Goal: Information Seeking & Learning: Learn about a topic

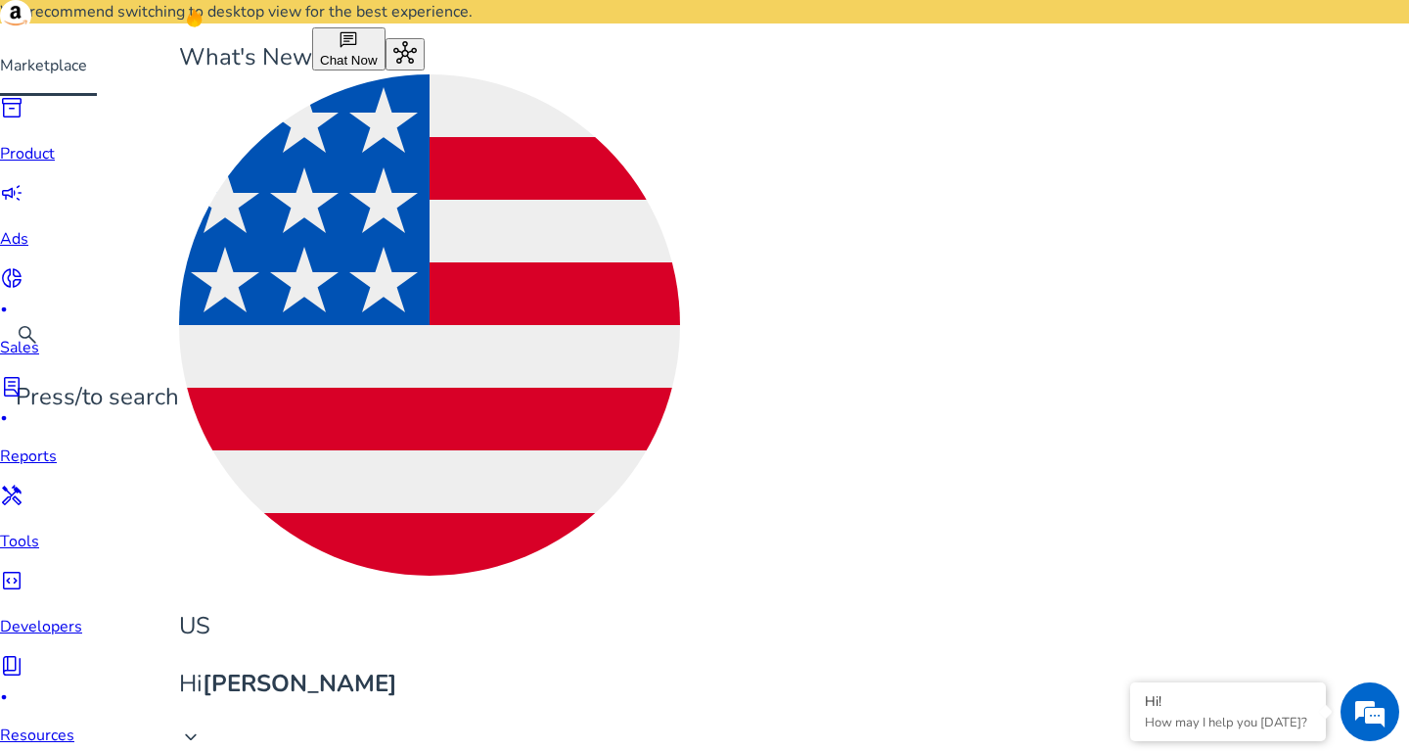
drag, startPoint x: 548, startPoint y: 114, endPoint x: 317, endPoint y: 124, distance: 231.2
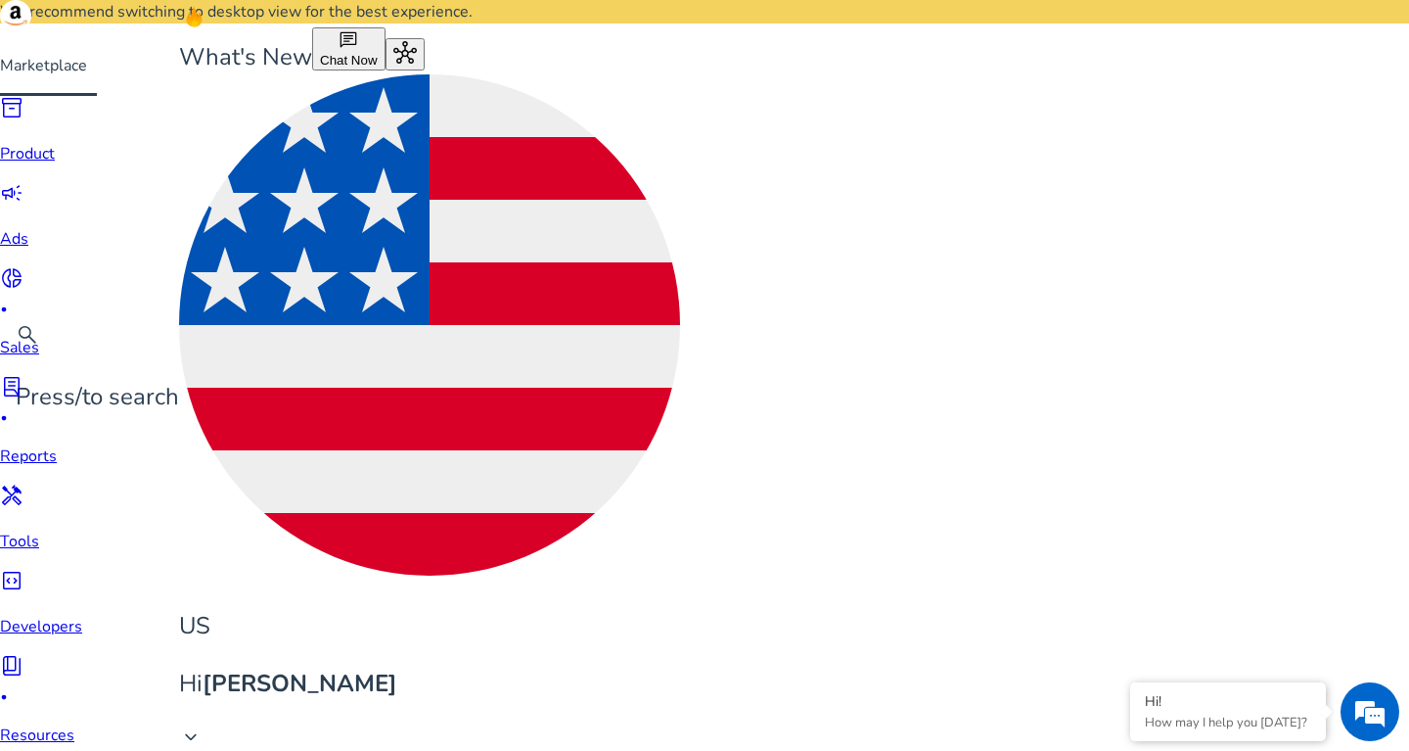
type input "*"
type input "**********"
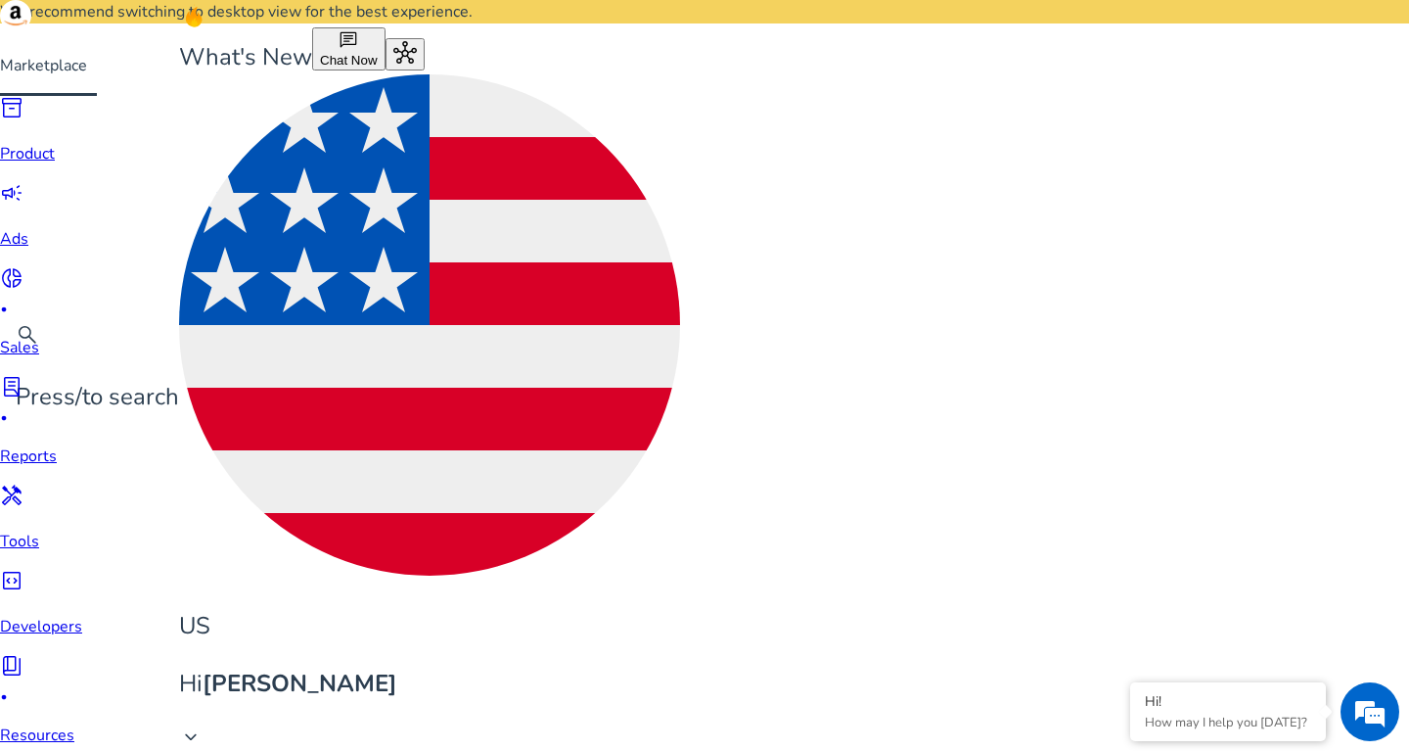
drag, startPoint x: 547, startPoint y: 109, endPoint x: 256, endPoint y: 132, distance: 291.6
type input "**********"
drag, startPoint x: 947, startPoint y: 441, endPoint x: 1014, endPoint y: 441, distance: 66.5
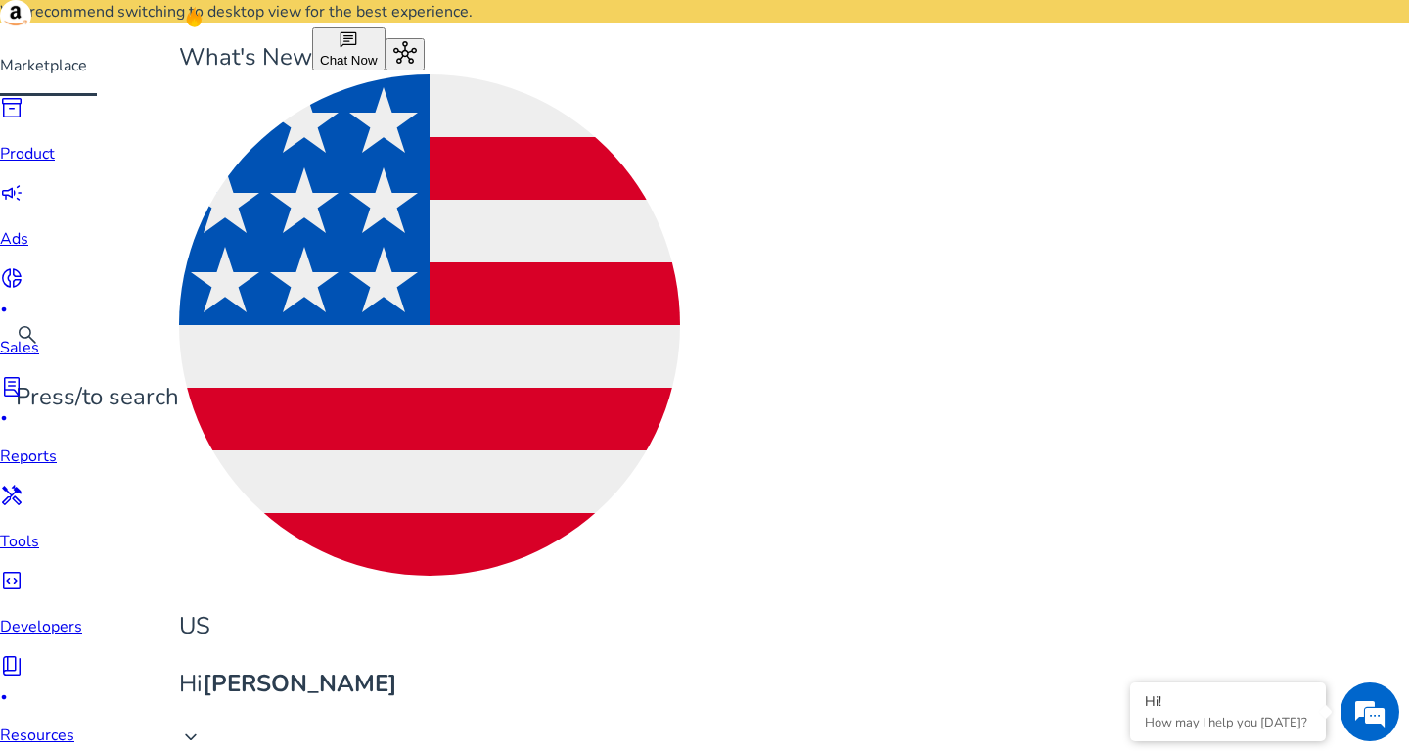
copy span "73.38K"
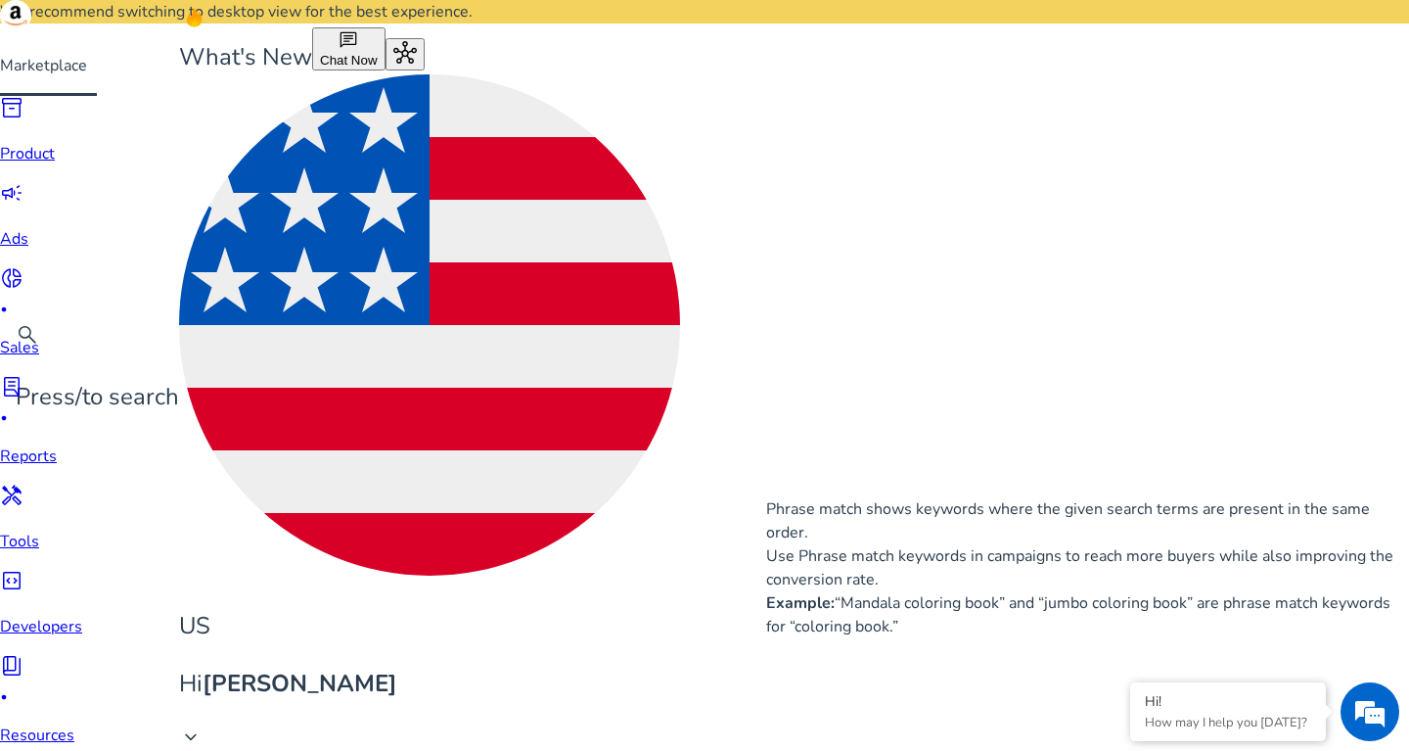
scroll to position [5, 0]
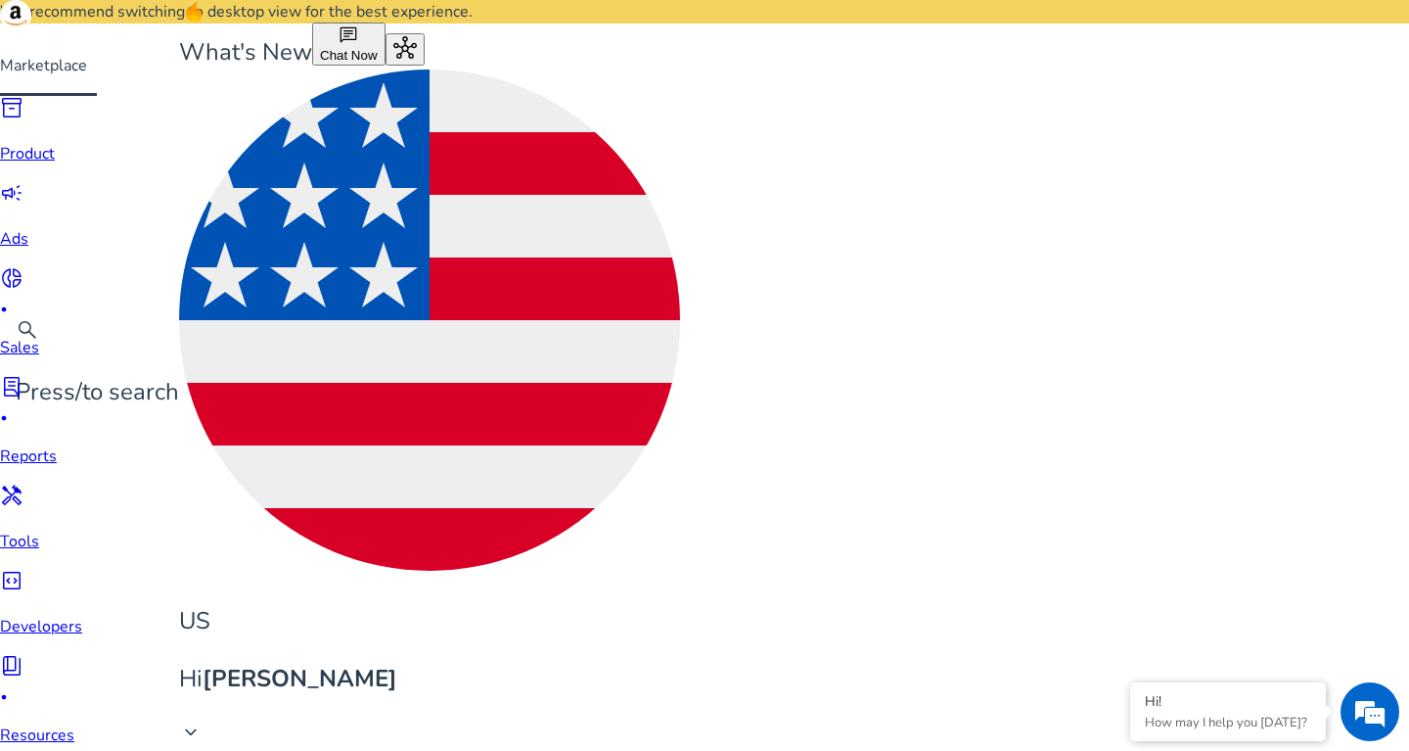
drag, startPoint x: 170, startPoint y: 579, endPoint x: 302, endPoint y: 593, distance: 132.8
copy span "throw pillow cover"
drag, startPoint x: 942, startPoint y: 580, endPoint x: 992, endPoint y: 581, distance: 49.9
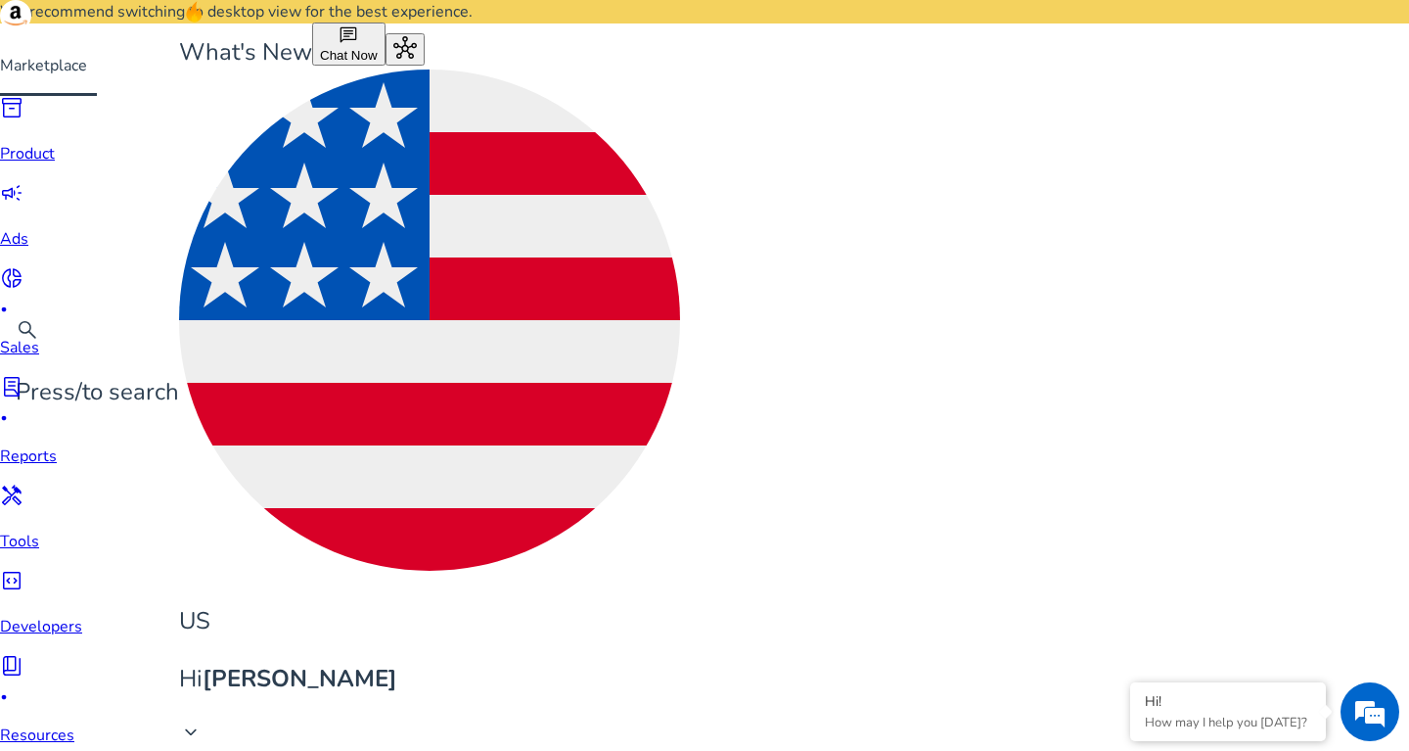
copy span "5.1K"
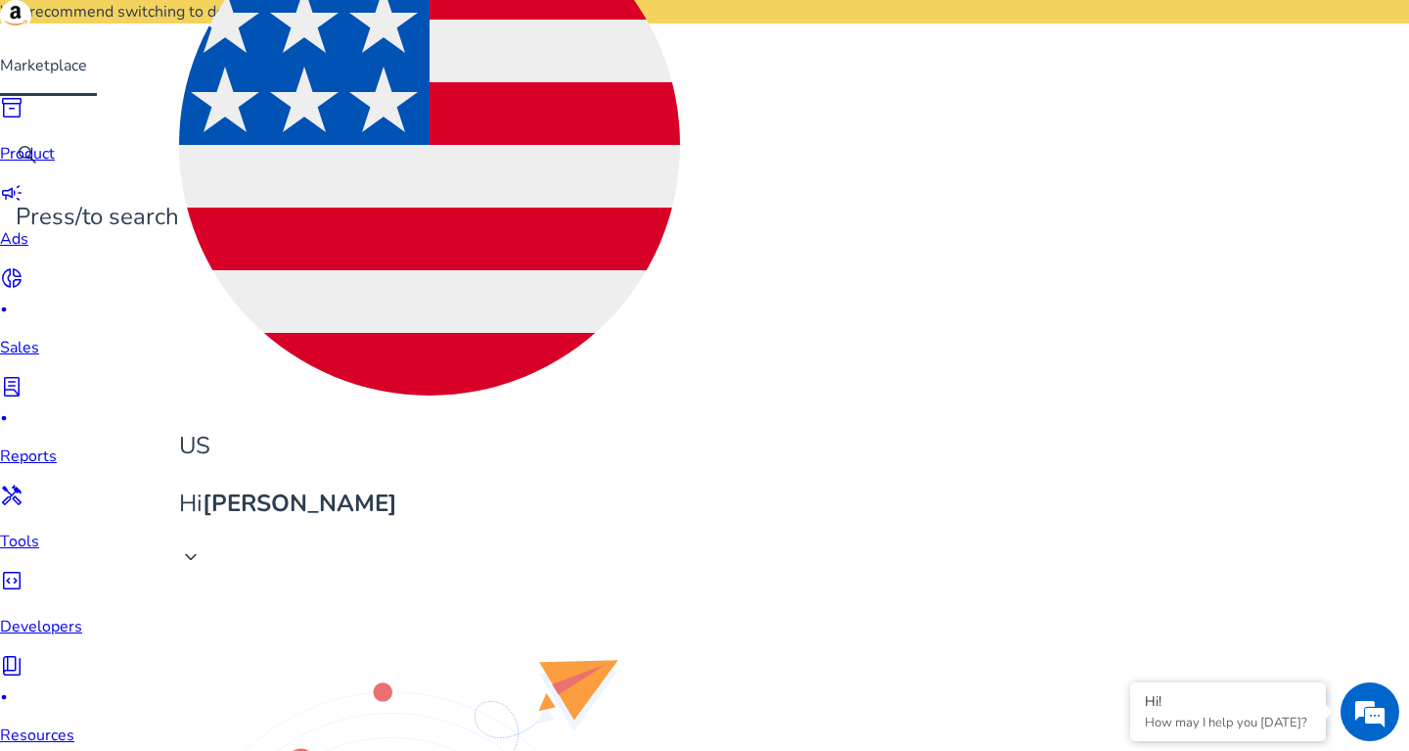
scroll to position [185, 0]
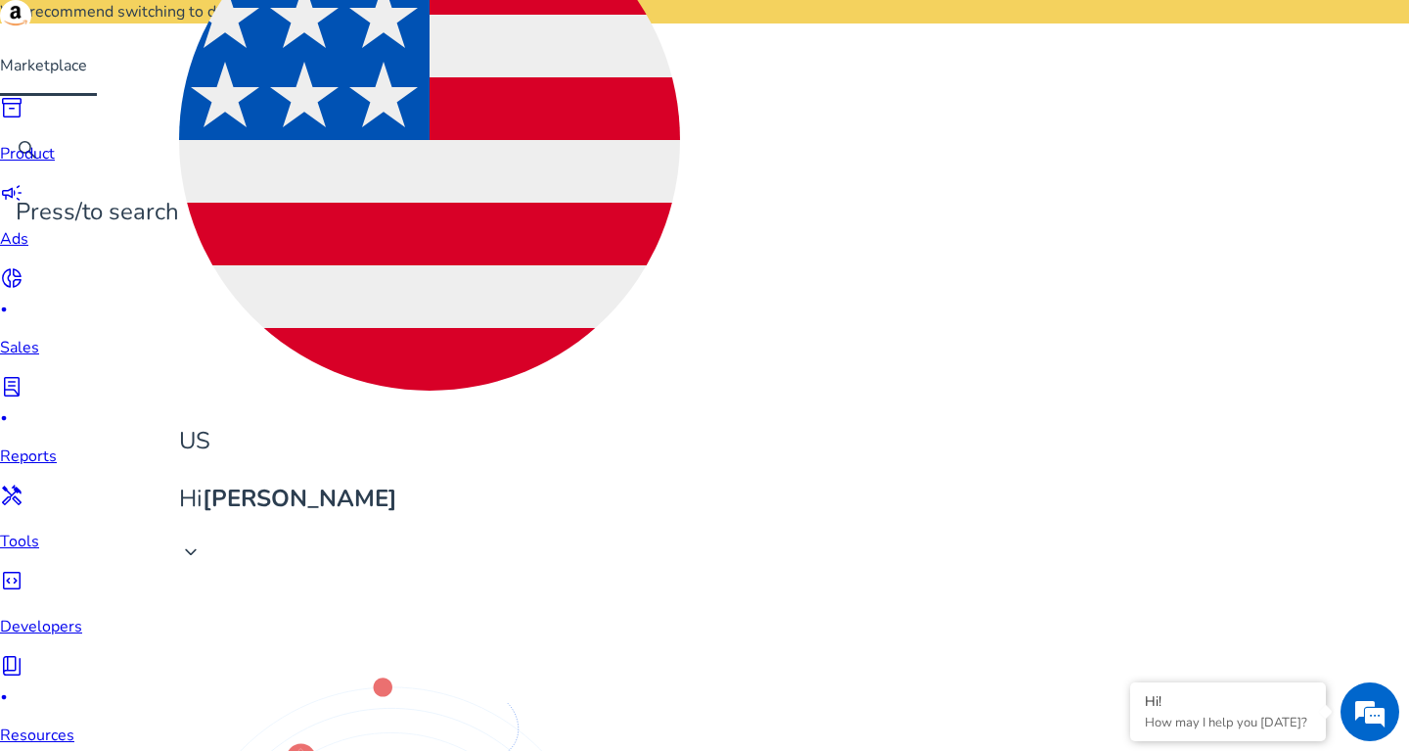
drag, startPoint x: 178, startPoint y: 453, endPoint x: 292, endPoint y: 461, distance: 113.8
copy p "fall throw pillow"
drag, startPoint x: 950, startPoint y: 453, endPoint x: 1007, endPoint y: 456, distance: 56.8
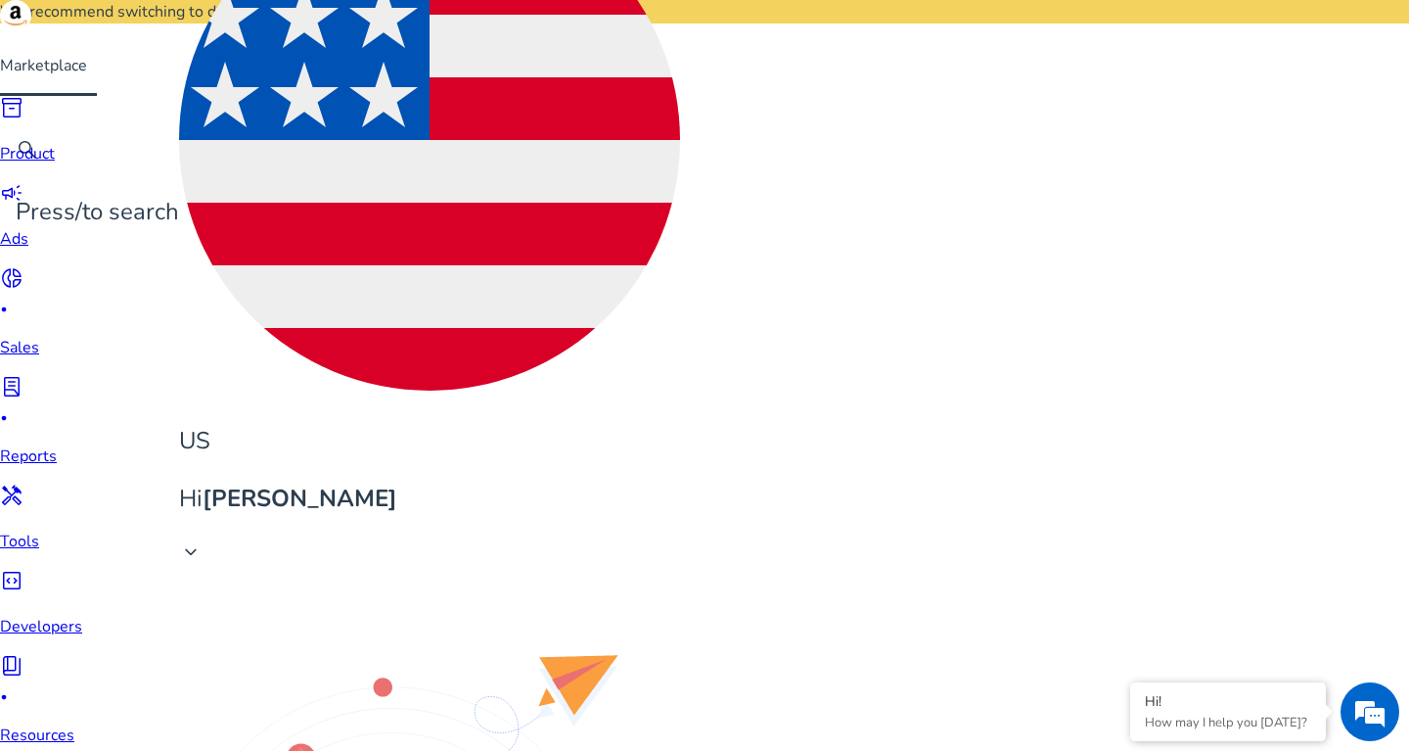
copy span "30.09K"
drag, startPoint x: 172, startPoint y: 489, endPoint x: 314, endPoint y: 491, distance: 141.9
copy span "throw pillow insert"
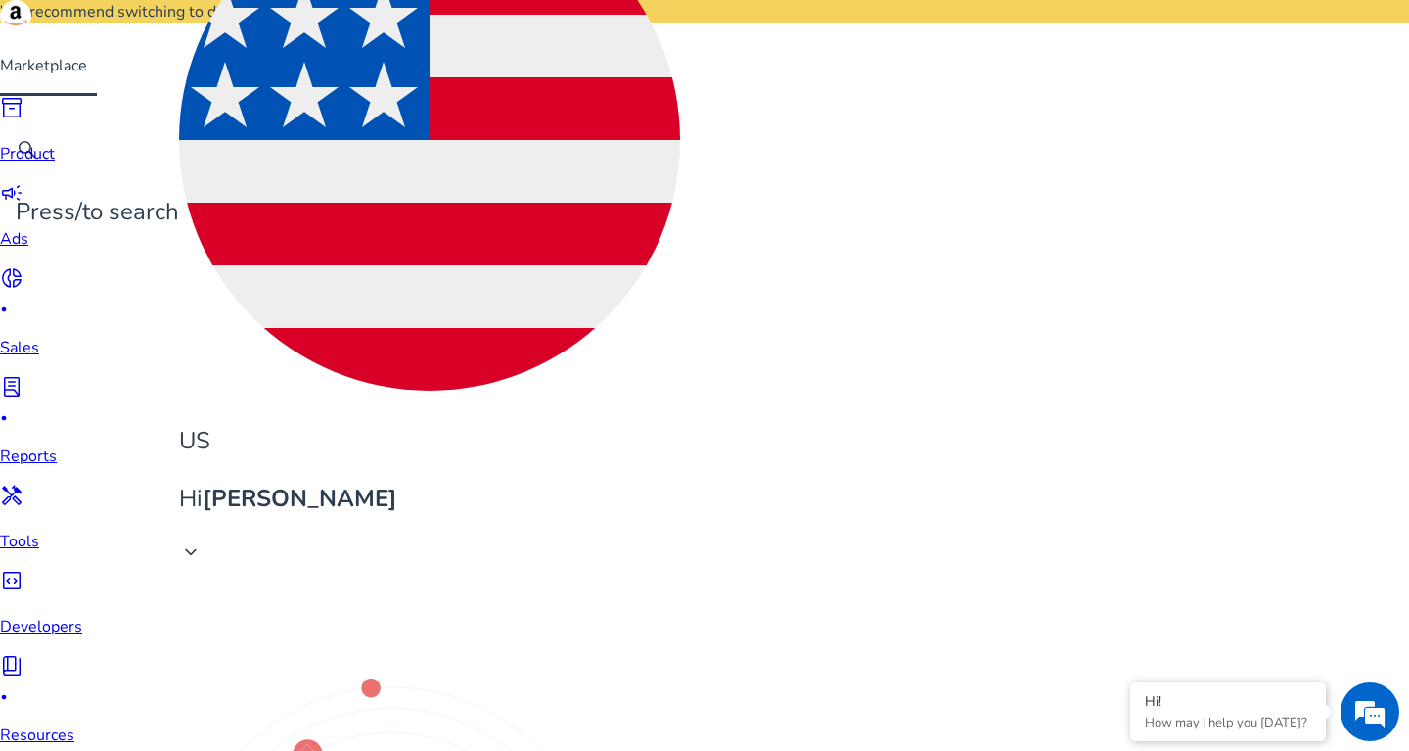
drag, startPoint x: 949, startPoint y: 481, endPoint x: 1005, endPoint y: 486, distance: 56.0
copy span "9.29K"
drag, startPoint x: 290, startPoint y: 494, endPoint x: 171, endPoint y: 493, distance: 118.4
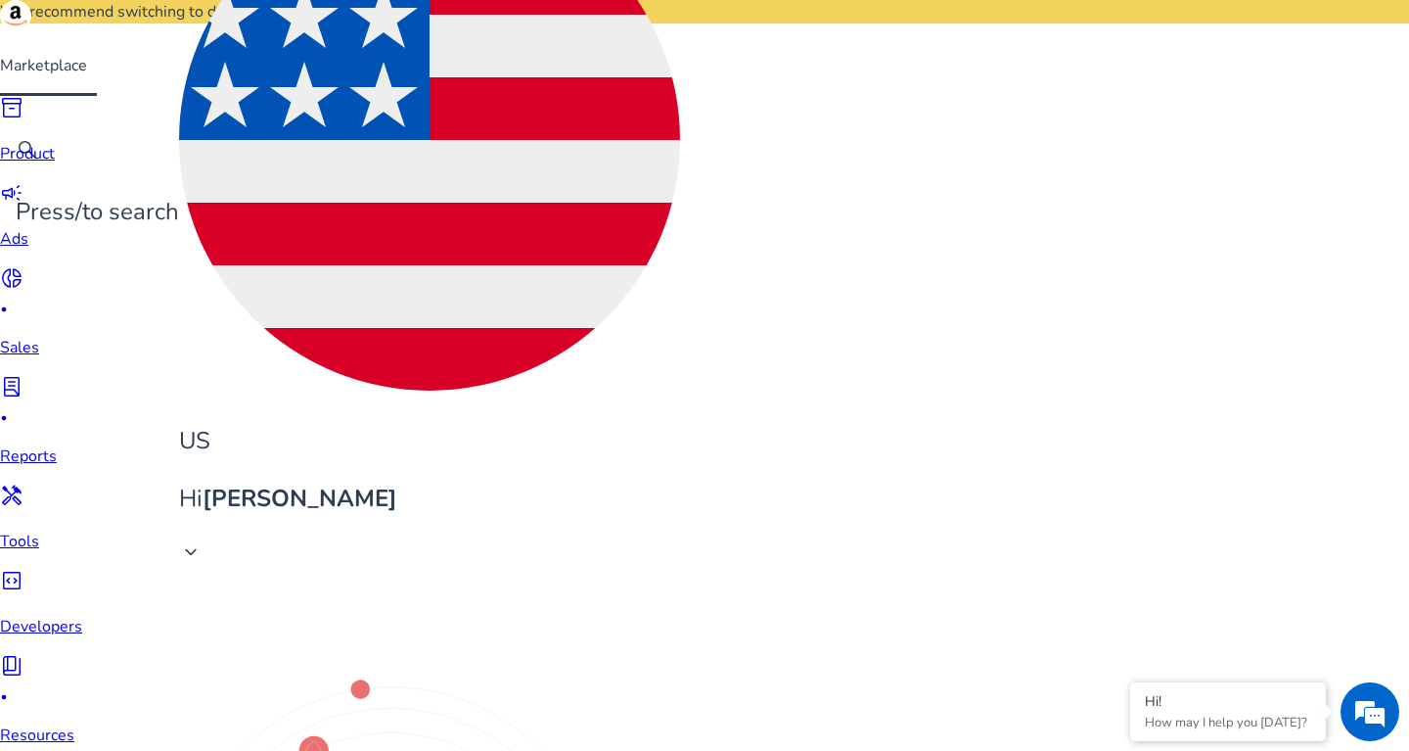
drag, startPoint x: 174, startPoint y: 485, endPoint x: 301, endPoint y: 488, distance: 127.3
copy span "throw pillow insert"
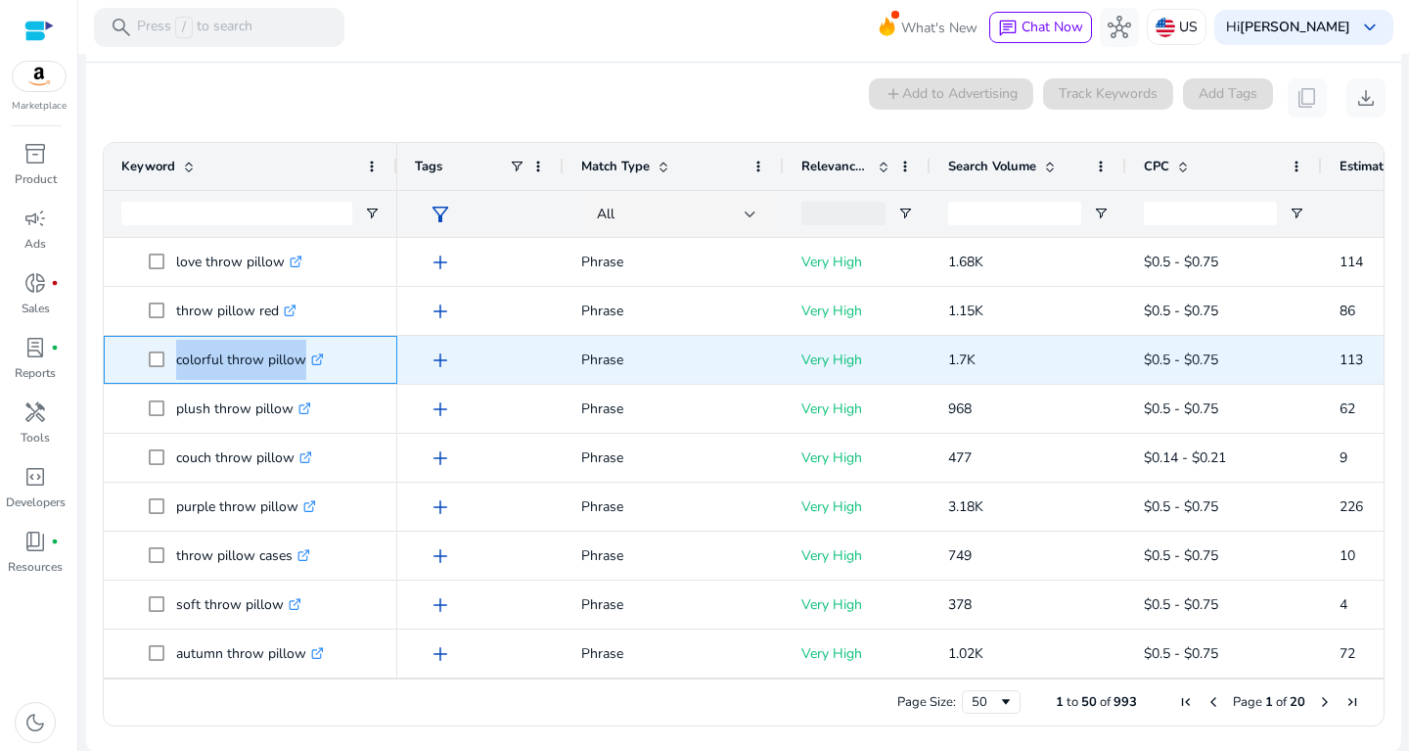
drag, startPoint x: 175, startPoint y: 357, endPoint x: 311, endPoint y: 363, distance: 136.2
click at [311, 363] on span "colorful throw pillow .st0{fill:#2c8af8}" at bounding box center [264, 360] width 231 height 40
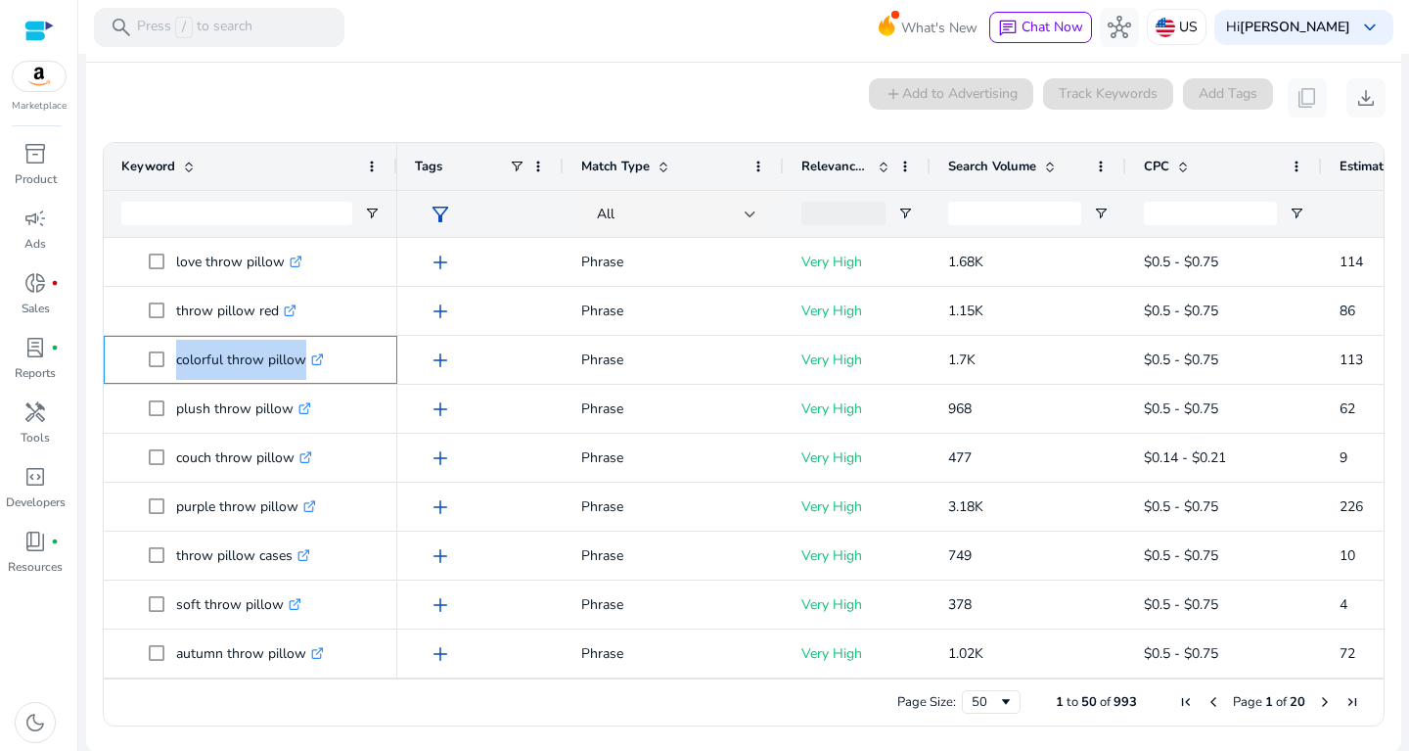
copy span "colorful throw pillow"
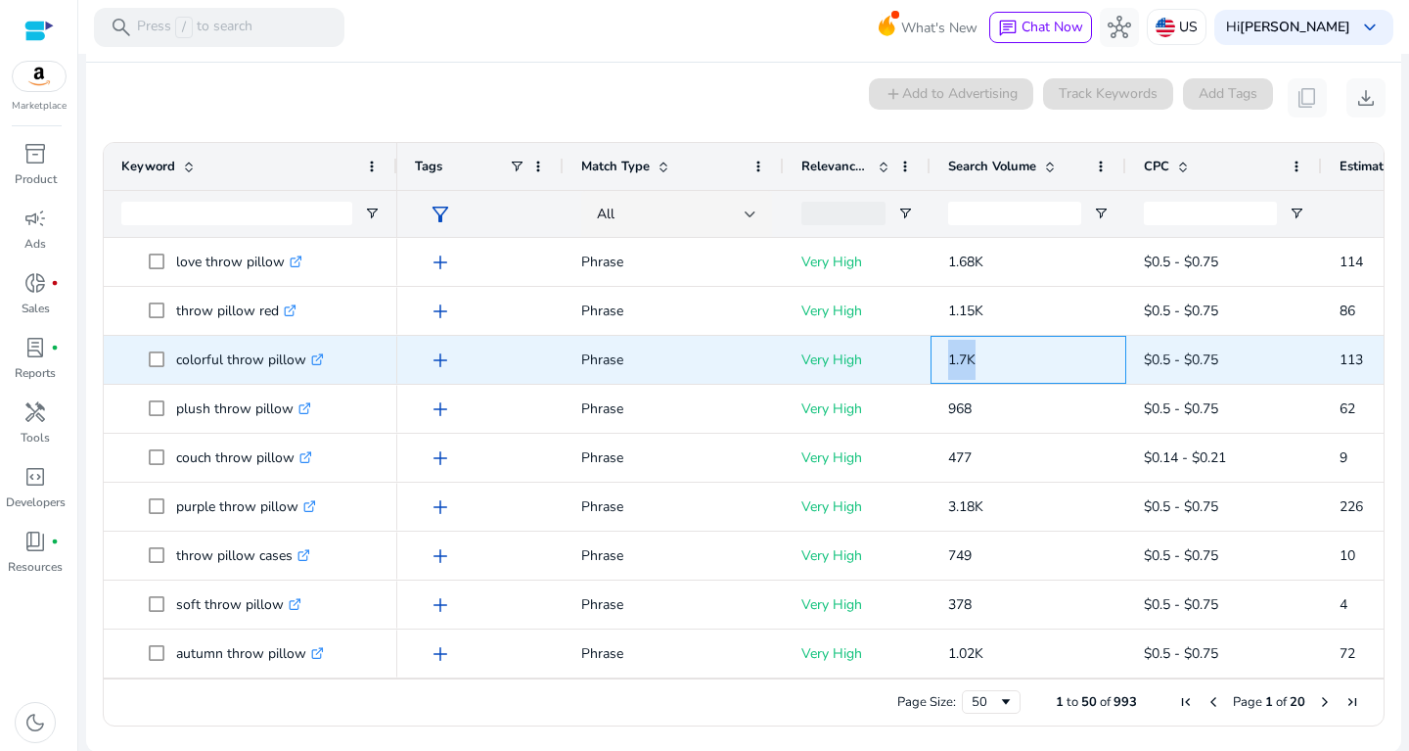
drag, startPoint x: 949, startPoint y: 358, endPoint x: 990, endPoint y: 361, distance: 41.2
click at [990, 361] on p "1.7K" at bounding box center [1028, 360] width 160 height 40
copy span "1.7K"
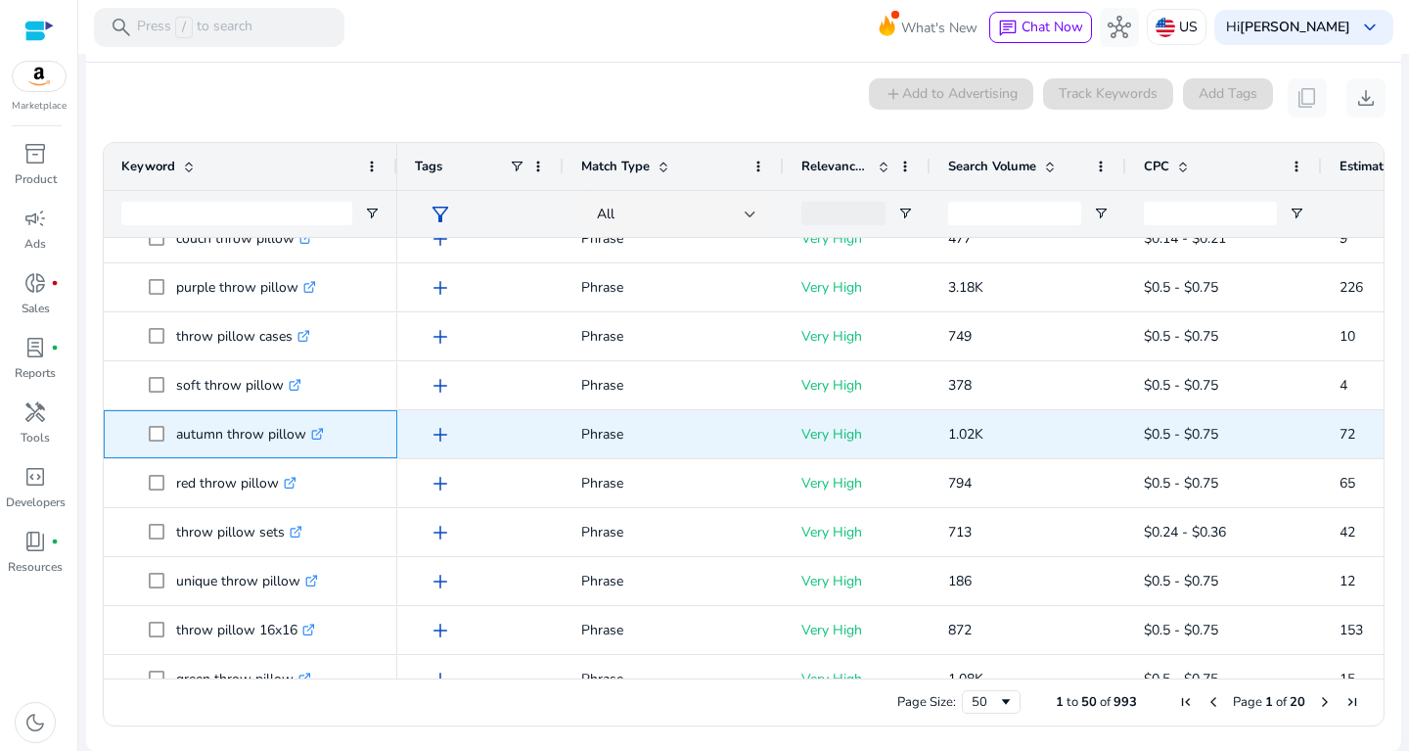
drag, startPoint x: 172, startPoint y: 430, endPoint x: 305, endPoint y: 417, distance: 133.7
click at [305, 417] on span "autumn throw pillow .st0{fill:#2c8af8}" at bounding box center [264, 434] width 231 height 40
copy span "autumn throw pillow"
drag, startPoint x: 941, startPoint y: 440, endPoint x: 1017, endPoint y: 447, distance: 75.7
click at [1017, 447] on div "1.02K" at bounding box center [1029, 434] width 196 height 48
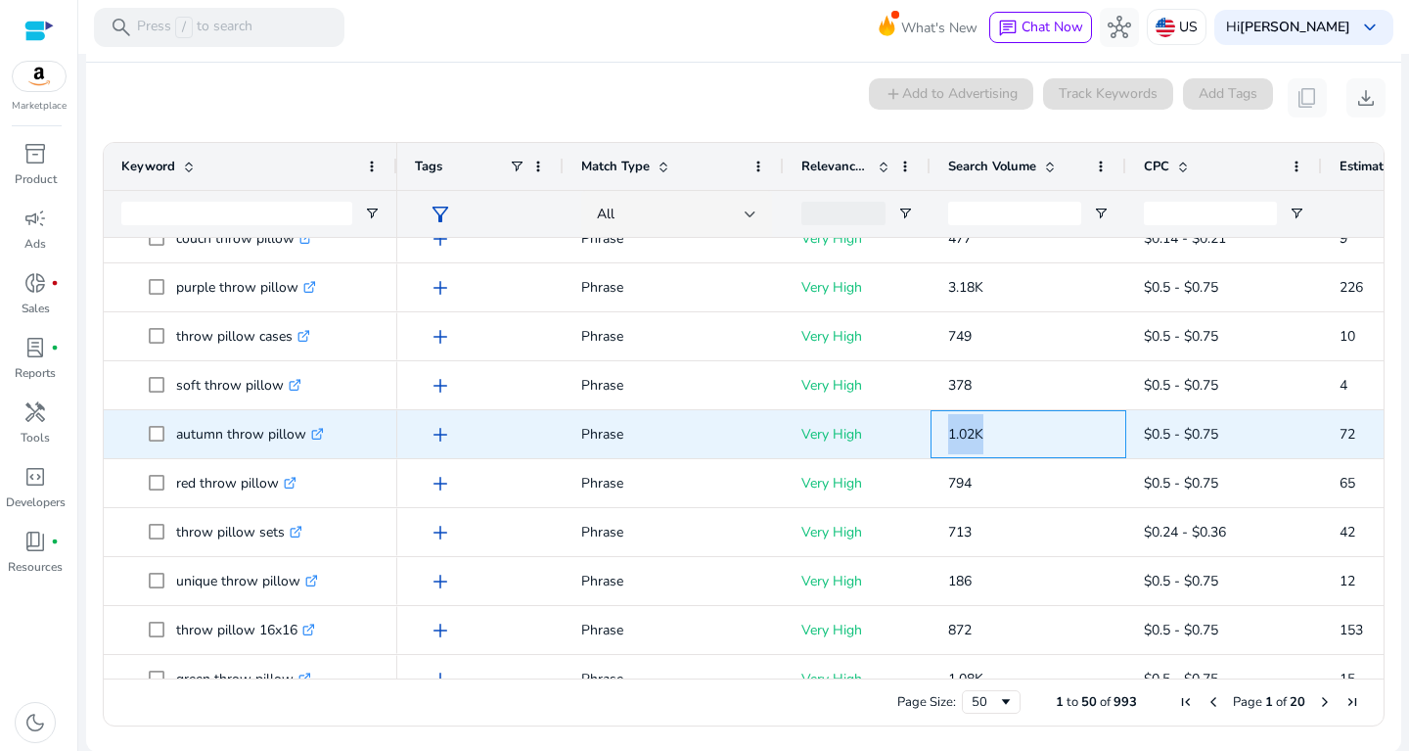
copy span "1.02K"
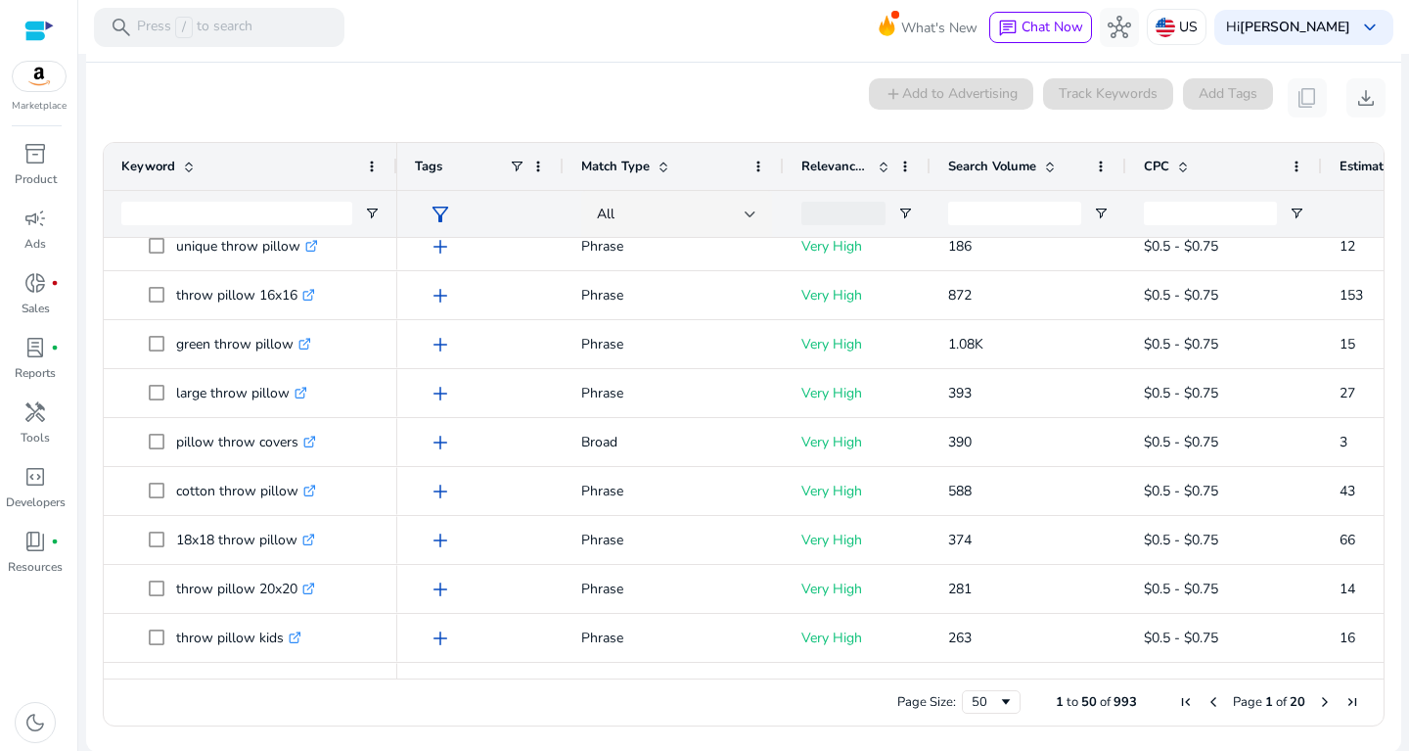
scroll to position [1786, 0]
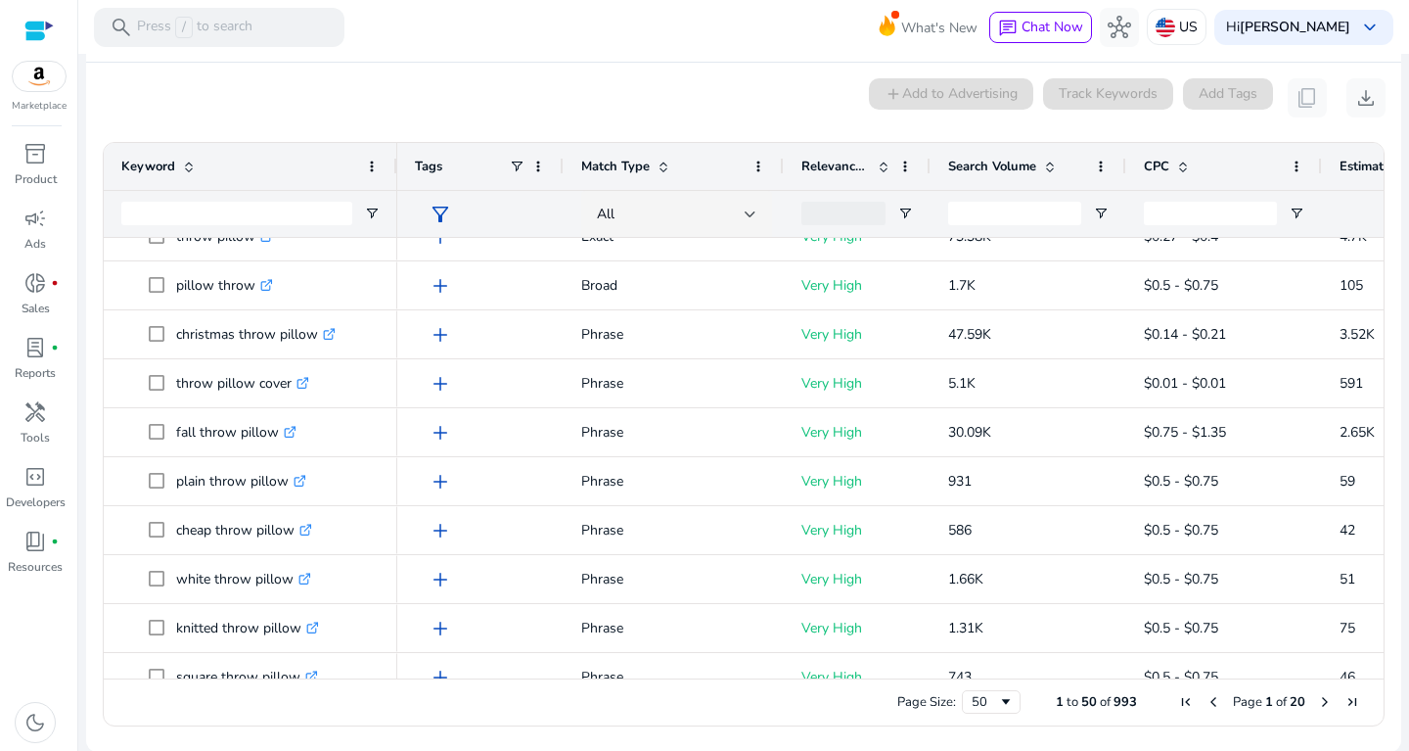
click at [1062, 163] on div "Search Volume" at bounding box center [1017, 166] width 139 height 37
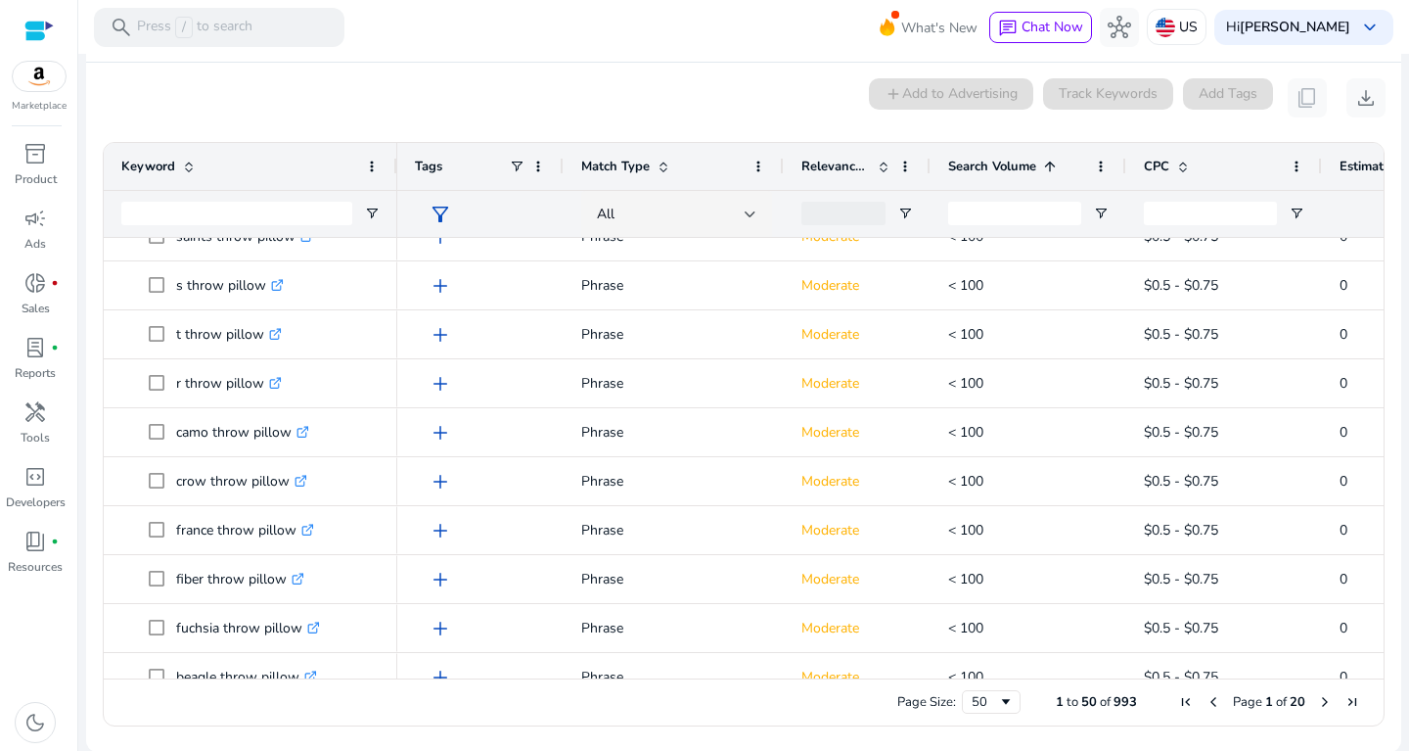
click at [1052, 164] on span at bounding box center [1050, 167] width 16 height 16
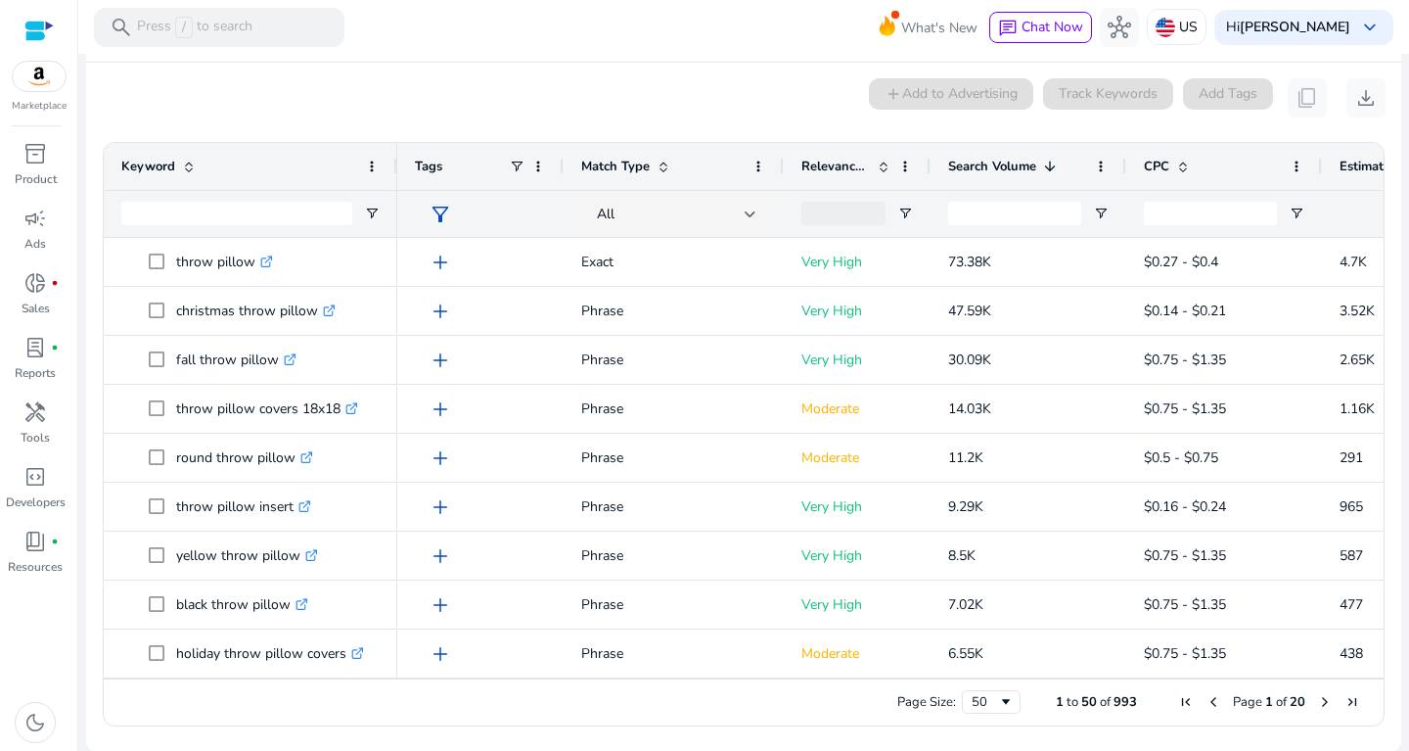
drag, startPoint x: 1385, startPoint y: 295, endPoint x: 1387, endPoint y: 313, distance: 18.7
click at [1385, 313] on div "Drag here to set row groups Drag here to set column labels Keyword Tags 1" at bounding box center [744, 434] width 1282 height 584
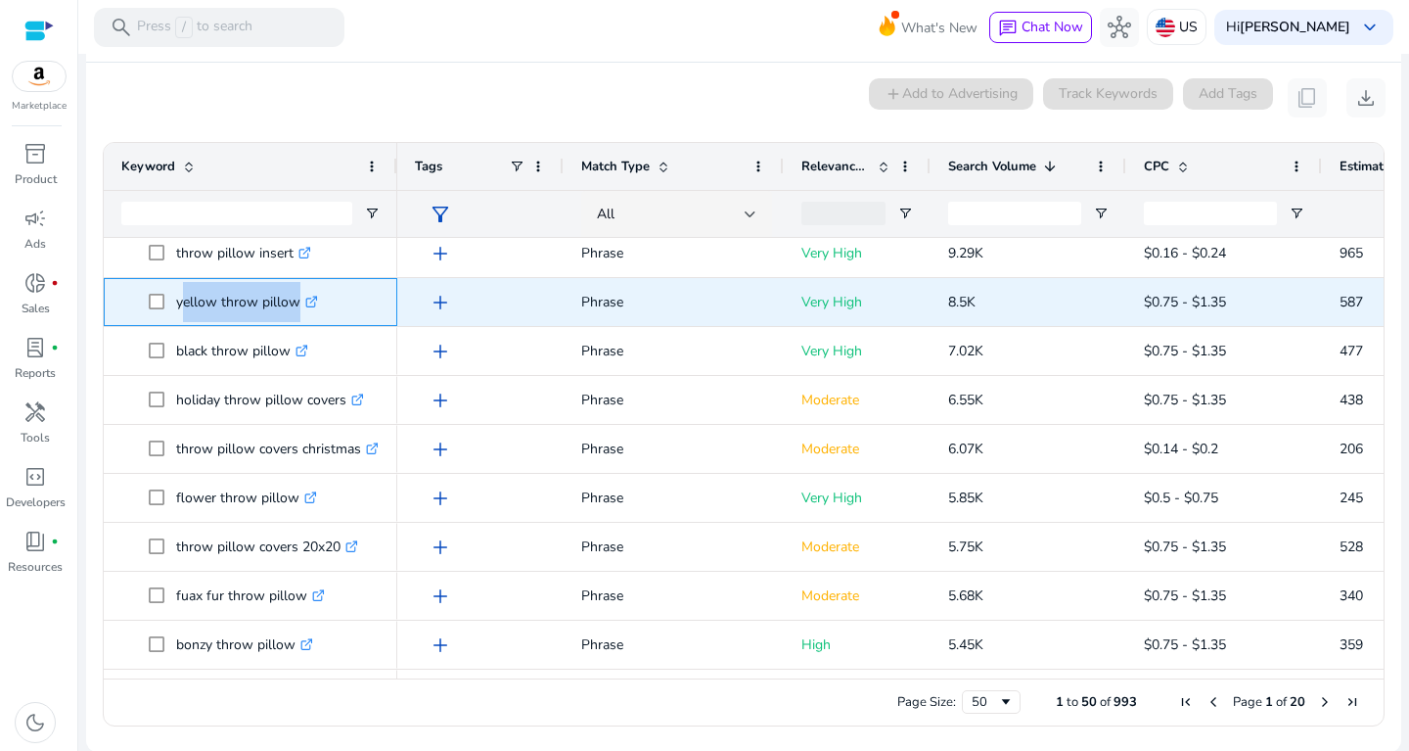
drag, startPoint x: 177, startPoint y: 294, endPoint x: 303, endPoint y: 298, distance: 126.3
click at [303, 298] on p "yellow throw pillow .st0{fill:#2c8af8}" at bounding box center [247, 302] width 142 height 40
copy p "yellow throw pillow"
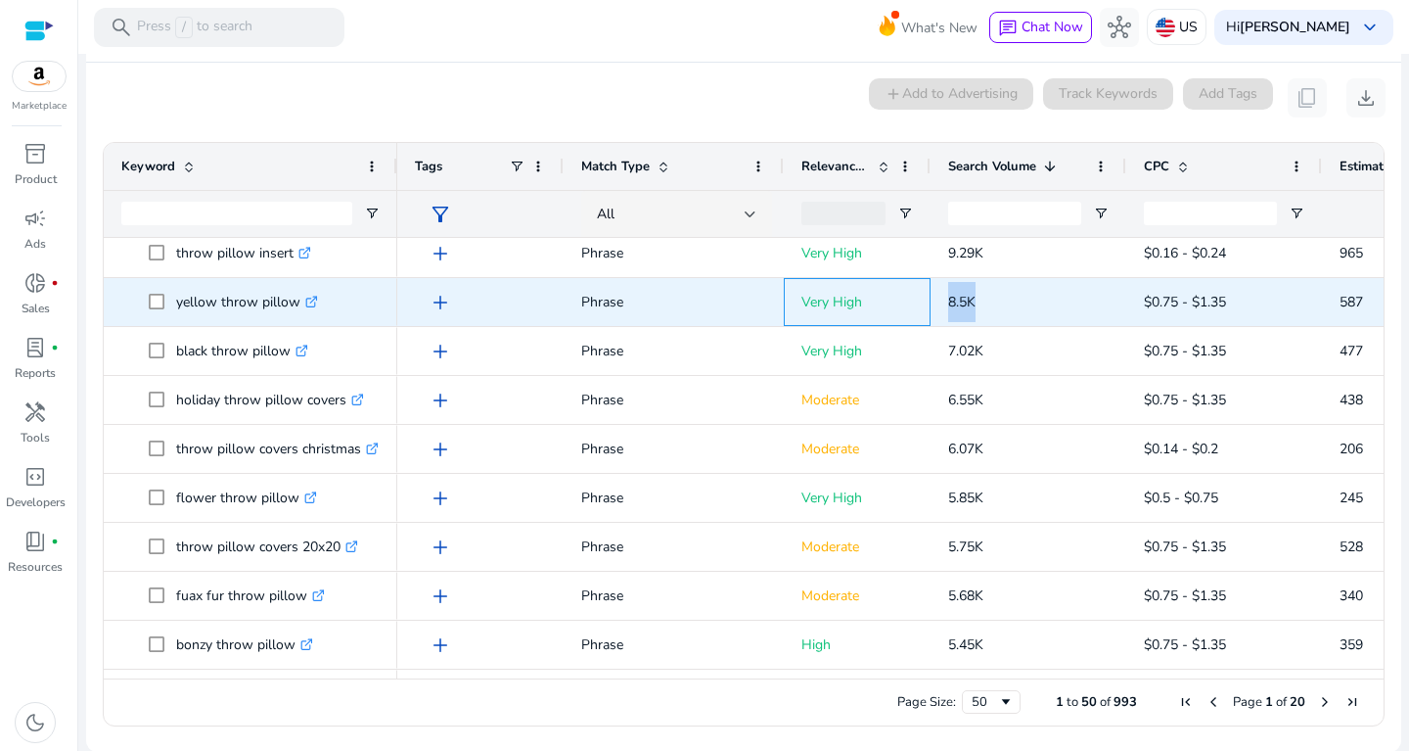
drag, startPoint x: 927, startPoint y: 295, endPoint x: 983, endPoint y: 294, distance: 55.8
click at [983, 294] on div "add Phrase Very High 8.5K $0.75 - $1.35 587 6.91%" at bounding box center [1055, 302] width 1316 height 49
copy div "8.5K"
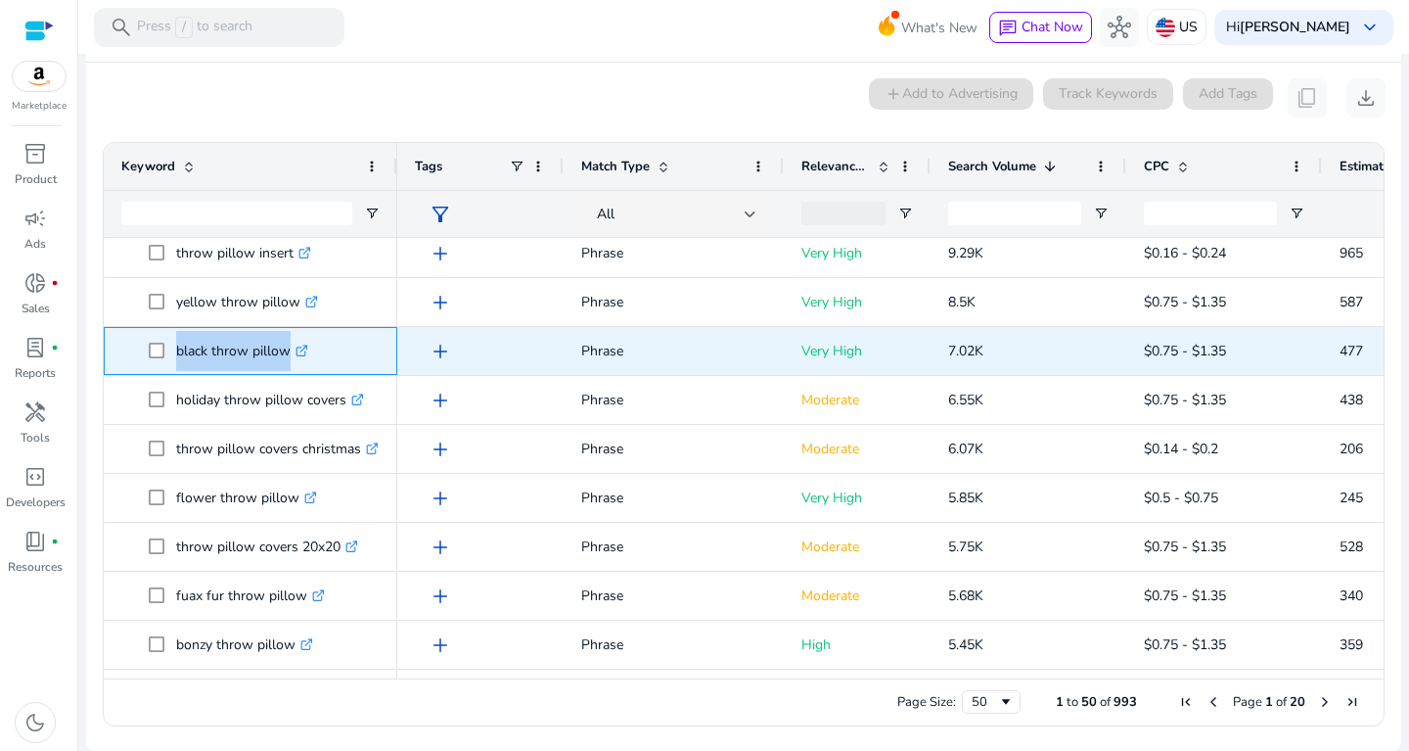
drag, startPoint x: 175, startPoint y: 343, endPoint x: 303, endPoint y: 334, distance: 128.5
click at [303, 334] on span "black throw pillow .st0{fill:#2c8af8}" at bounding box center [264, 351] width 231 height 40
copy span "black throw pillow"
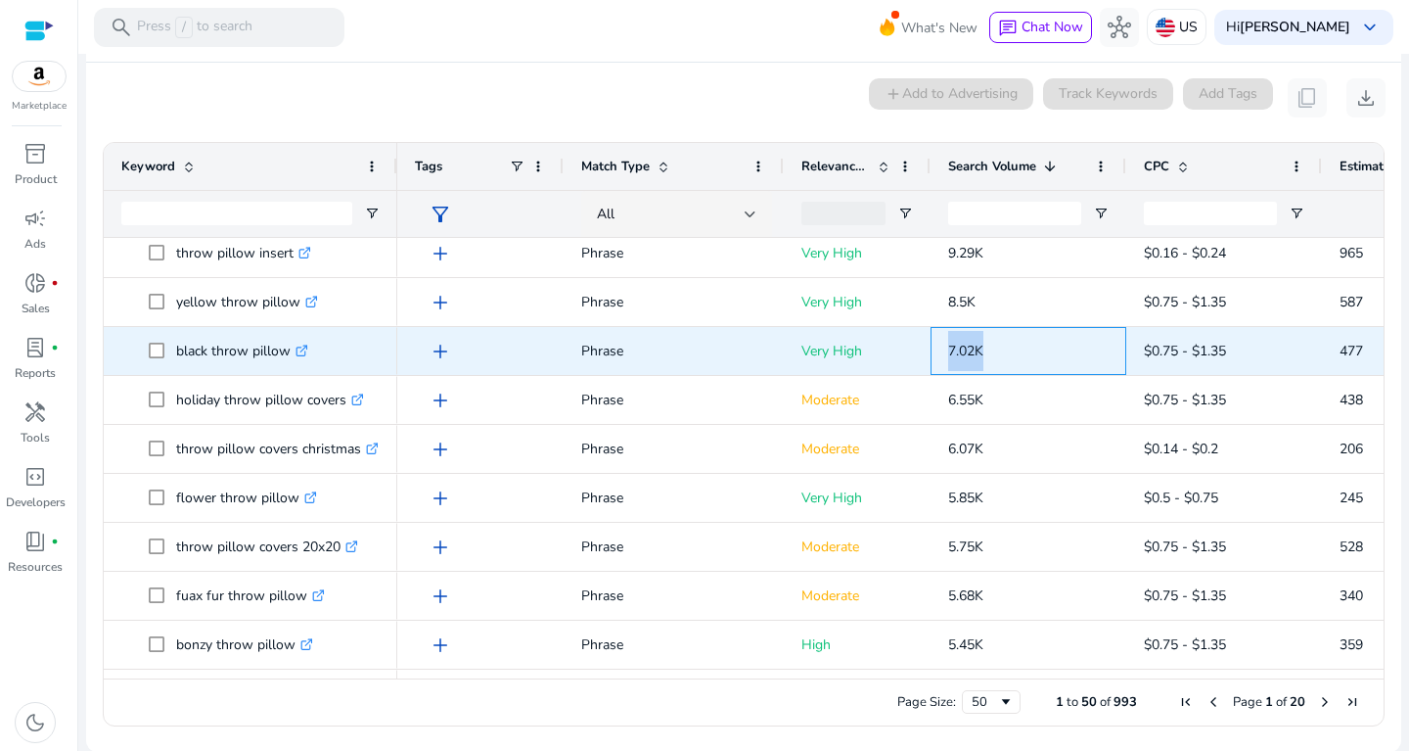
drag, startPoint x: 937, startPoint y: 344, endPoint x: 1004, endPoint y: 350, distance: 67.8
click at [1004, 350] on div "7.02K" at bounding box center [1029, 351] width 196 height 48
copy span "7.02K"
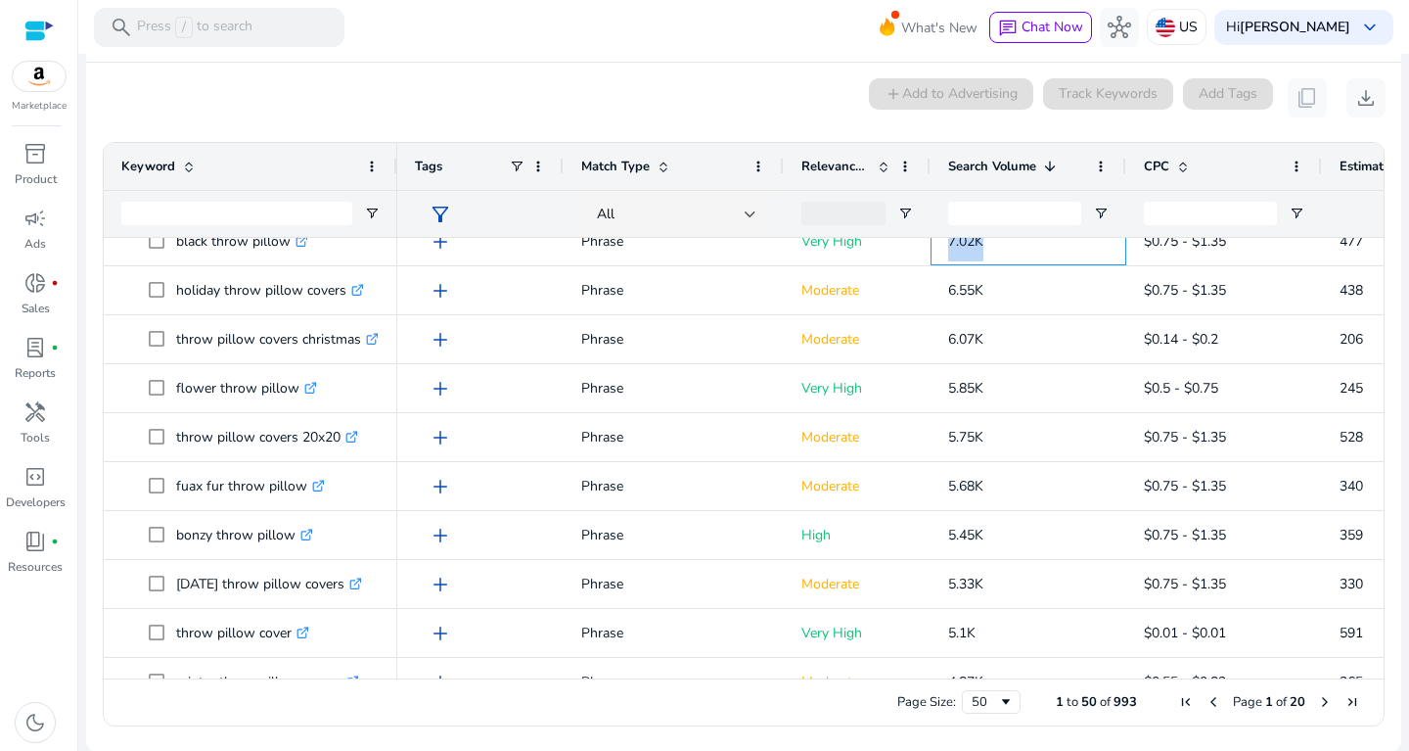
scroll to position [374, 0]
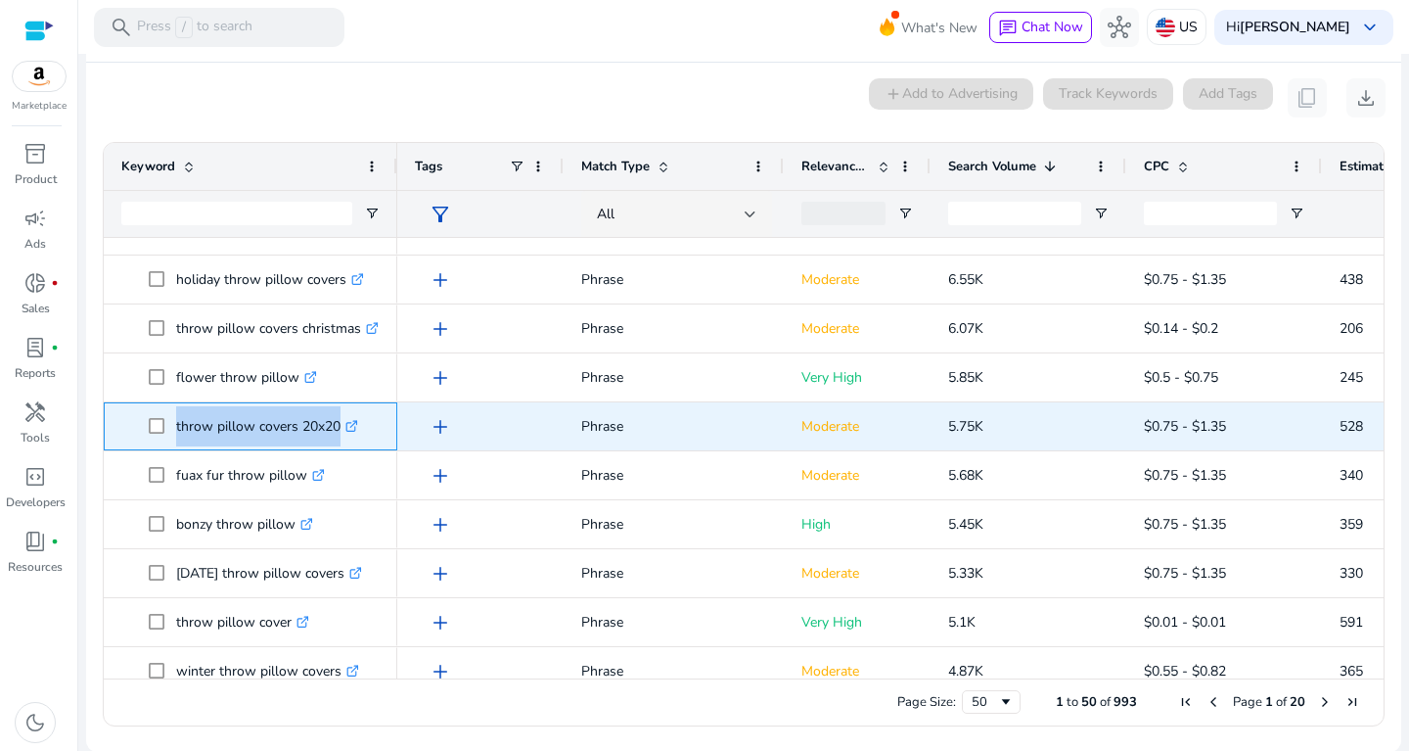
drag, startPoint x: 175, startPoint y: 425, endPoint x: 345, endPoint y: 419, distance: 170.4
click at [345, 419] on span "throw pillow covers 20x20 .st0{fill:#2c8af8}" at bounding box center [264, 426] width 231 height 40
copy span "throw pillow covers 20x20"
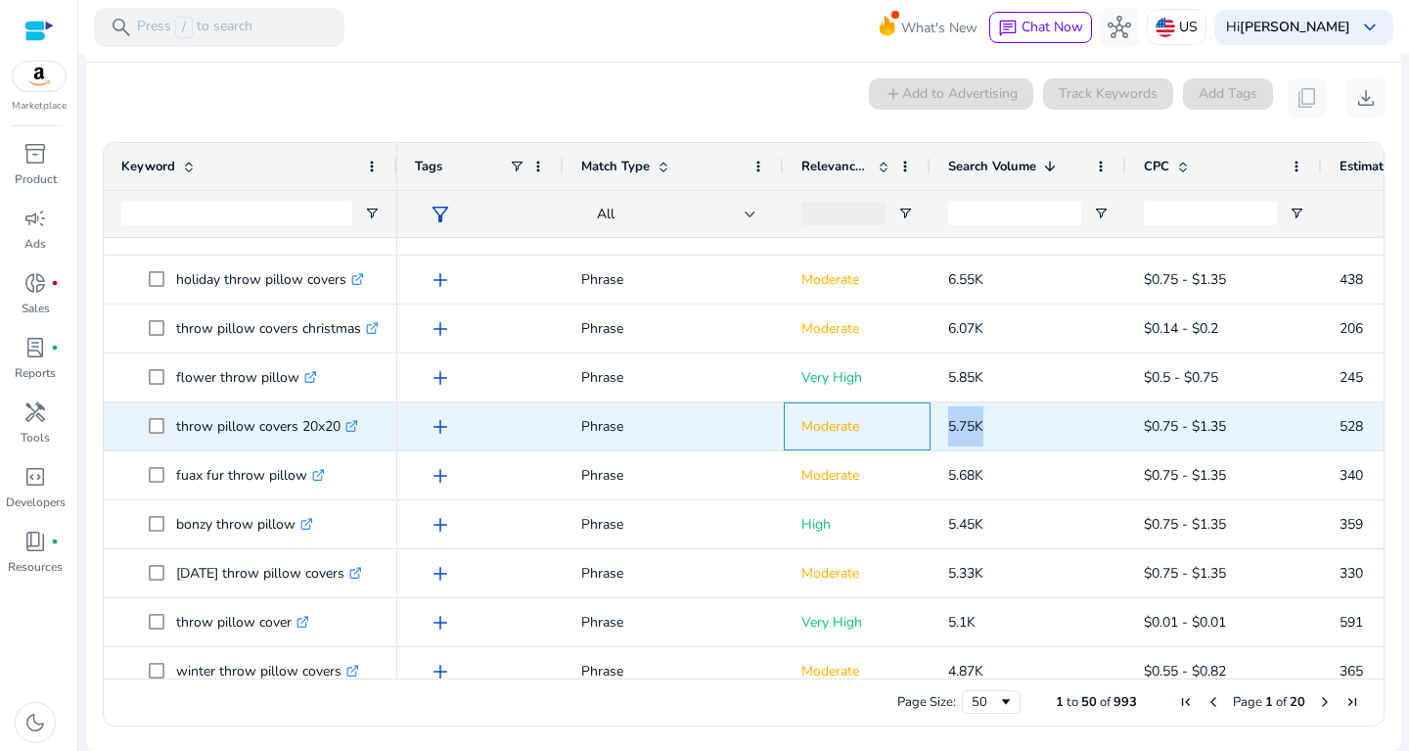
drag, startPoint x: 928, startPoint y: 424, endPoint x: 1012, endPoint y: 422, distance: 84.2
click at [1012, 422] on div "add Phrase Moderate 5.75K $0.75 - $1.35 528 9.20%" at bounding box center [1055, 426] width 1316 height 49
copy div "5.75K"
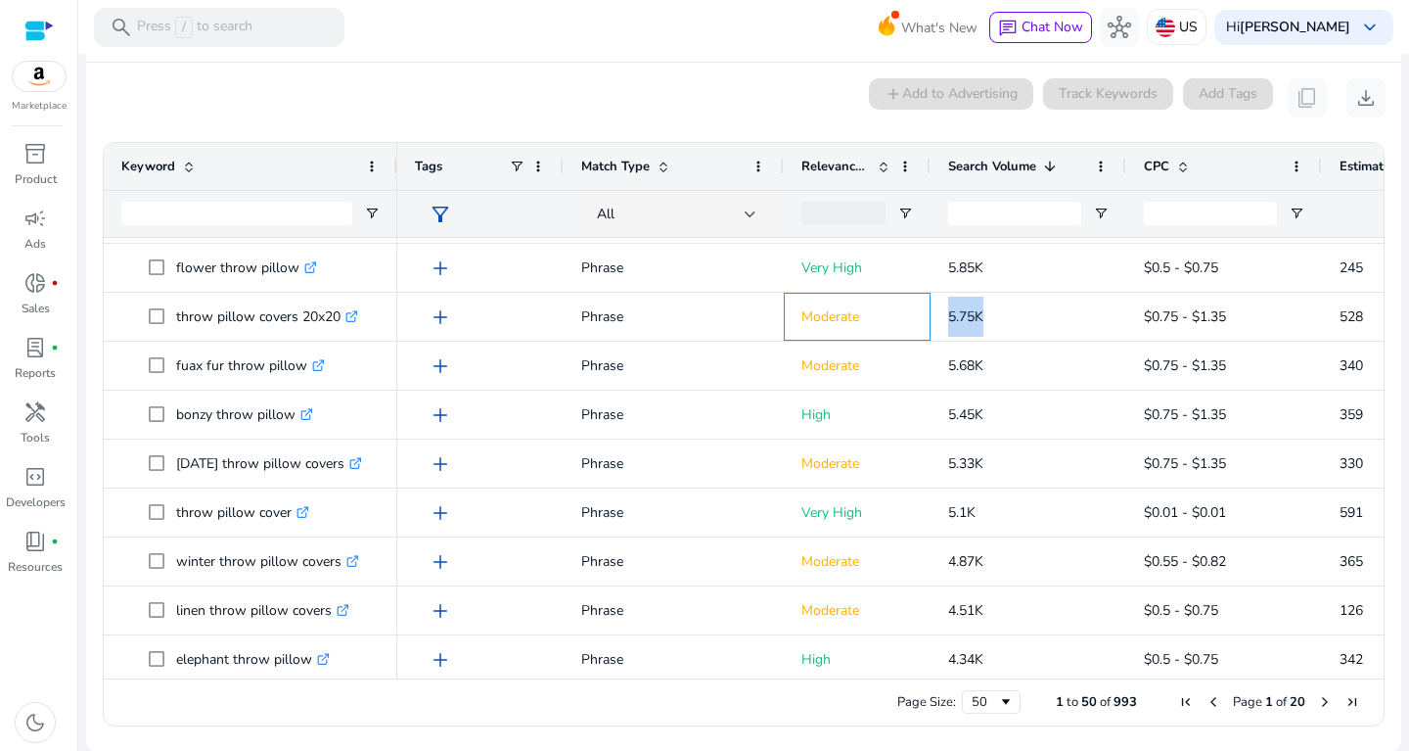
scroll to position [486, 0]
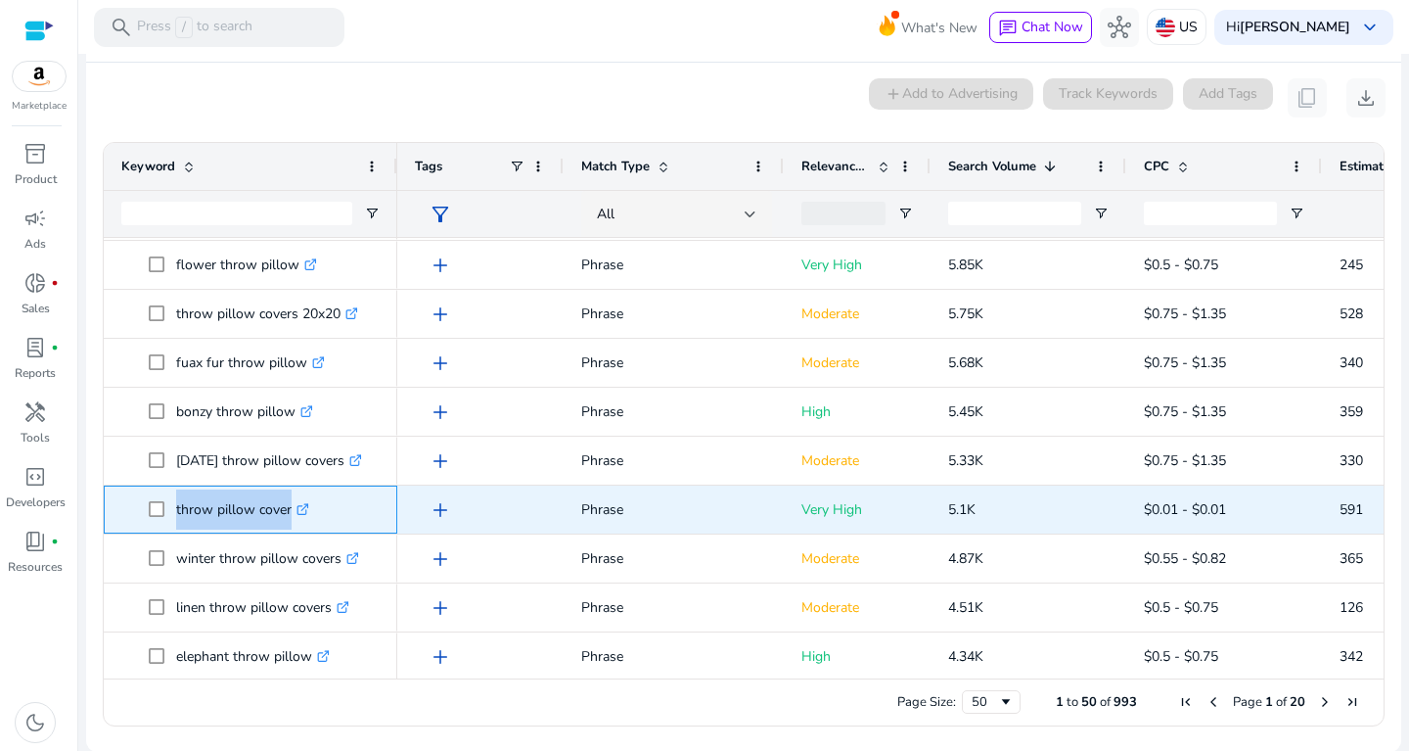
drag, startPoint x: 176, startPoint y: 507, endPoint x: 318, endPoint y: 509, distance: 141.9
click at [318, 509] on span "throw pillow cover .st0{fill:#2c8af8}" at bounding box center [264, 509] width 231 height 40
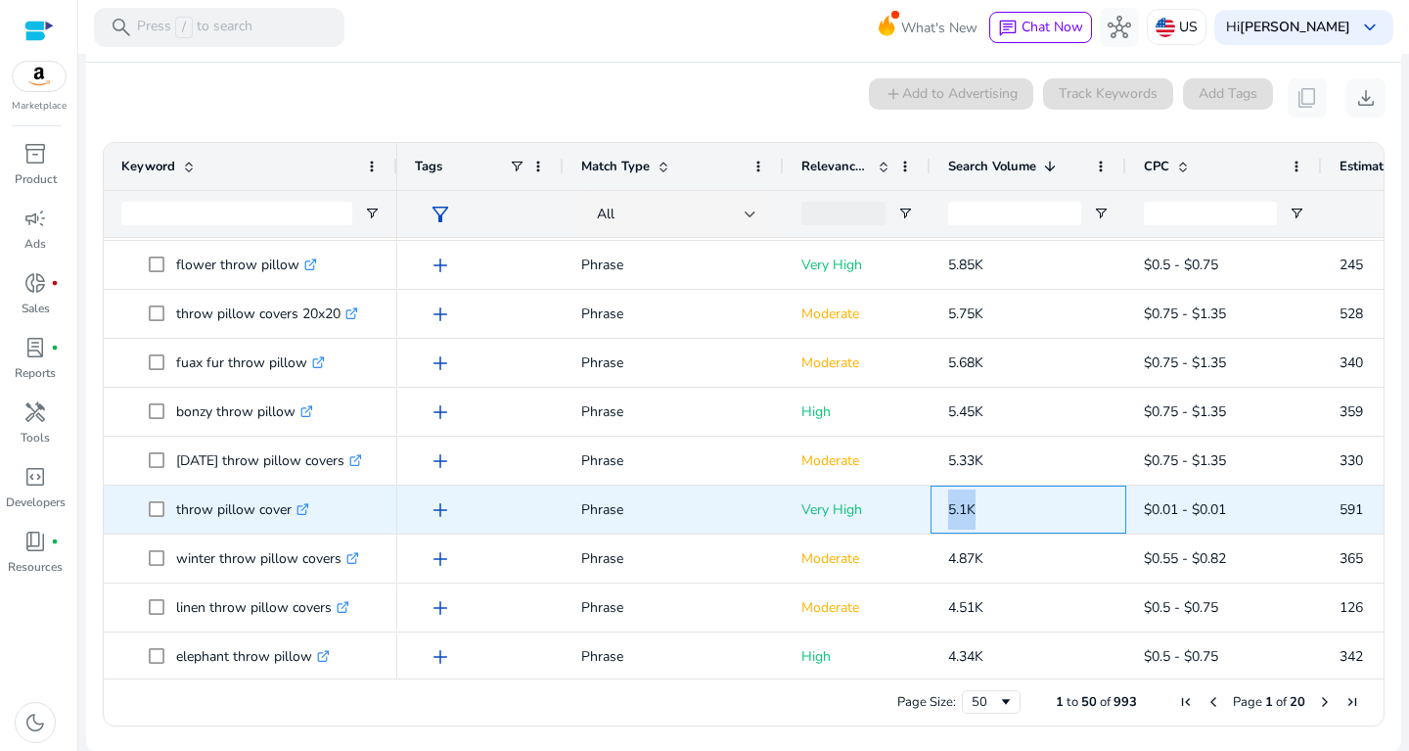
drag, startPoint x: 936, startPoint y: 501, endPoint x: 997, endPoint y: 508, distance: 62.0
click at [997, 508] on div "5.1K" at bounding box center [1029, 509] width 196 height 48
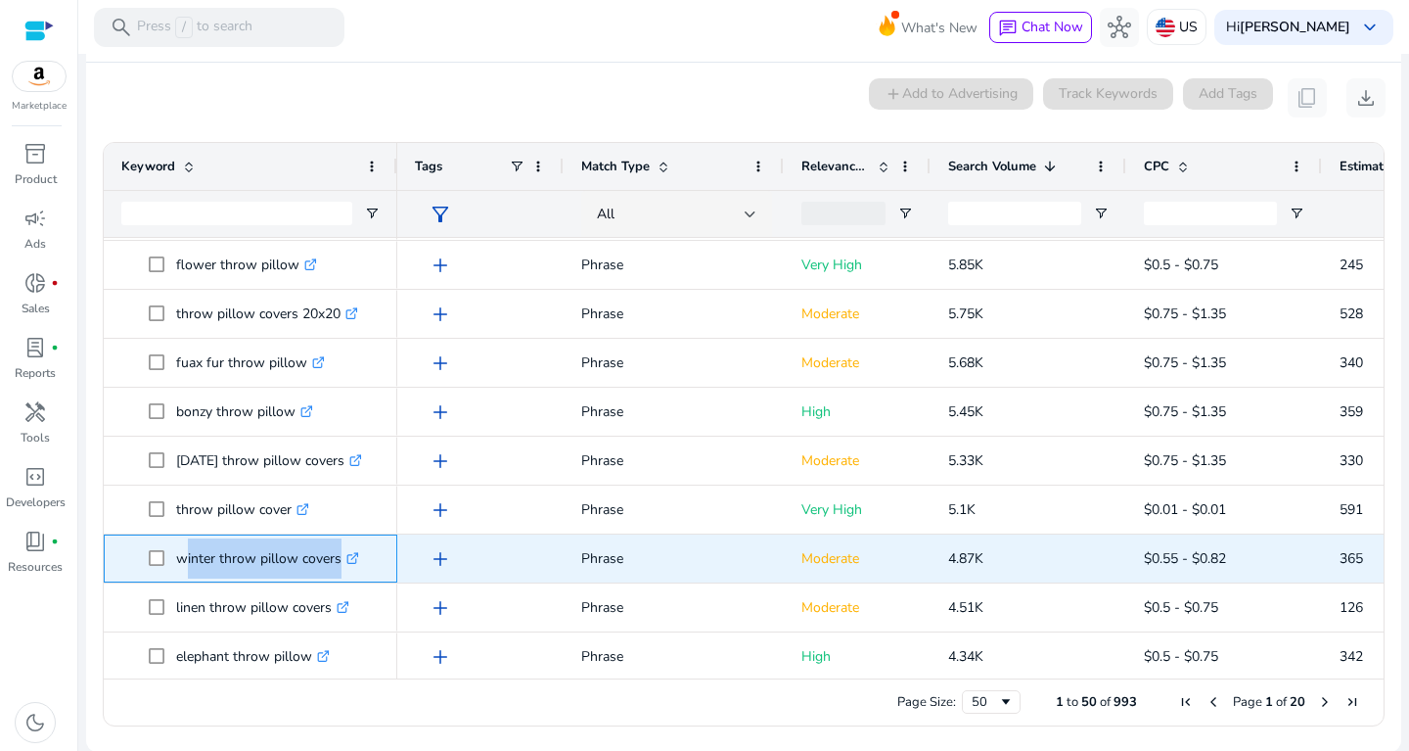
drag, startPoint x: 176, startPoint y: 552, endPoint x: 352, endPoint y: 544, distance: 176.3
click at [352, 544] on p "winter throw pillow covers .st0{fill:#2c8af8}" at bounding box center [267, 558] width 183 height 40
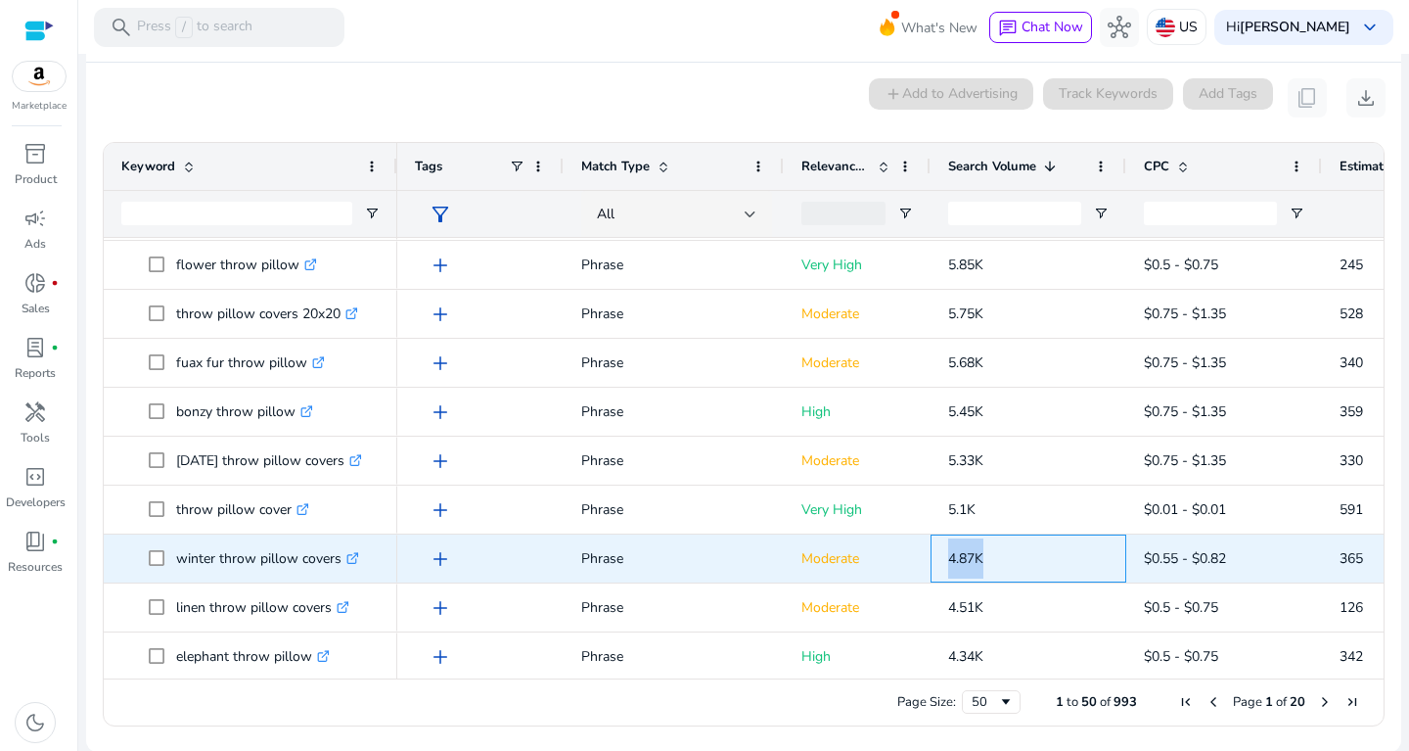
drag, startPoint x: 932, startPoint y: 557, endPoint x: 1014, endPoint y: 563, distance: 82.4
click at [1014, 563] on div "4.87K" at bounding box center [1029, 558] width 196 height 48
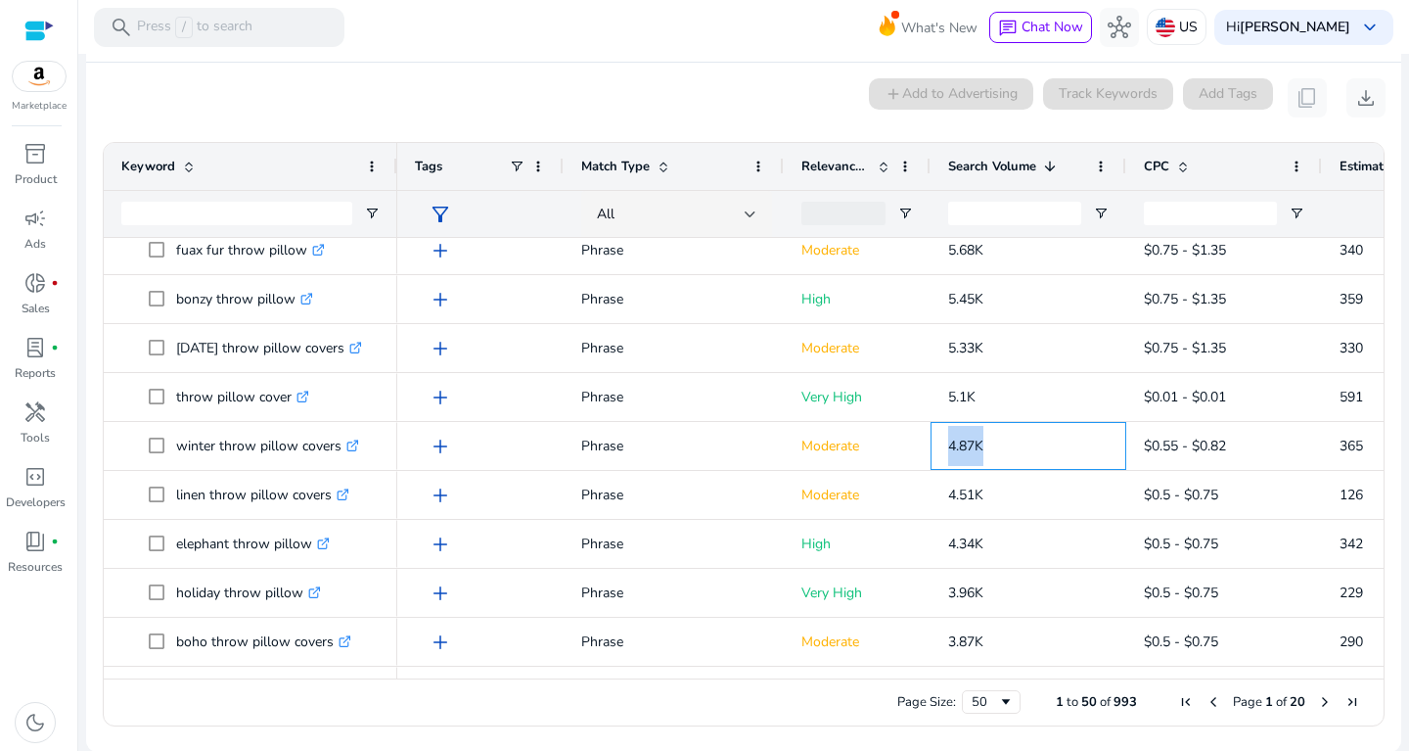
scroll to position [602, 0]
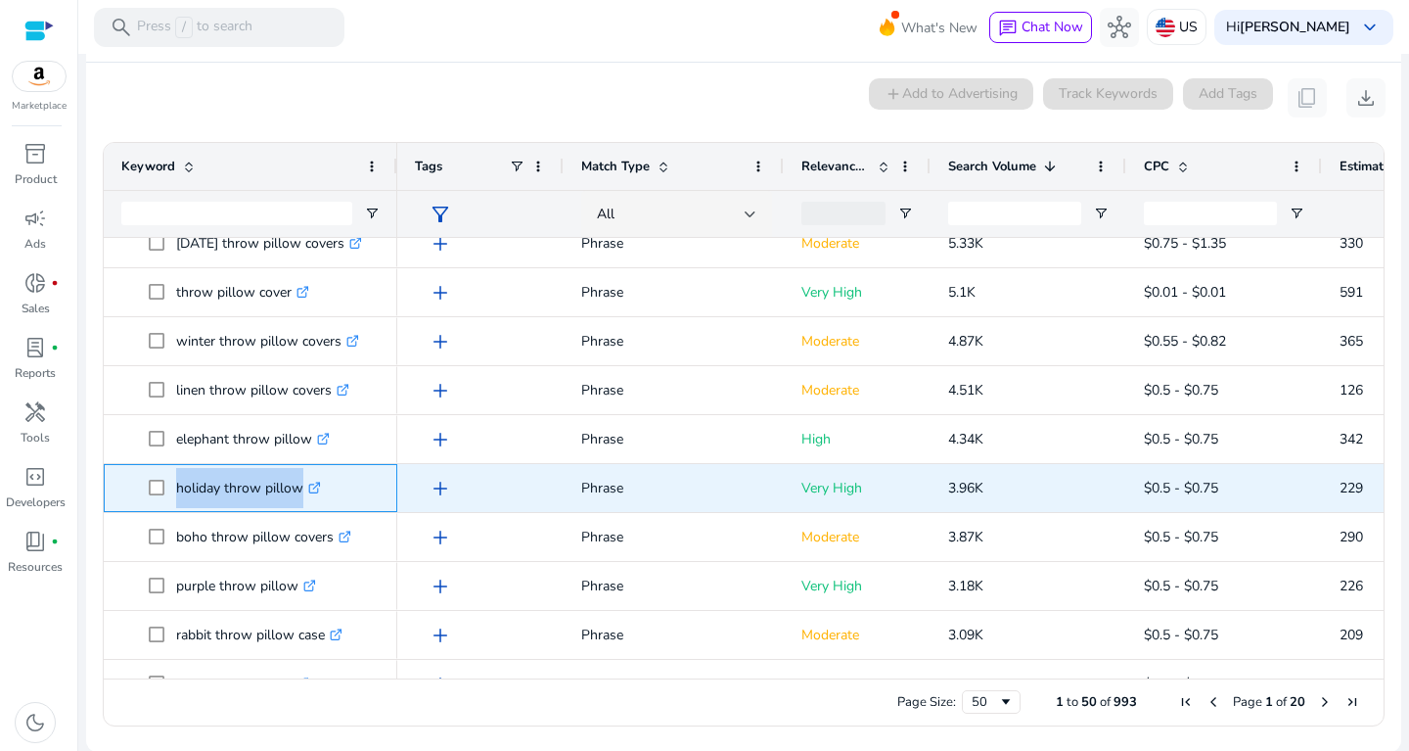
drag, startPoint x: 175, startPoint y: 479, endPoint x: 317, endPoint y: 489, distance: 142.3
click at [317, 489] on span "holiday throw pillow .st0{fill:#2c8af8}" at bounding box center [264, 488] width 231 height 40
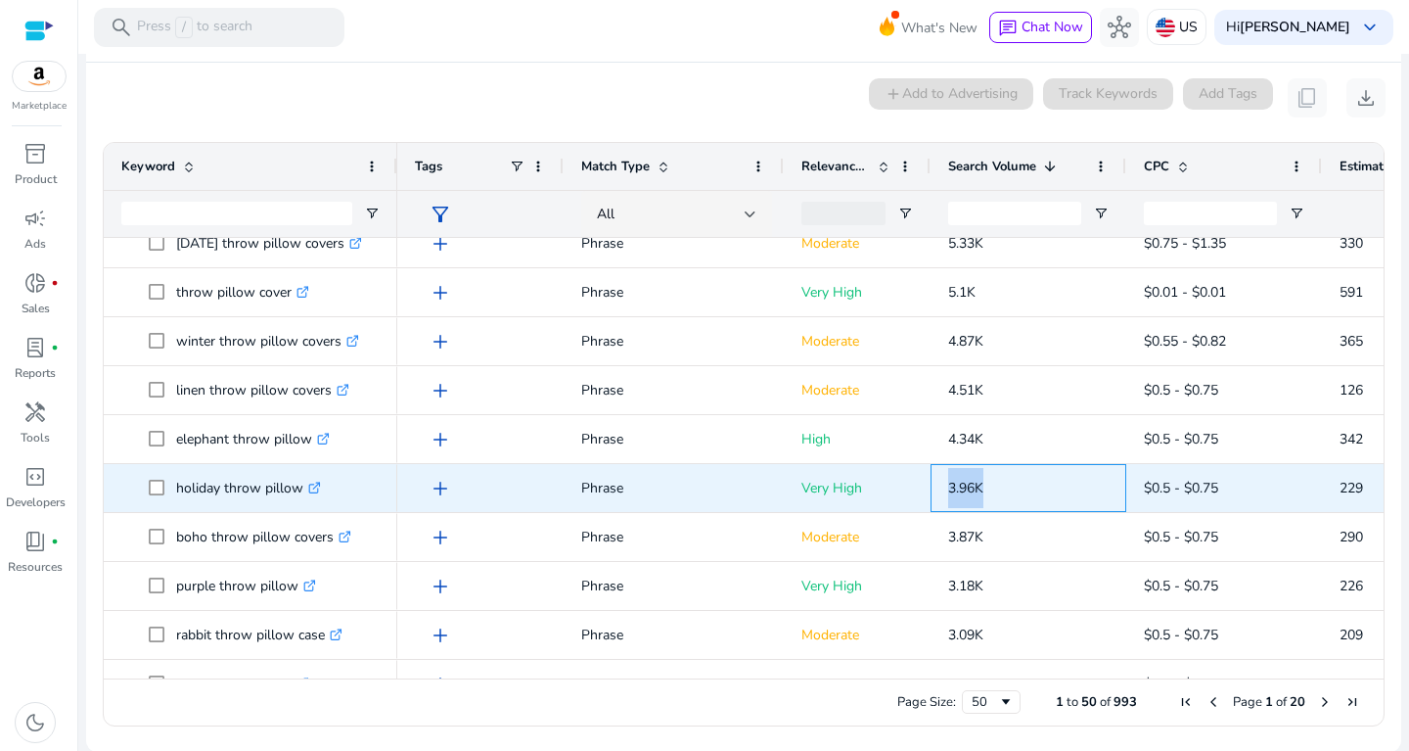
drag, startPoint x: 944, startPoint y: 493, endPoint x: 989, endPoint y: 492, distance: 45.0
click at [989, 492] on div "3.96K" at bounding box center [1029, 488] width 196 height 48
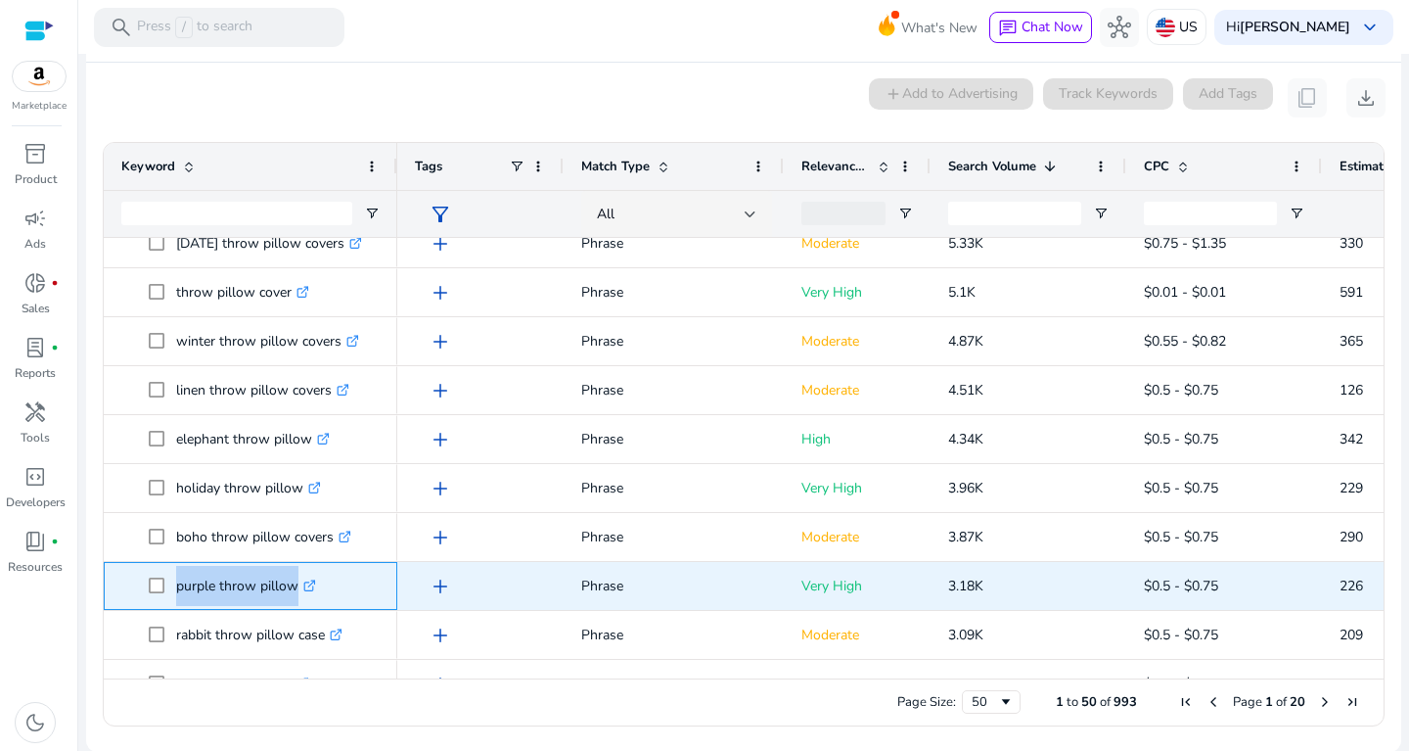
drag, startPoint x: 173, startPoint y: 580, endPoint x: 308, endPoint y: 572, distance: 135.3
click at [308, 572] on span "purple throw pillow .st0{fill:#2c8af8}" at bounding box center [264, 586] width 231 height 40
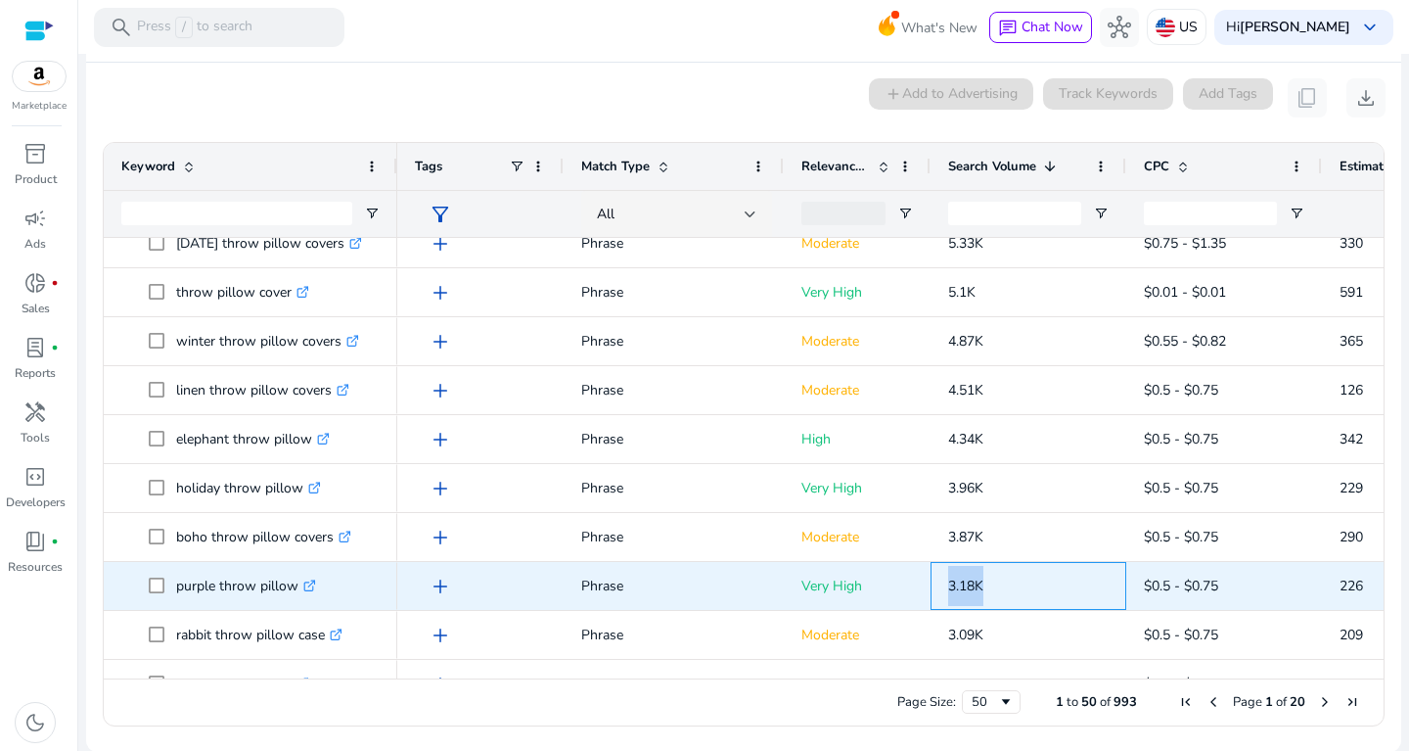
drag, startPoint x: 942, startPoint y: 572, endPoint x: 1013, endPoint y: 569, distance: 70.5
click at [1013, 569] on div "3.18K" at bounding box center [1029, 586] width 196 height 48
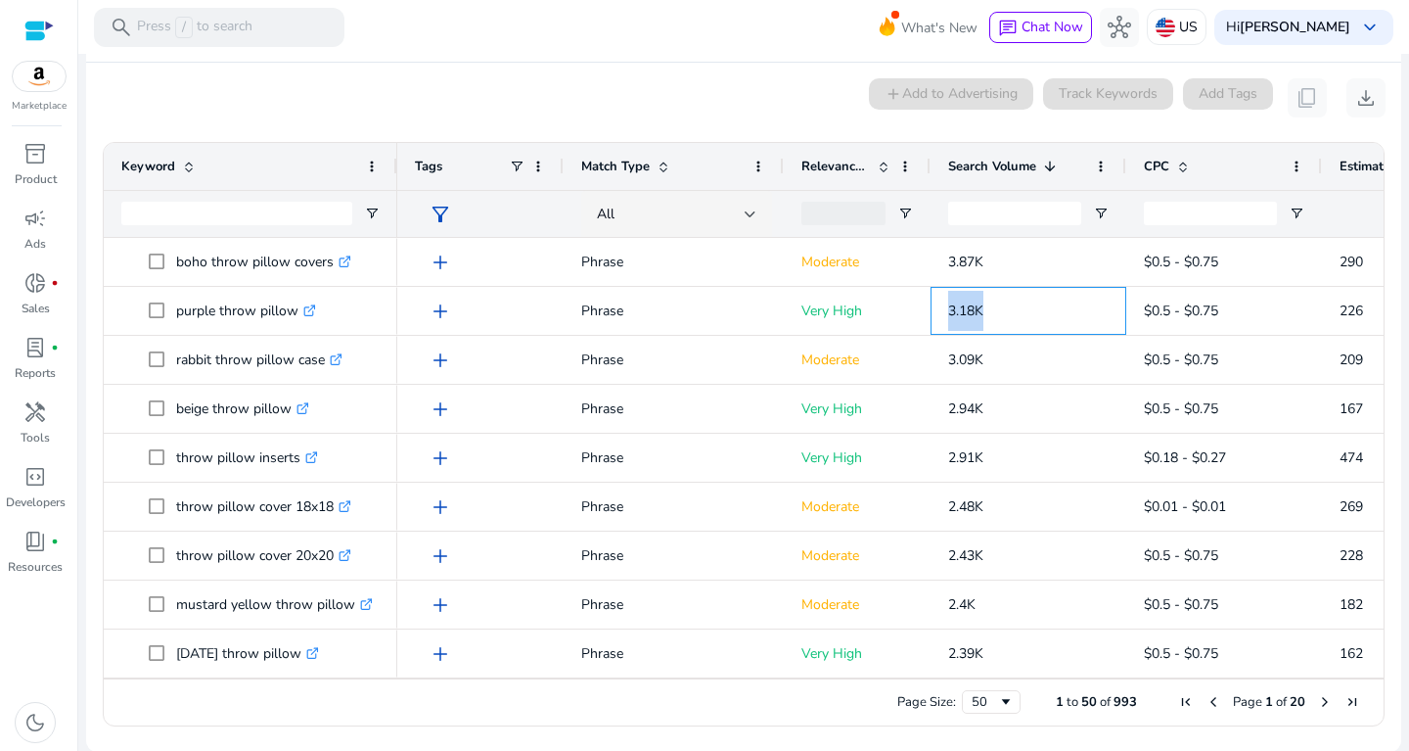
scroll to position [987, 0]
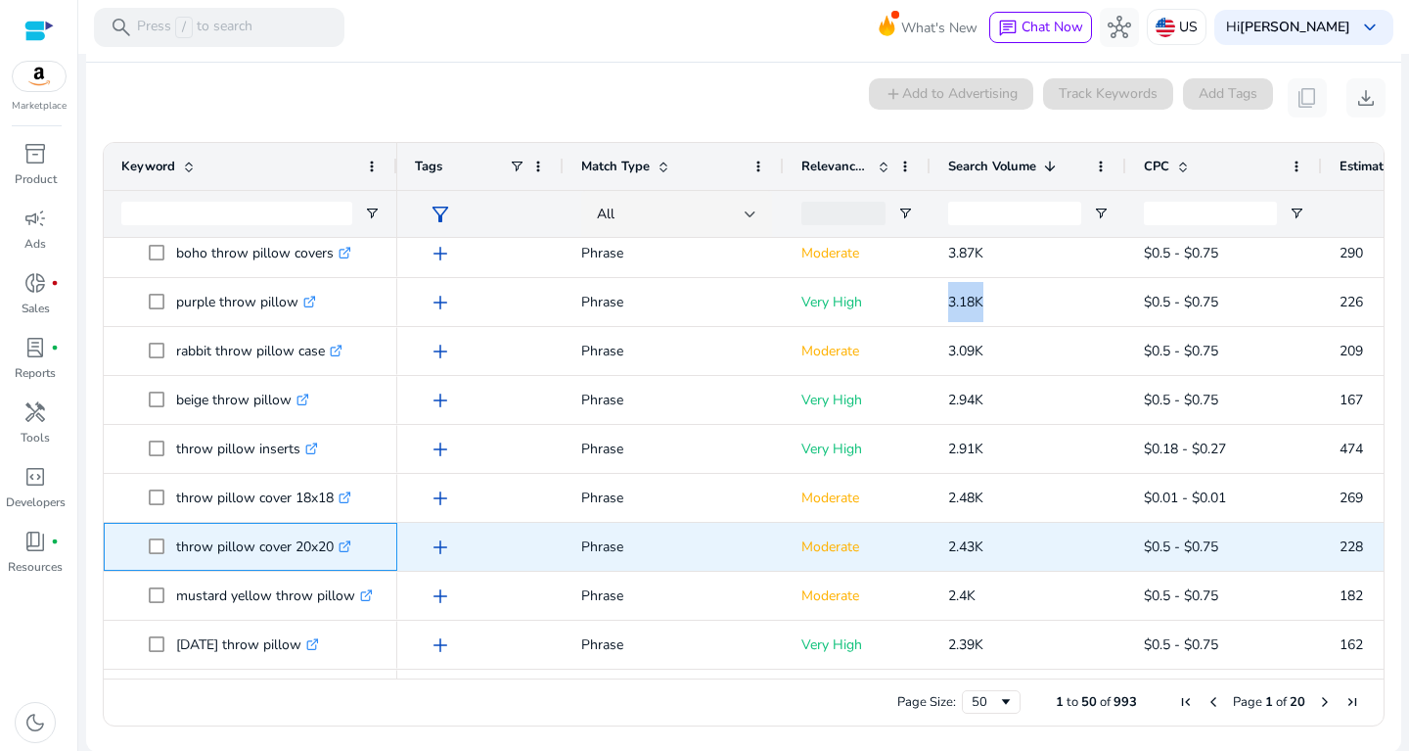
drag, startPoint x: 175, startPoint y: 541, endPoint x: 335, endPoint y: 545, distance: 159.6
click at [335, 545] on span "throw pillow cover 20x20 .st0{fill:#2c8af8}" at bounding box center [264, 546] width 231 height 40
copy span "throw pillow cover 20x20"
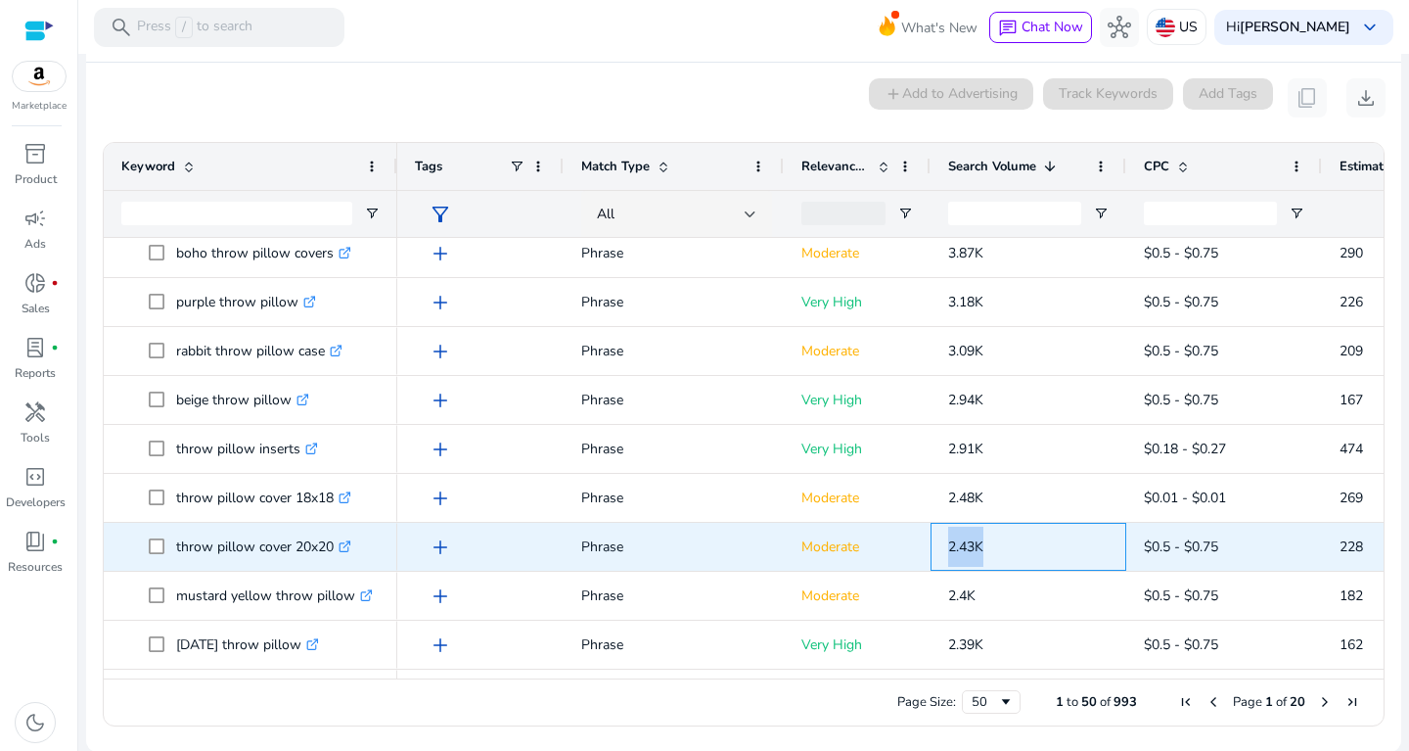
drag, startPoint x: 941, startPoint y: 540, endPoint x: 1002, endPoint y: 548, distance: 61.2
click at [1002, 548] on div "2.43K" at bounding box center [1029, 547] width 196 height 48
copy span "2.43K"
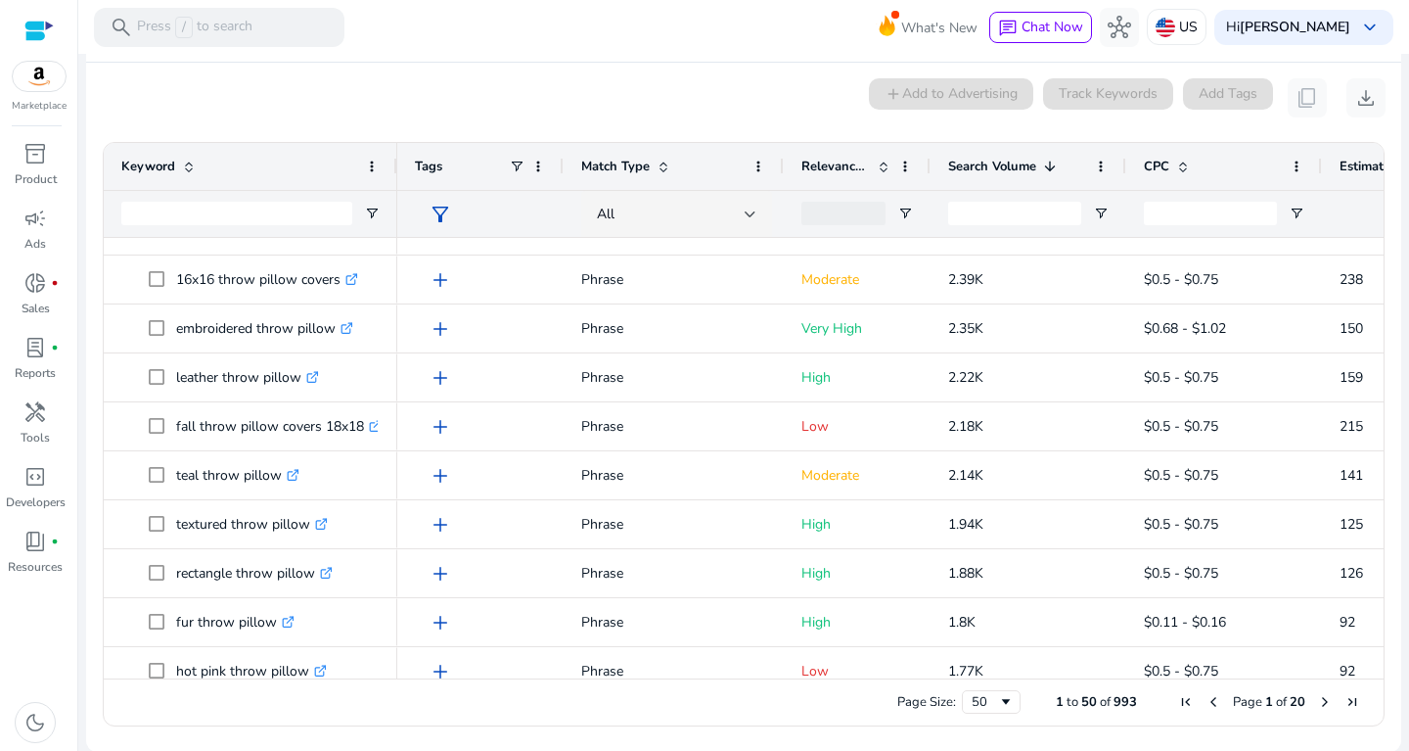
scroll to position [0, 0]
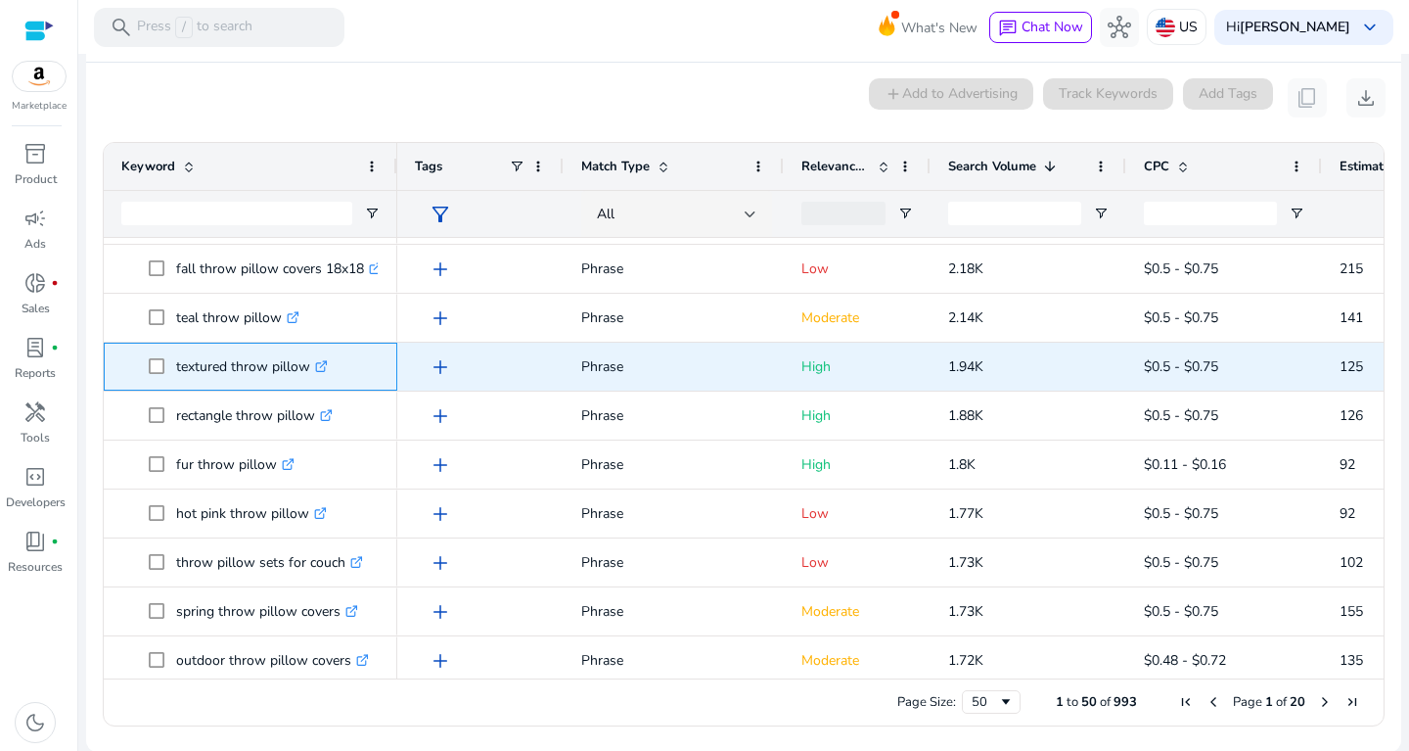
drag, startPoint x: 176, startPoint y: 366, endPoint x: 305, endPoint y: 383, distance: 130.2
click at [305, 383] on p "textured throw pillow .st0{fill:#2c8af8}" at bounding box center [252, 366] width 152 height 40
copy p "textured throw pillow"
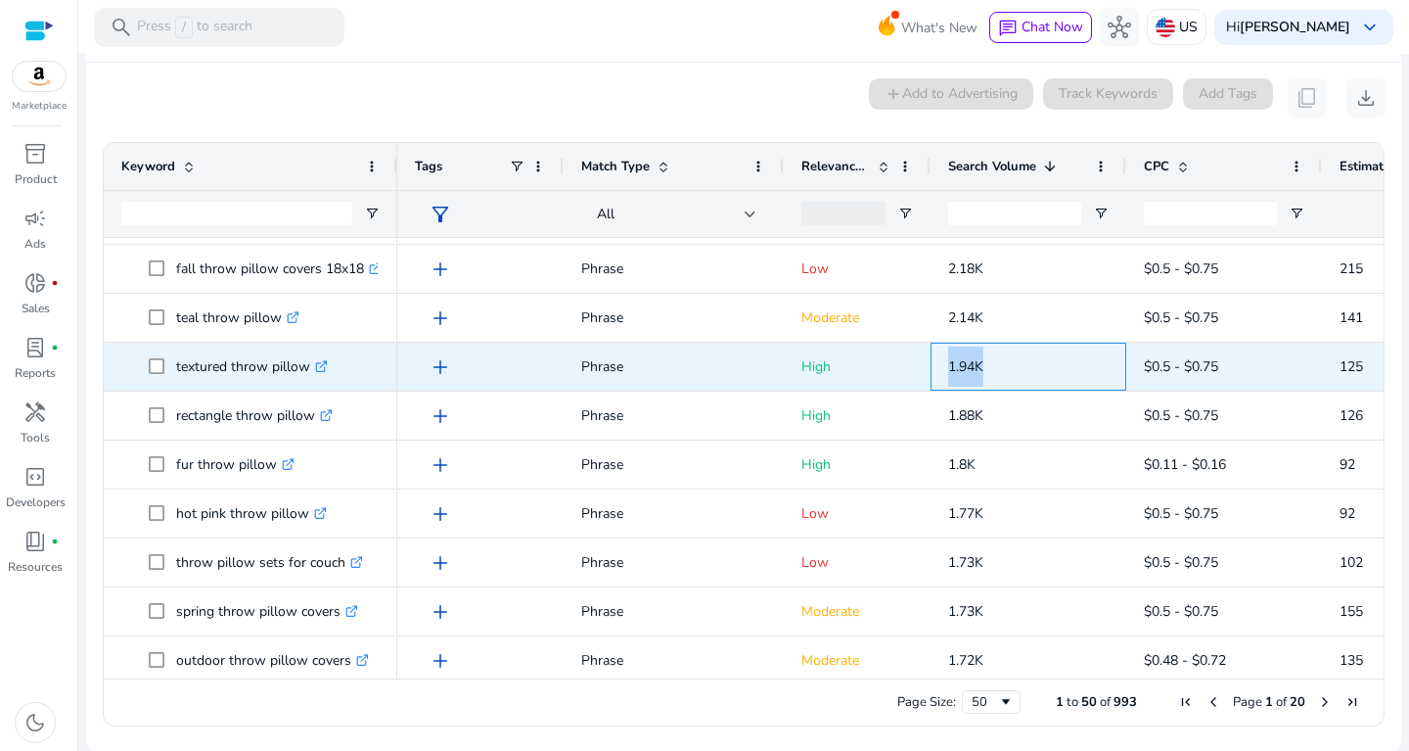
drag, startPoint x: 937, startPoint y: 357, endPoint x: 1010, endPoint y: 361, distance: 73.5
click at [1010, 361] on div "1.94K" at bounding box center [1029, 367] width 196 height 48
copy span "1.94K"
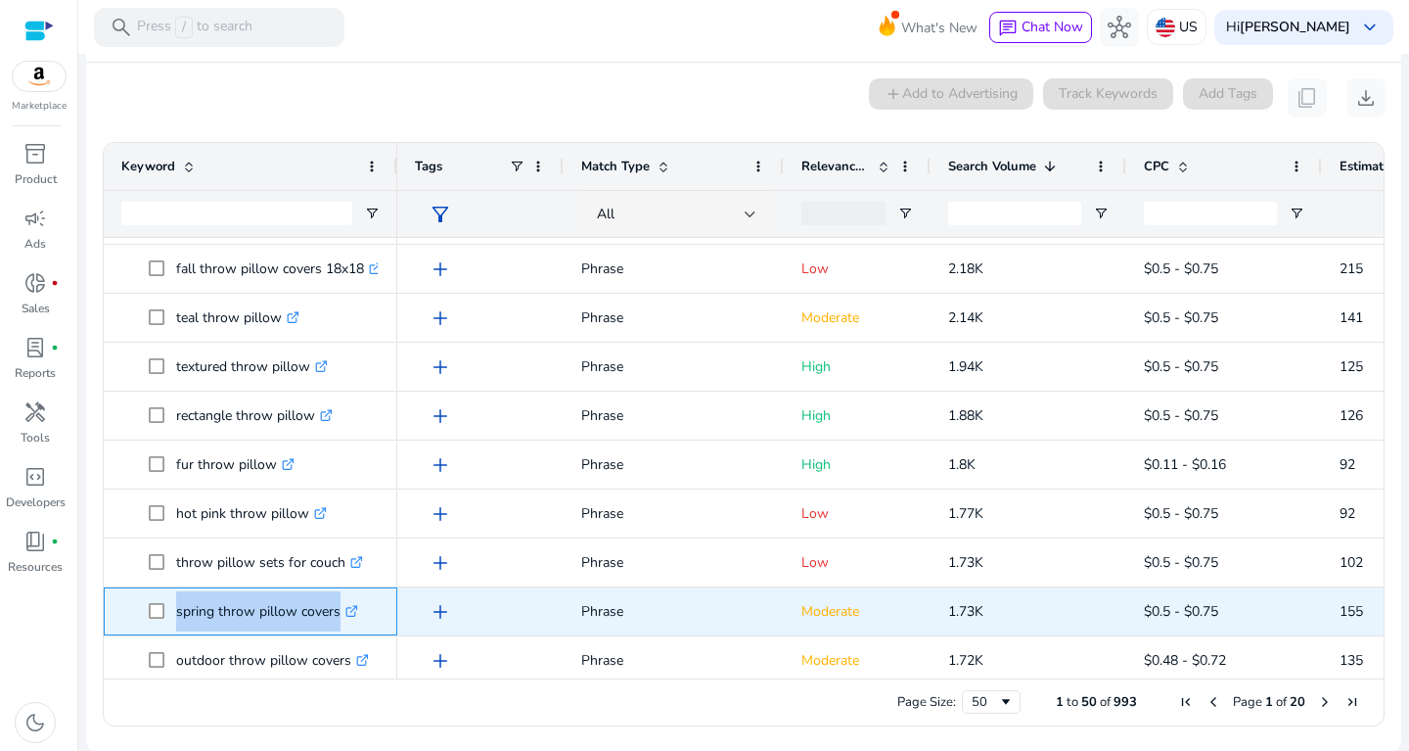
drag, startPoint x: 172, startPoint y: 613, endPoint x: 352, endPoint y: 605, distance: 180.2
click at [352, 605] on span "spring throw pillow covers .st0{fill:#2c8af8}" at bounding box center [264, 611] width 231 height 40
copy span "spring throw pillow covers"
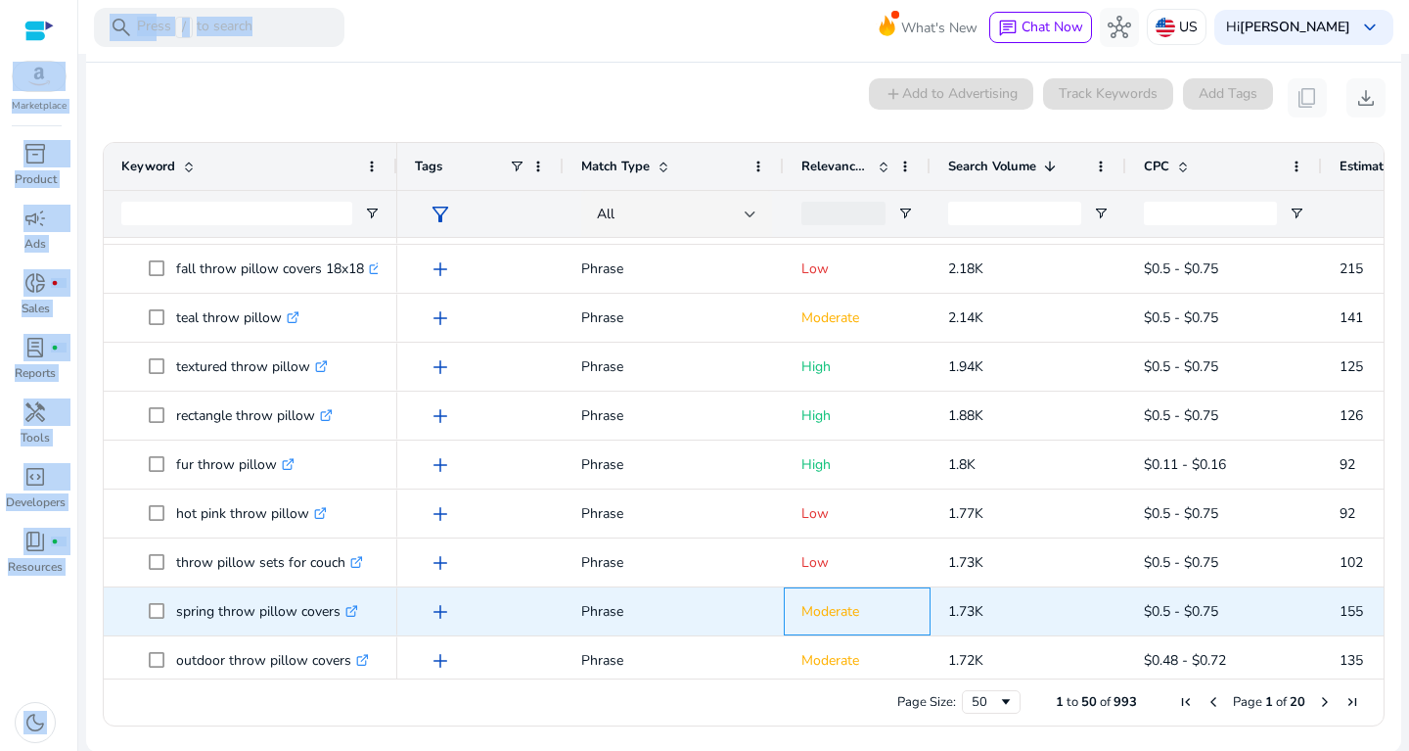
drag, startPoint x: 912, startPoint y: 592, endPoint x: 1022, endPoint y: 602, distance: 110.0
click at [913, 602] on span "Moderate" at bounding box center [857, 610] width 112 height 53
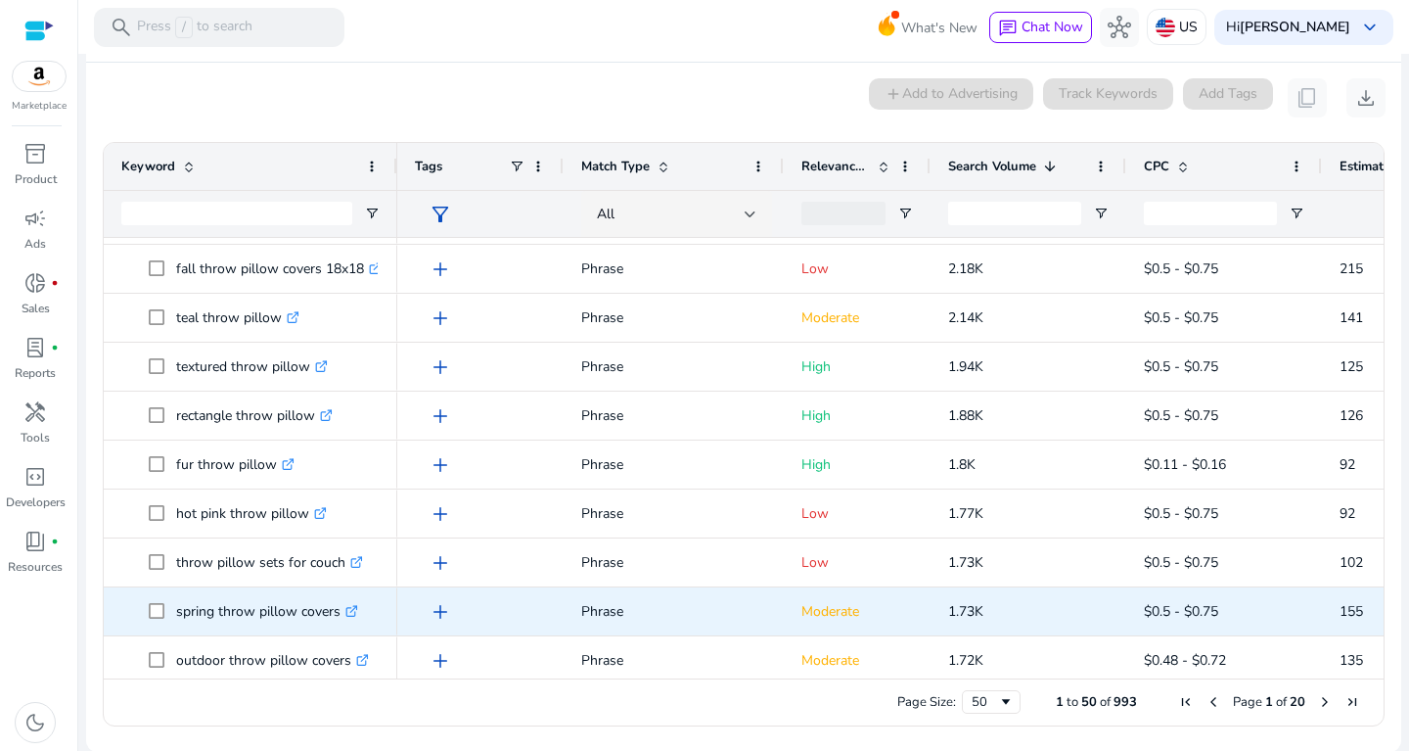
click at [1022, 602] on p "1.73K" at bounding box center [1028, 611] width 160 height 40
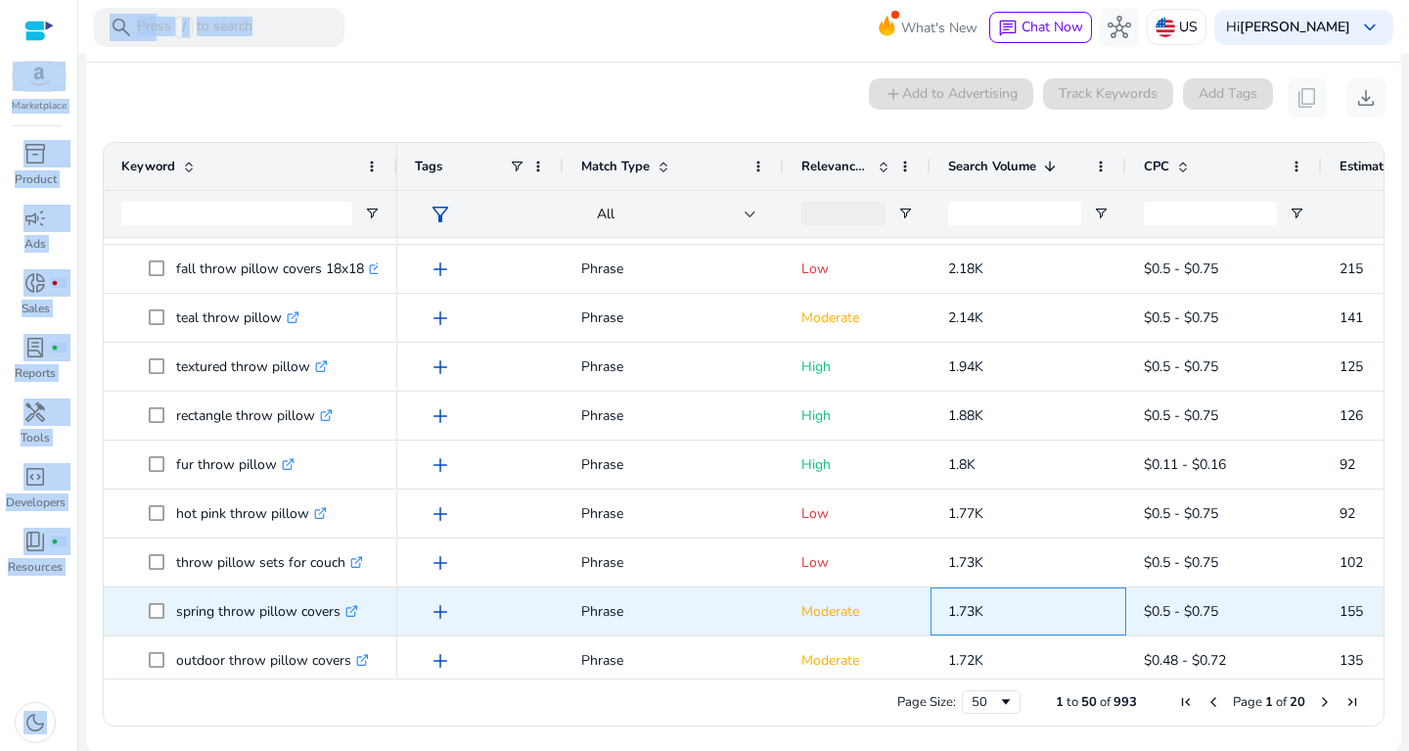
drag, startPoint x: 1012, startPoint y: 612, endPoint x: 940, endPoint y: 610, distance: 71.5
click at [948, 610] on span "1.73K" at bounding box center [1028, 610] width 160 height 53
click at [973, 598] on p "1.73K" at bounding box center [1028, 611] width 160 height 40
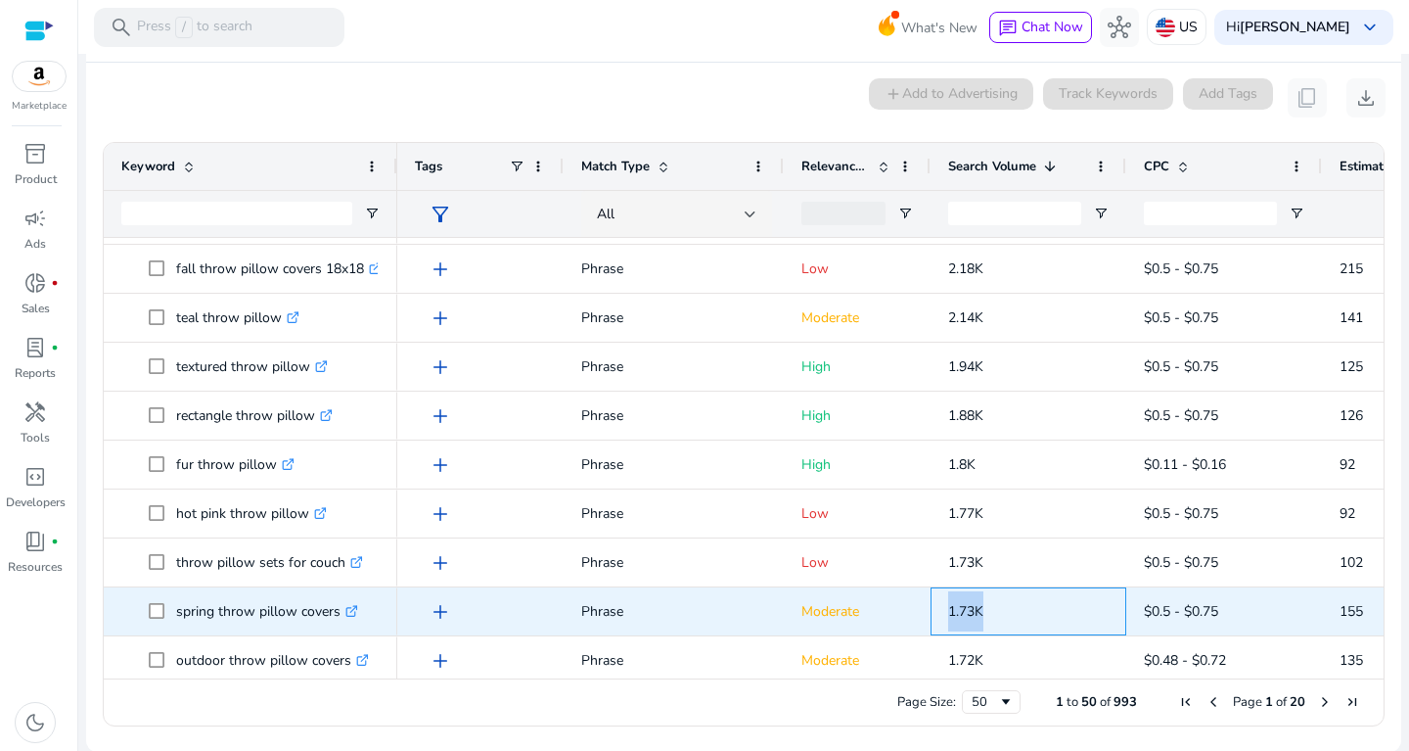
drag, startPoint x: 986, startPoint y: 609, endPoint x: 951, endPoint y: 615, distance: 35.7
click at [951, 615] on p "1.73K" at bounding box center [1028, 611] width 160 height 40
copy span "1.73K"
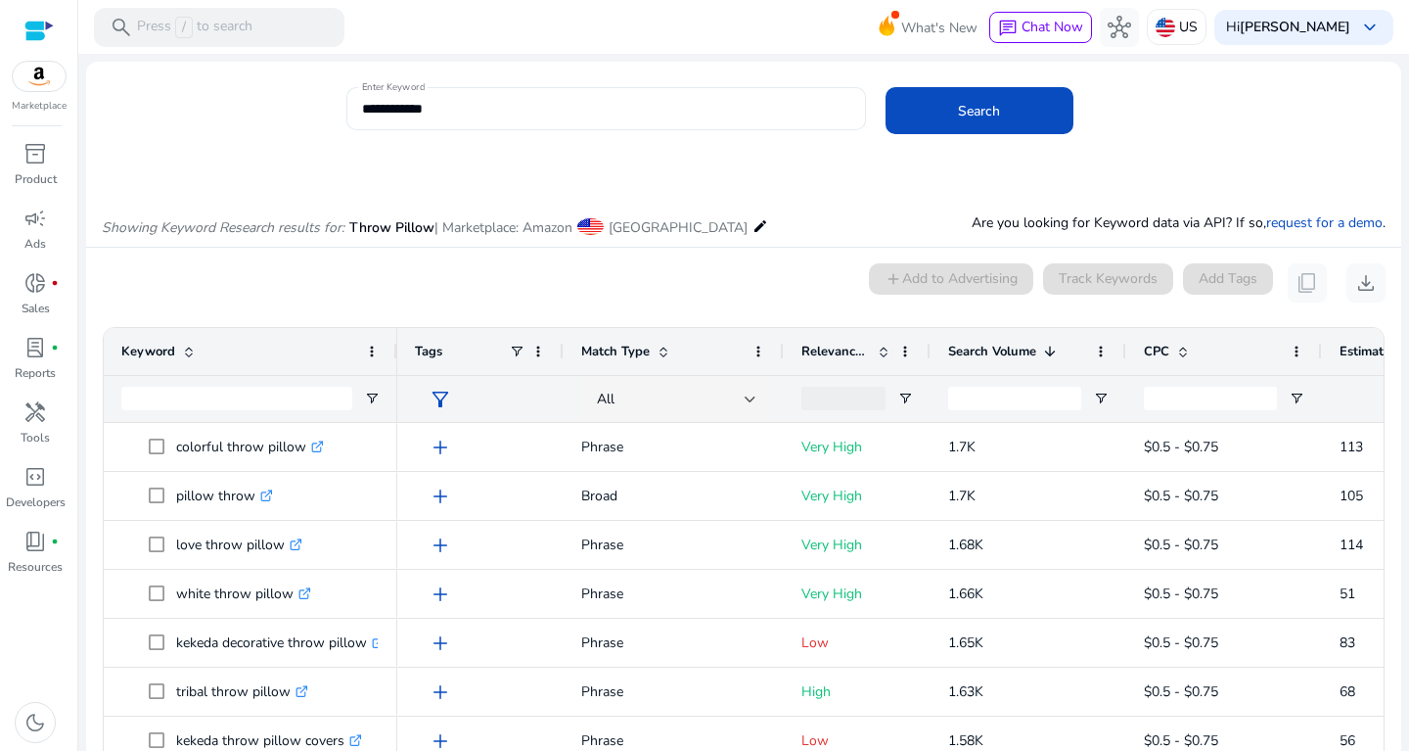
click at [474, 120] on div "**********" at bounding box center [606, 108] width 488 height 43
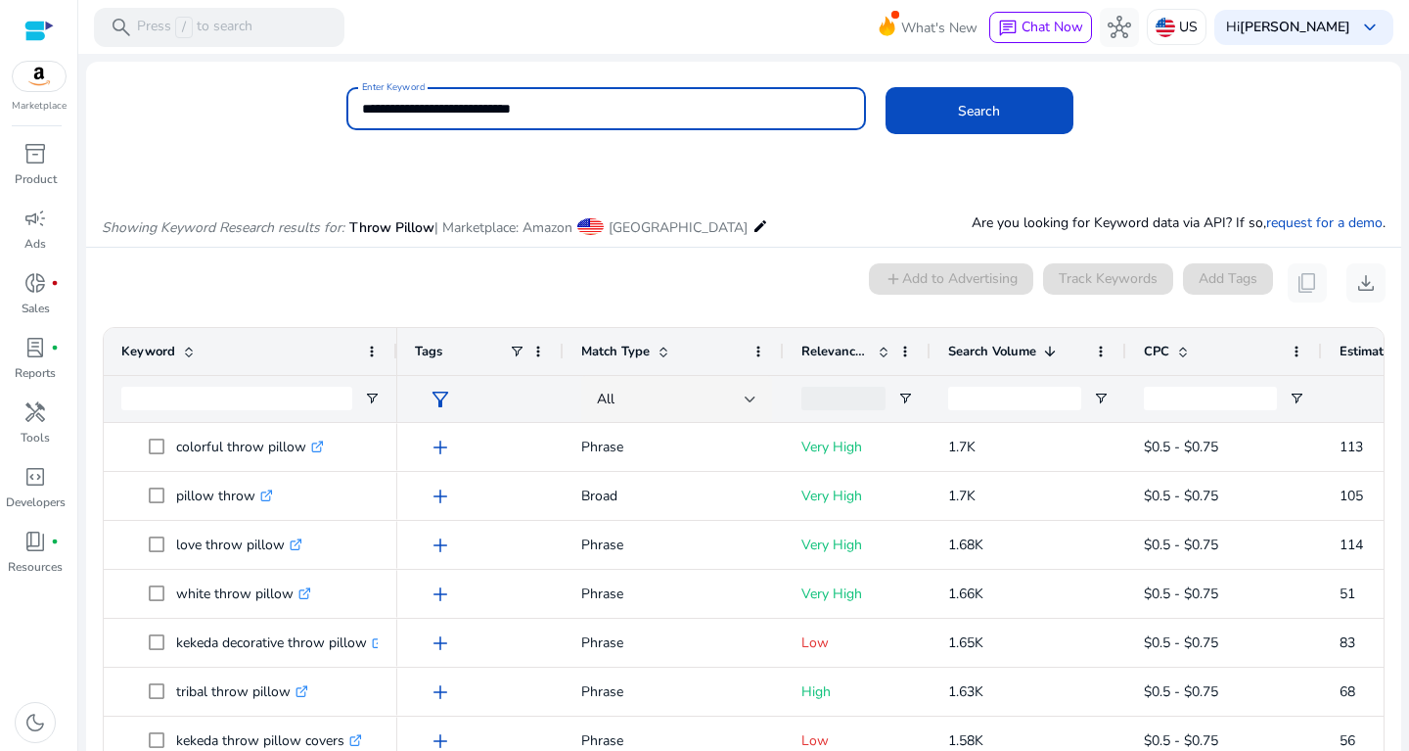
click at [886, 87] on button "Search" at bounding box center [980, 110] width 188 height 47
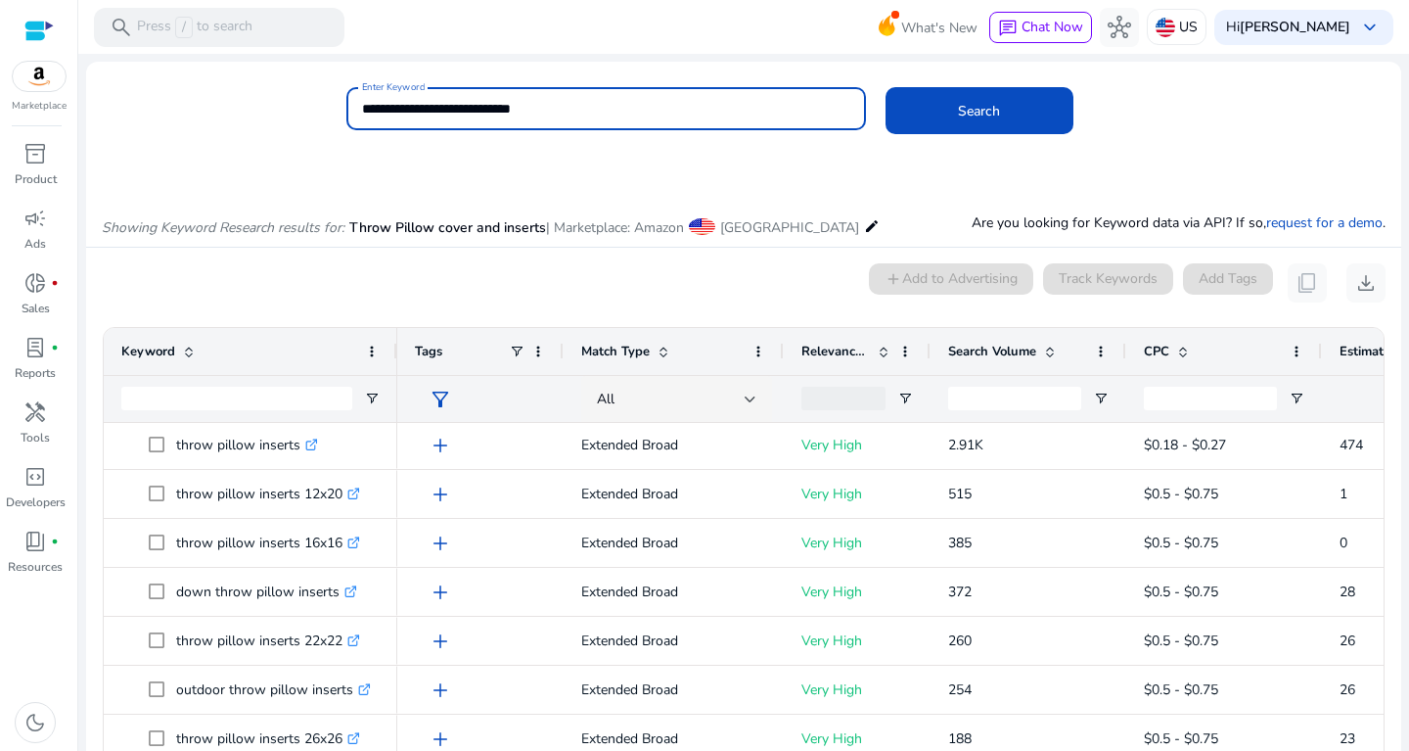
click at [362, 112] on div "**********" at bounding box center [606, 108] width 520 height 43
click at [374, 109] on input "**********" at bounding box center [606, 109] width 488 height 22
type input "**********"
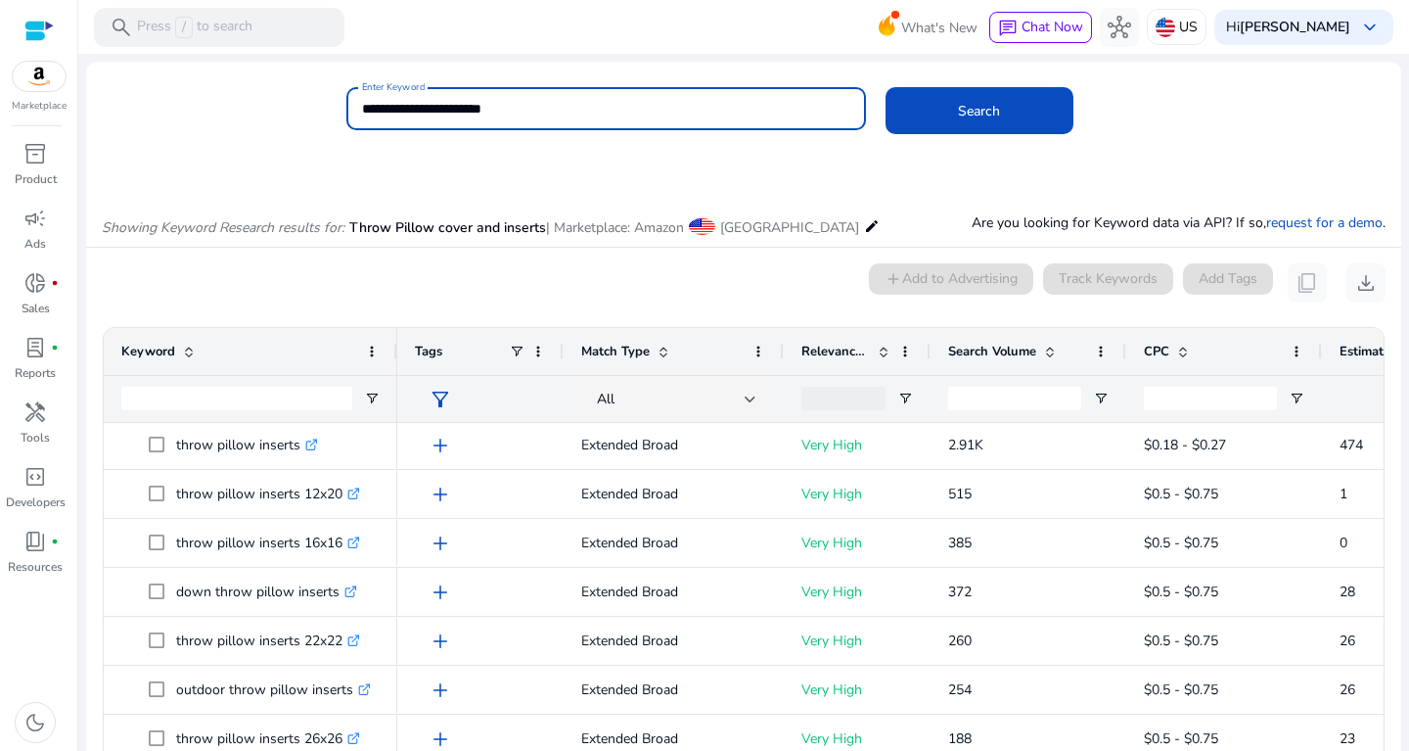
click at [886, 87] on button "Search" at bounding box center [980, 110] width 188 height 47
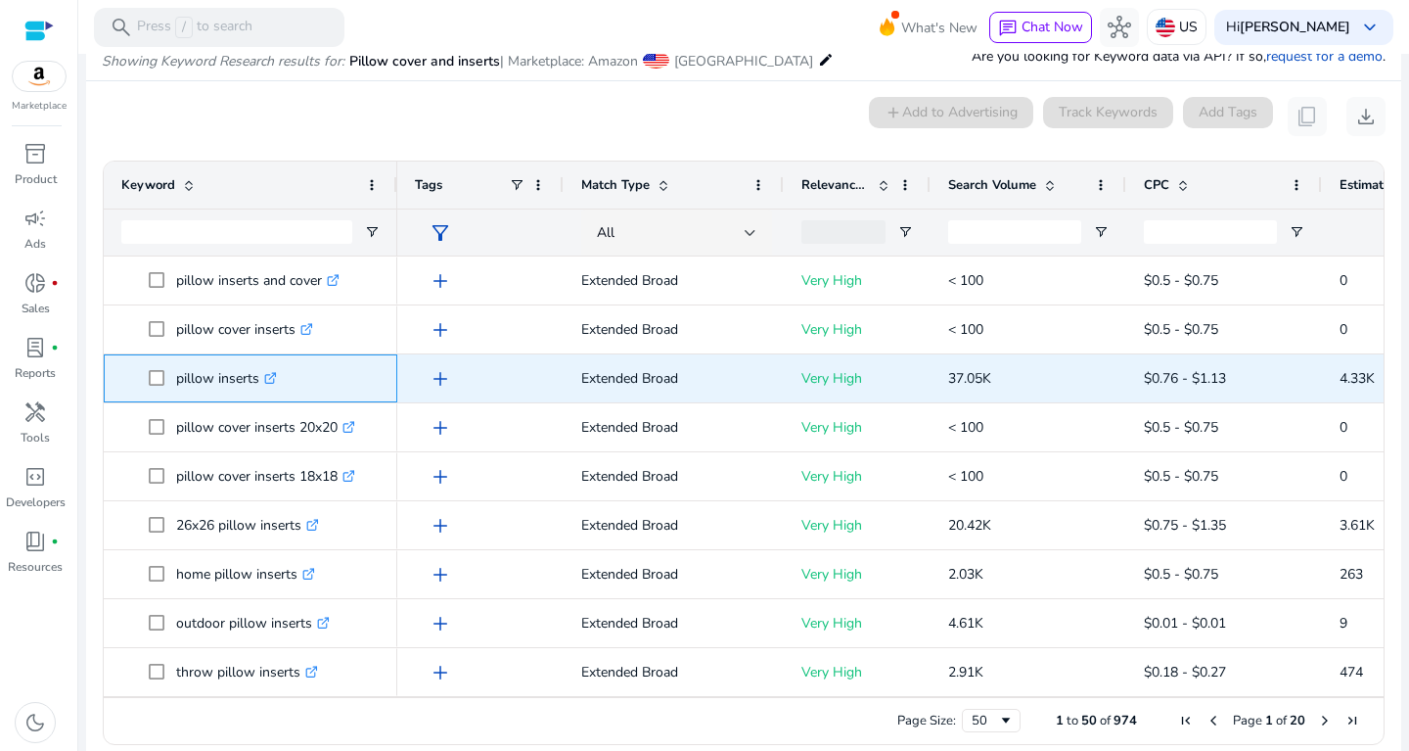
drag, startPoint x: 177, startPoint y: 376, endPoint x: 266, endPoint y: 377, distance: 89.1
click at [266, 377] on p "pillow inserts .st0{fill:#2c8af8}" at bounding box center [226, 378] width 101 height 40
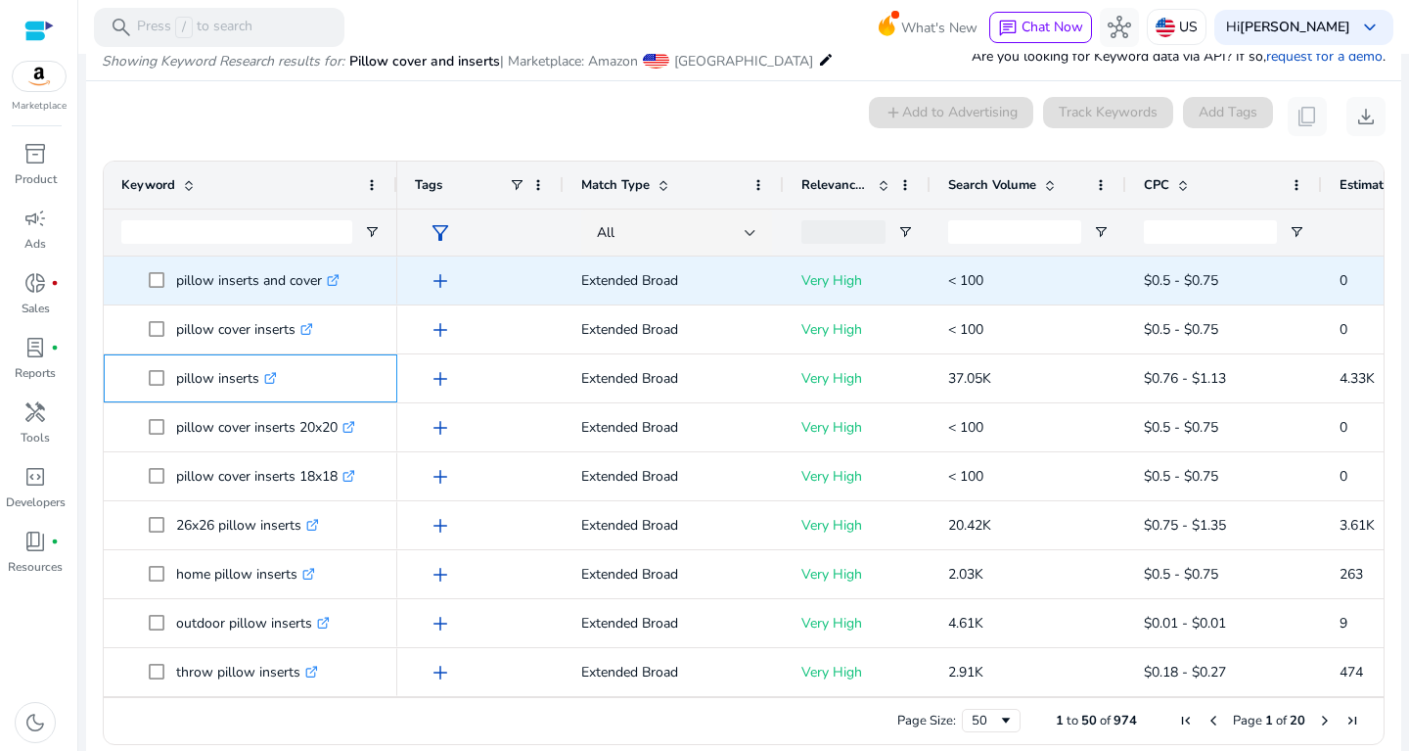
copy p "pillow inserts"
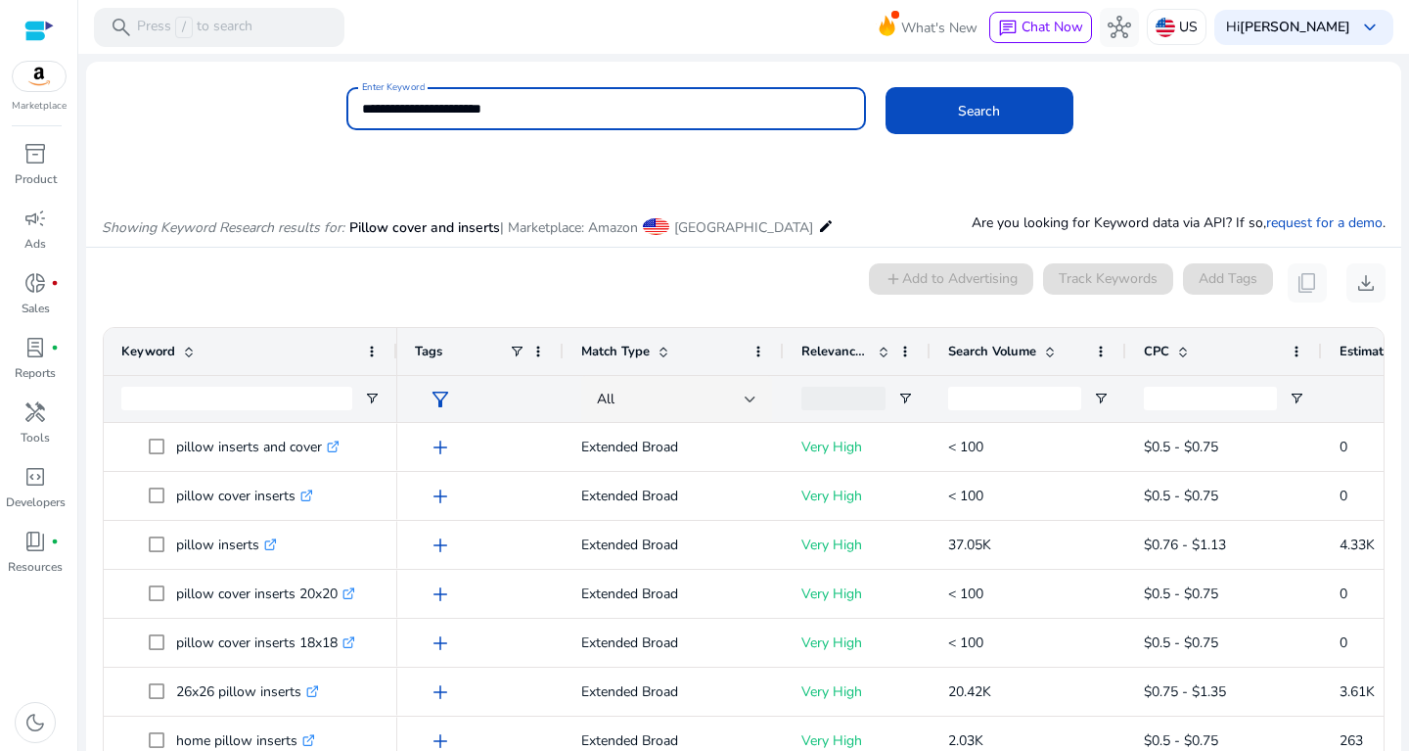
drag, startPoint x: 513, startPoint y: 108, endPoint x: 329, endPoint y: 110, distance: 184.0
click at [362, 110] on input "**********" at bounding box center [606, 109] width 488 height 22
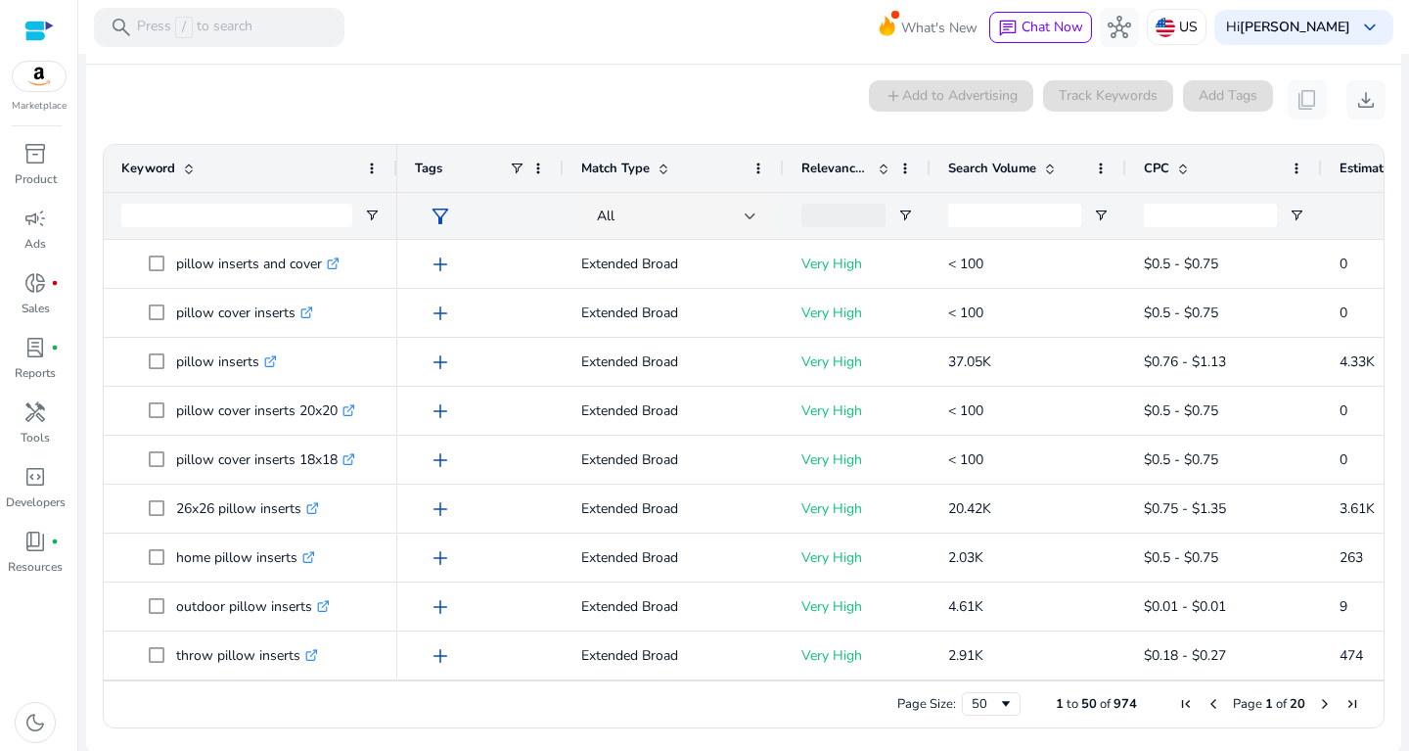
scroll to position [185, 0]
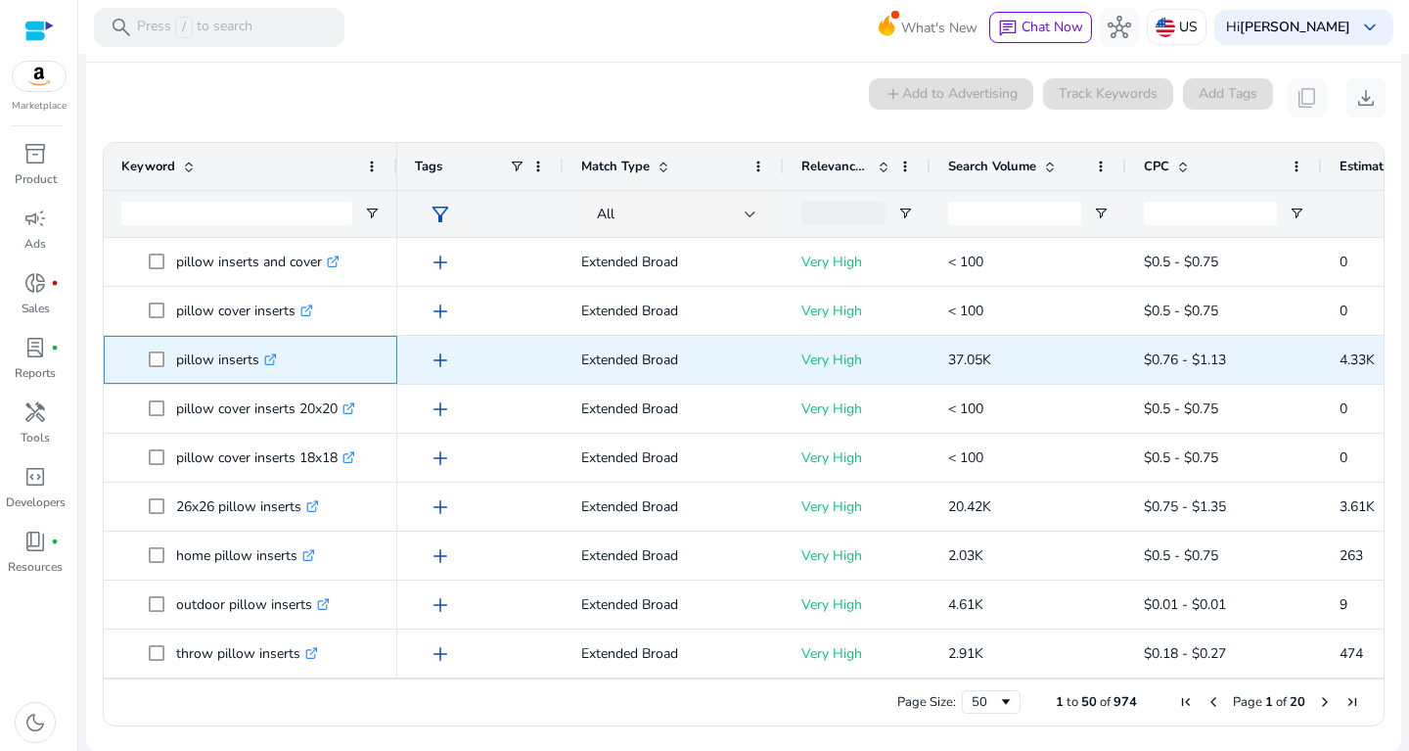
drag, startPoint x: 175, startPoint y: 363, endPoint x: 269, endPoint y: 366, distance: 94.0
click at [269, 366] on span "pillow inserts .st0{fill:#2c8af8}" at bounding box center [264, 360] width 231 height 40
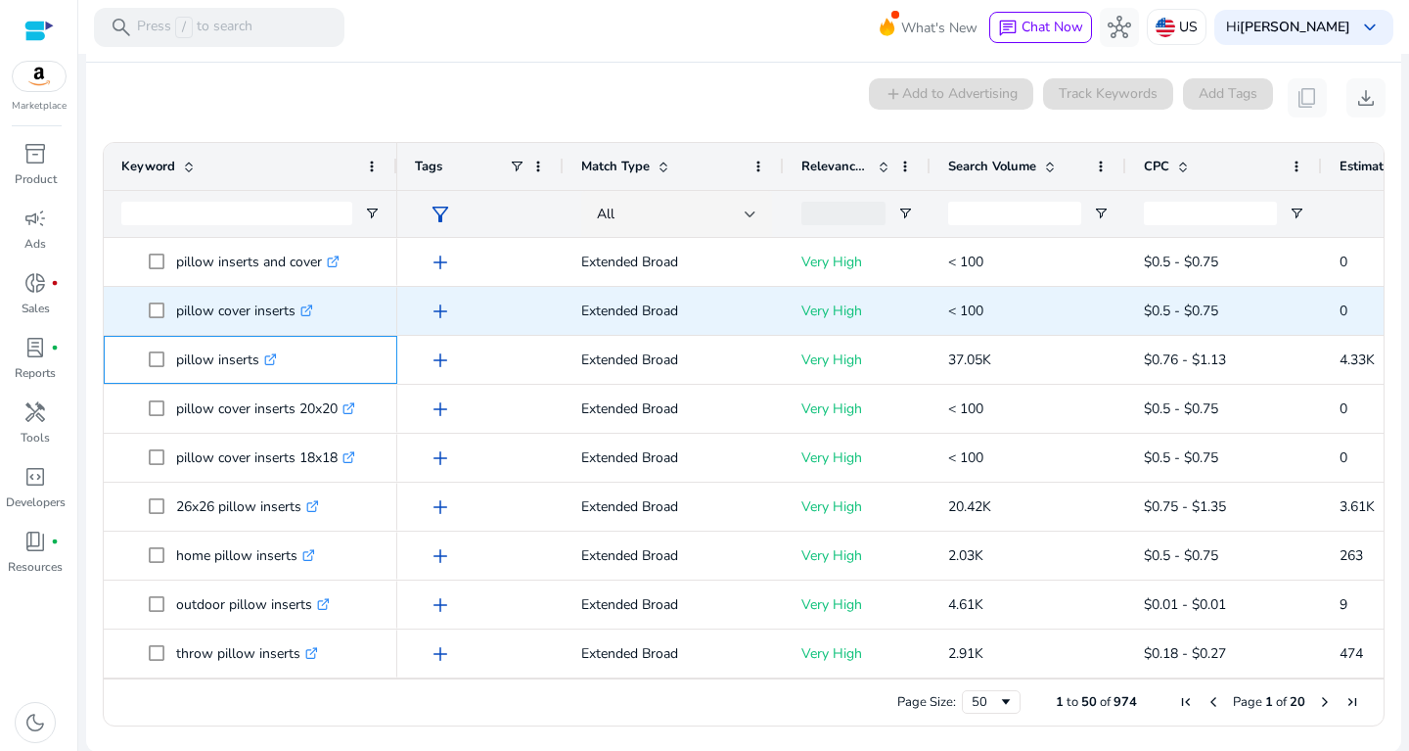
copy span "pillow inserts"
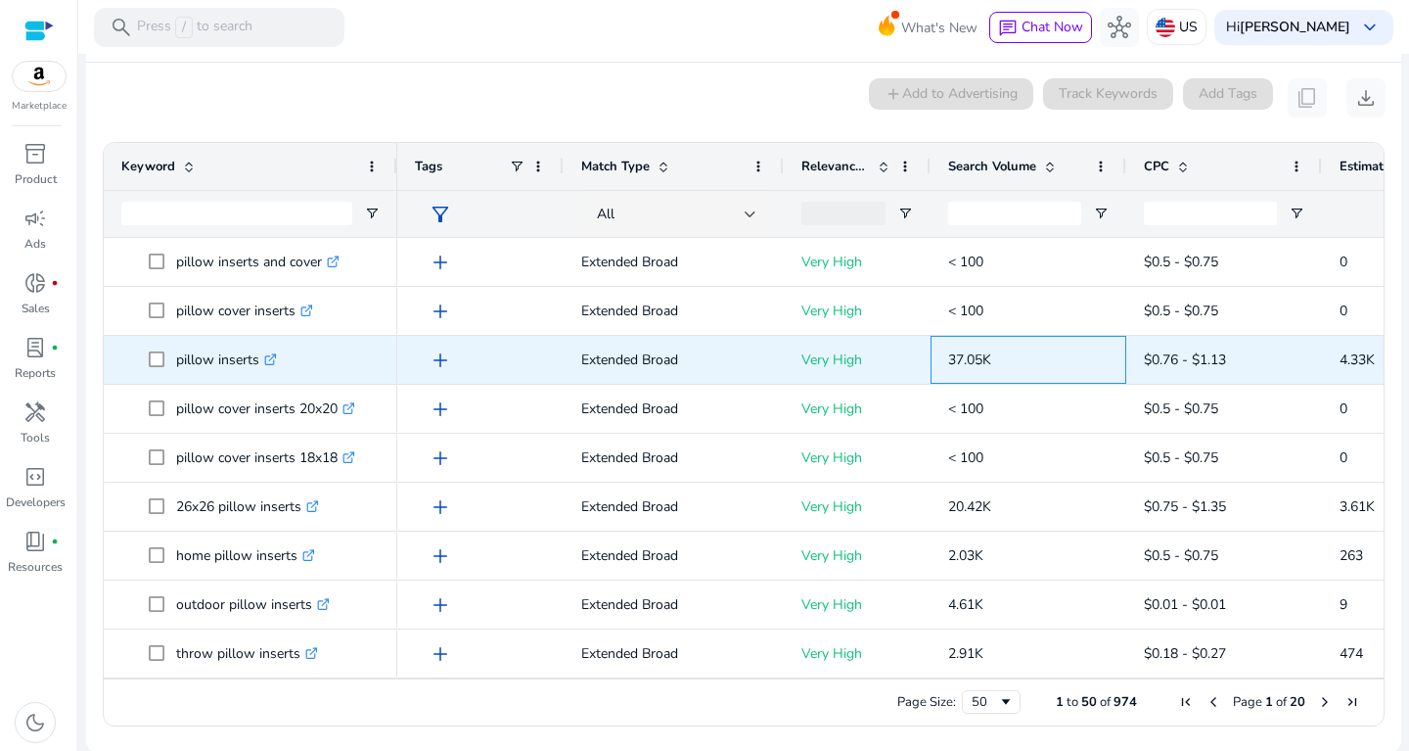
drag, startPoint x: 948, startPoint y: 351, endPoint x: 1023, endPoint y: 351, distance: 74.4
click at [1023, 351] on div "37.05K" at bounding box center [1029, 360] width 196 height 48
copy span "37.05K"
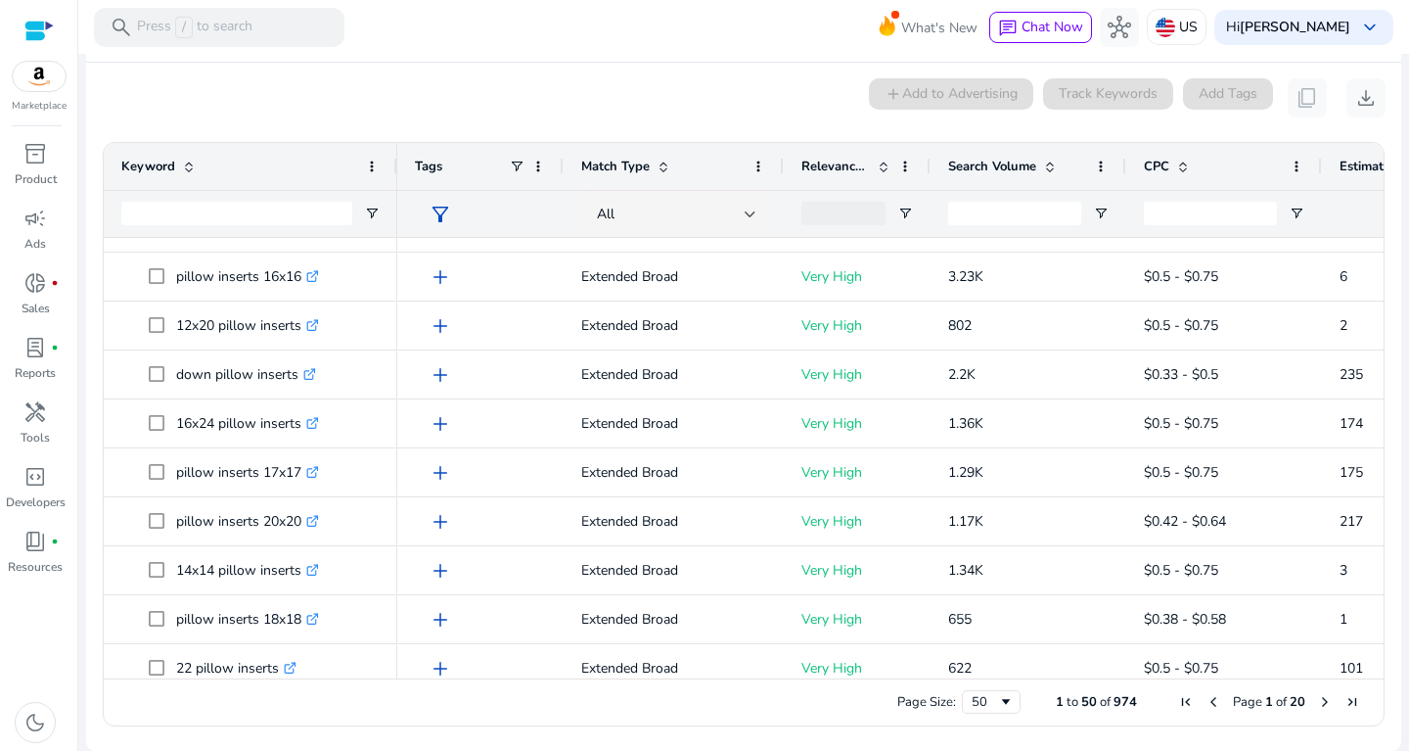
scroll to position [557, 0]
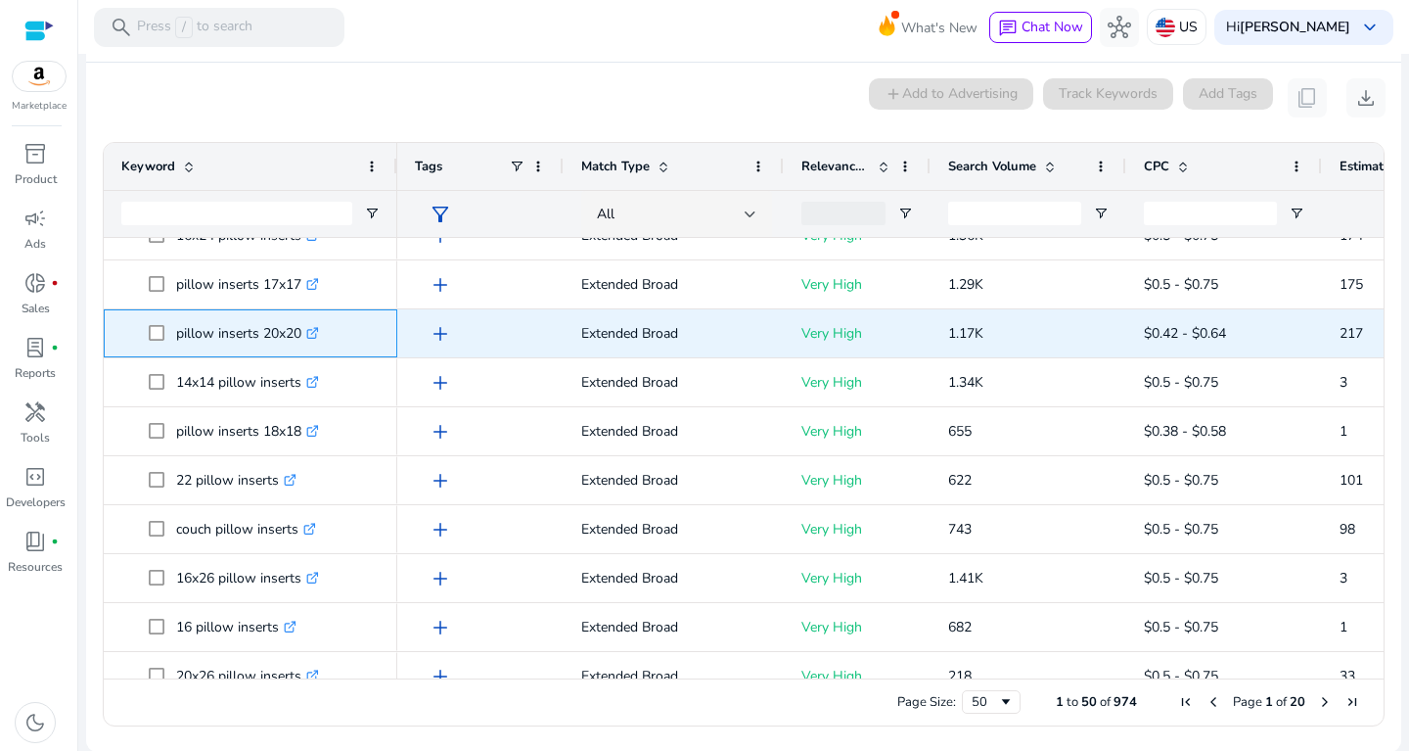
drag, startPoint x: 178, startPoint y: 334, endPoint x: 309, endPoint y: 346, distance: 131.7
click at [309, 346] on p "pillow inserts 20x20 .st0{fill:#2c8af8}" at bounding box center [247, 333] width 143 height 40
copy p "pillow inserts 20x20"
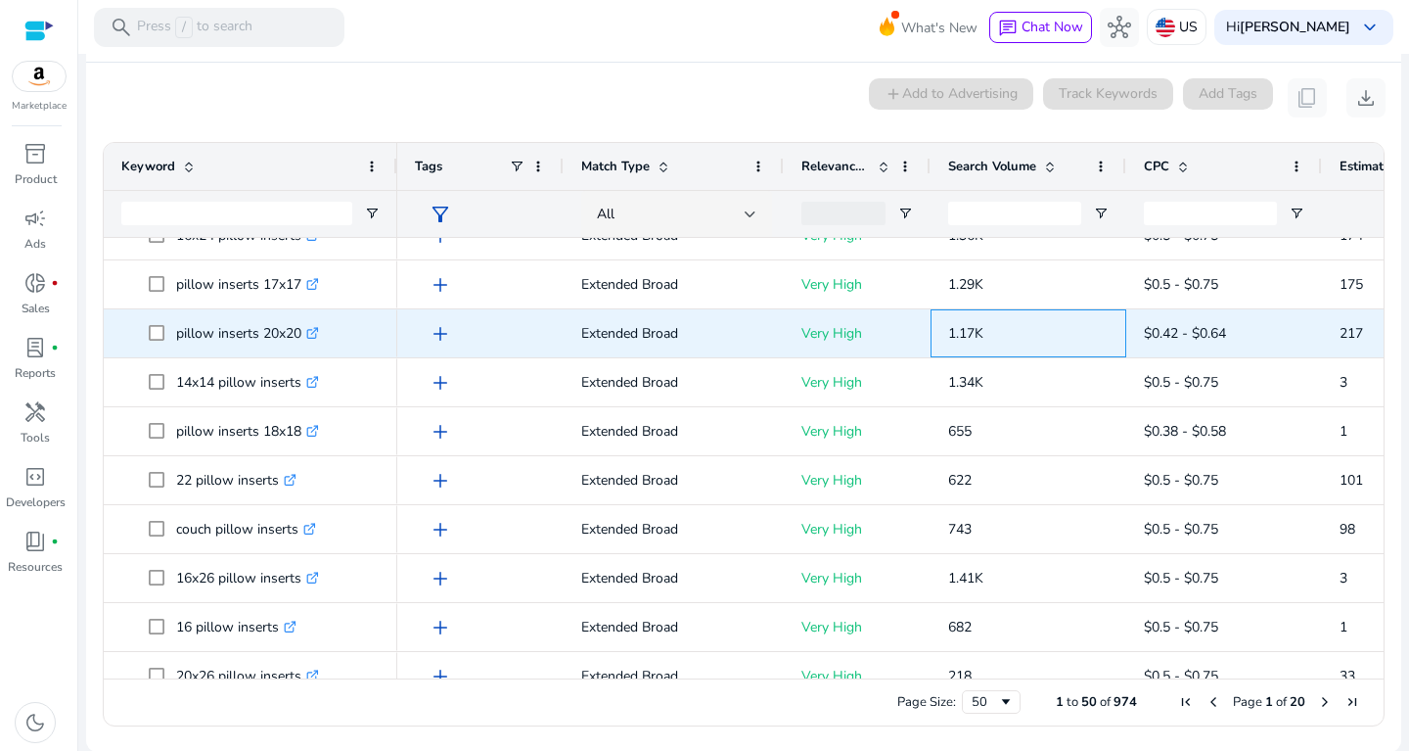
drag, startPoint x: 947, startPoint y: 331, endPoint x: 1001, endPoint y: 334, distance: 53.9
click at [1001, 334] on div "1.17K" at bounding box center [1029, 333] width 196 height 48
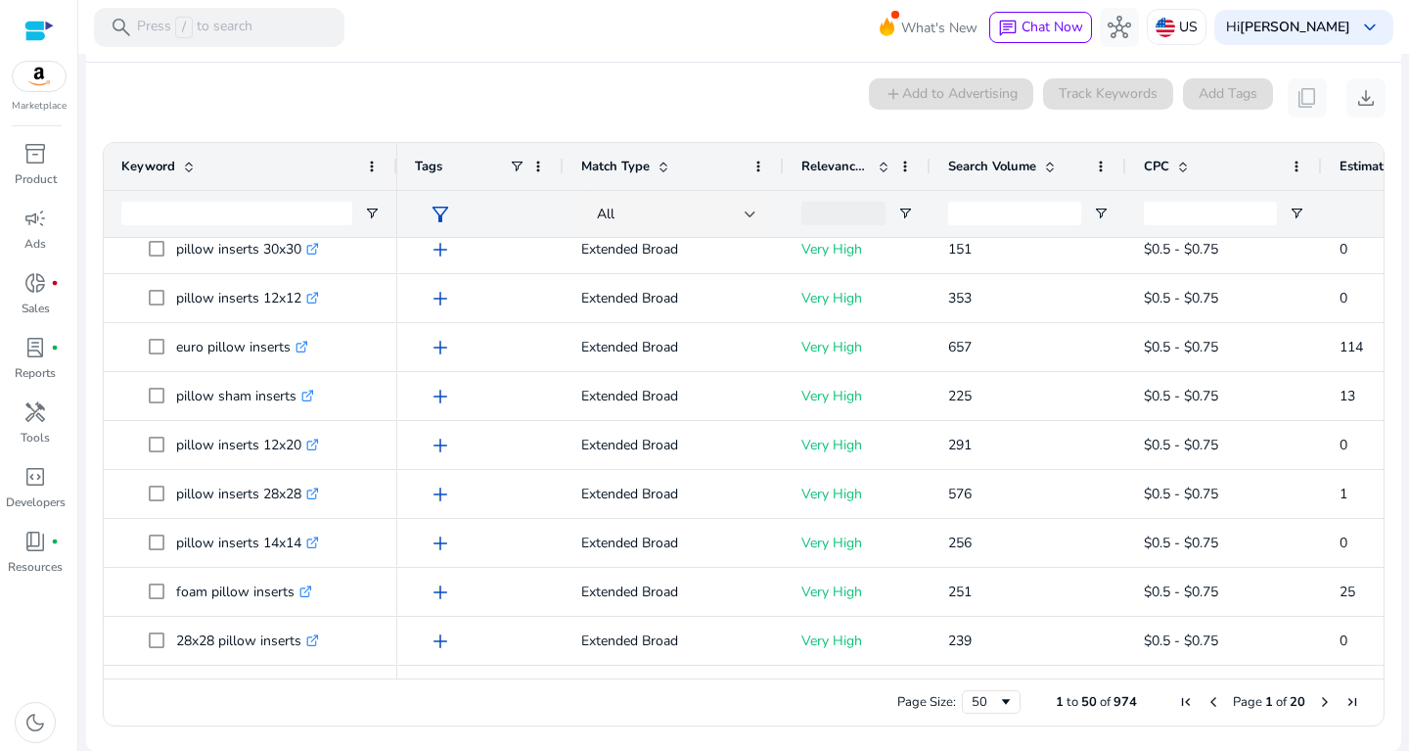
scroll to position [1350, 0]
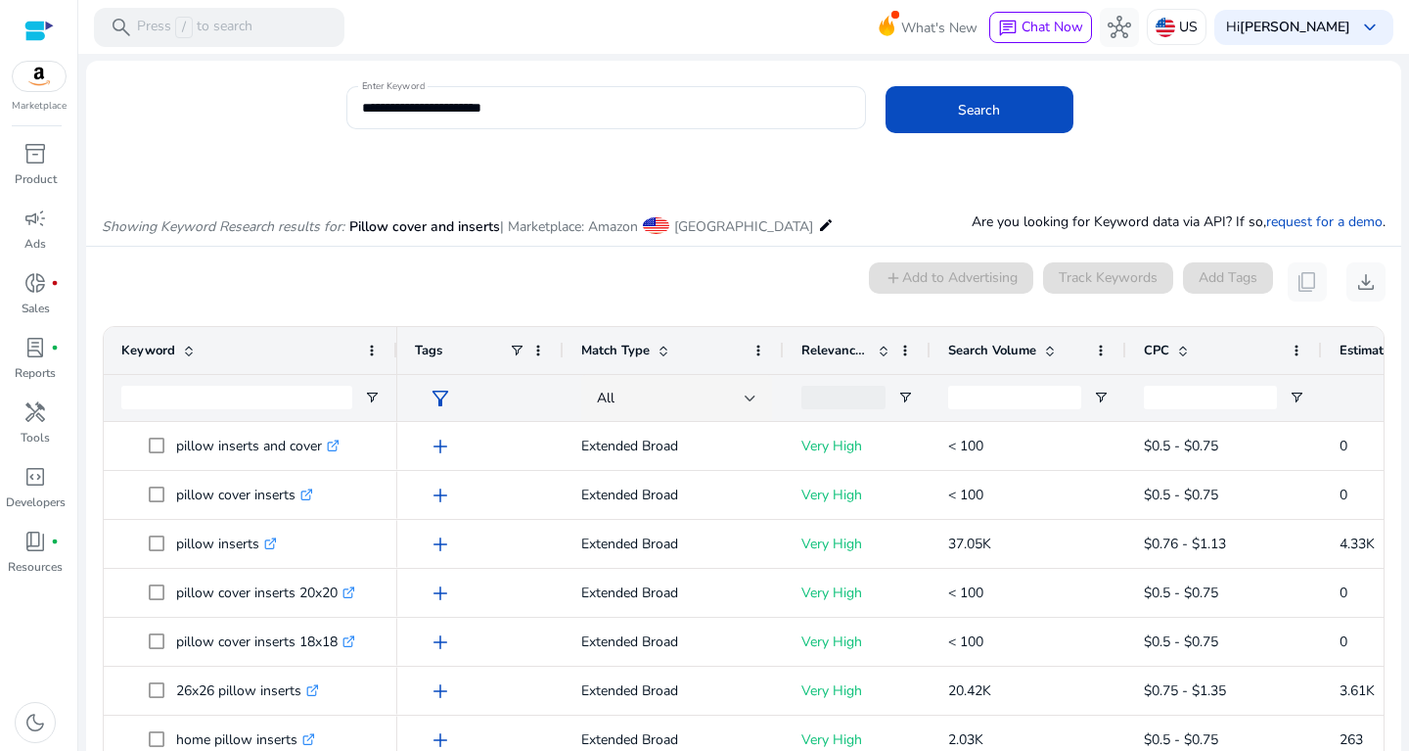
click at [594, 81] on mat-card "**********" at bounding box center [743, 117] width 1315 height 95
drag, startPoint x: 529, startPoint y: 120, endPoint x: 158, endPoint y: 31, distance: 382.4
click at [232, 79] on mat-card "**********" at bounding box center [743, 117] width 1315 height 95
click at [519, 101] on input "**********" at bounding box center [606, 108] width 488 height 22
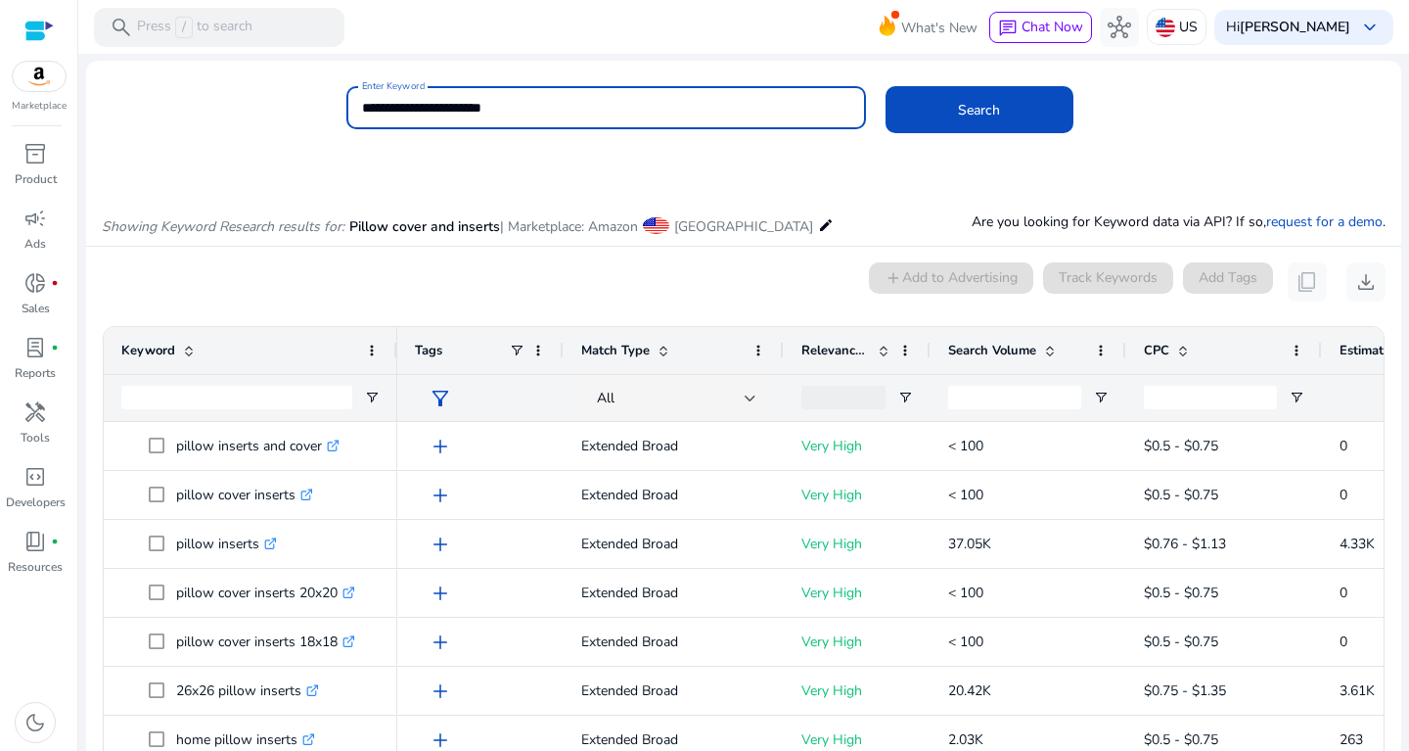
drag, startPoint x: 560, startPoint y: 114, endPoint x: 308, endPoint y: 119, distance: 251.6
click at [362, 118] on input "**********" at bounding box center [606, 108] width 488 height 22
drag, startPoint x: 521, startPoint y: 104, endPoint x: 300, endPoint y: 112, distance: 220.3
click at [362, 112] on input "**********" at bounding box center [606, 108] width 488 height 22
type input "**********"
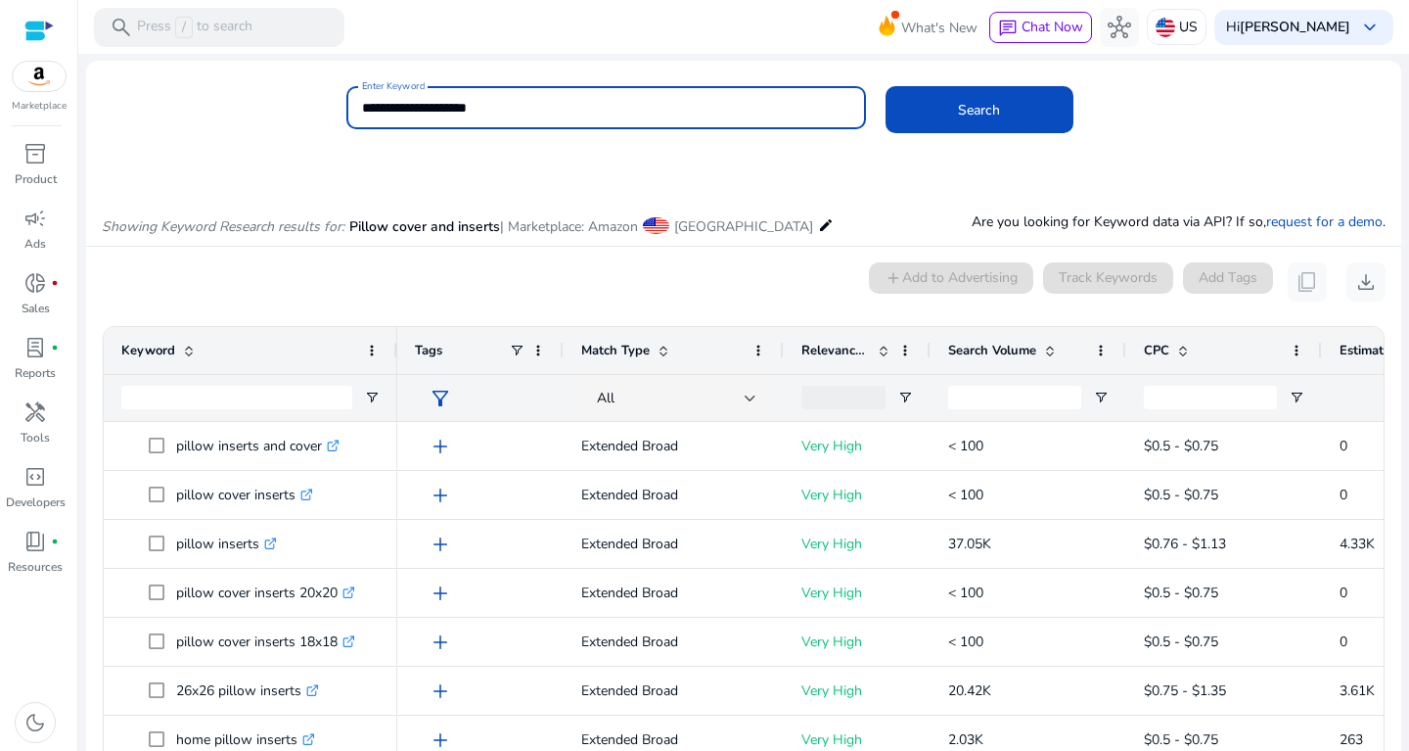
click at [886, 86] on button "Search" at bounding box center [980, 109] width 188 height 47
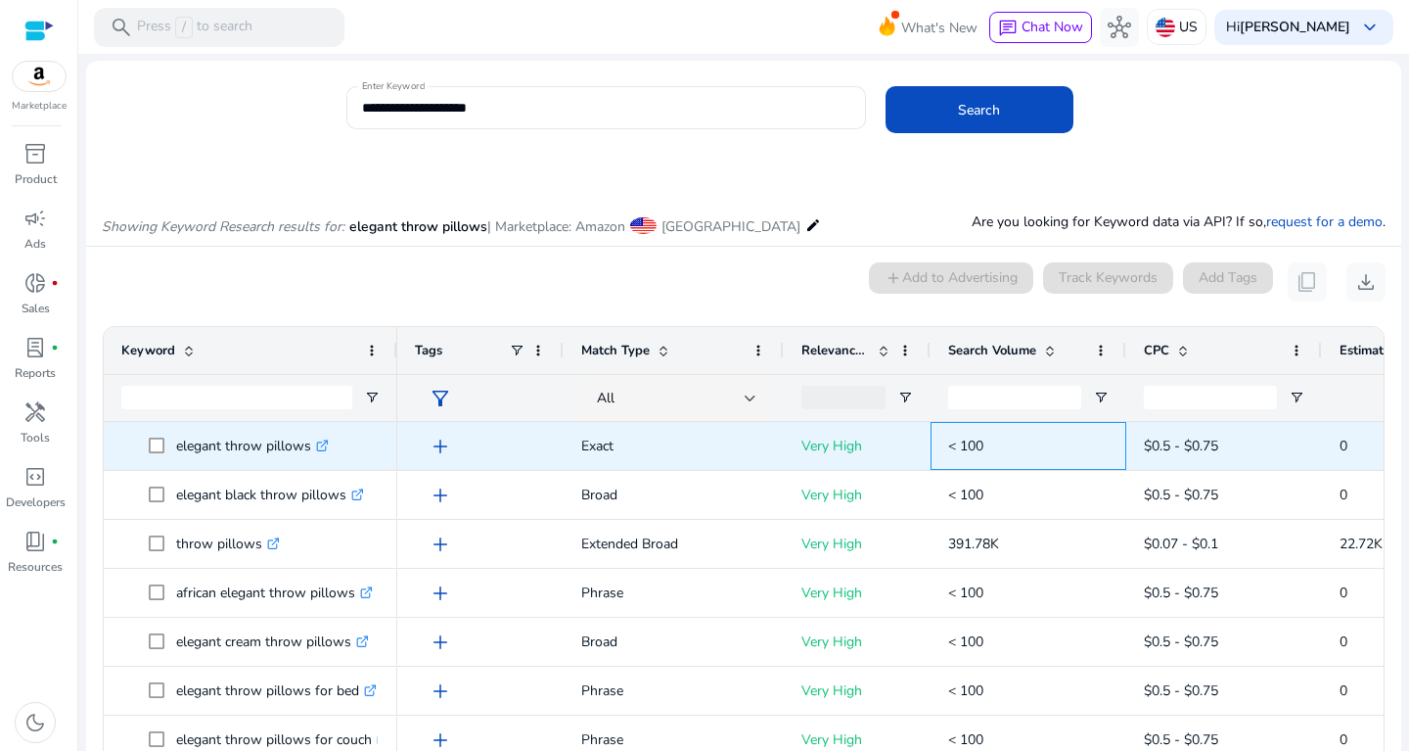
drag, startPoint x: 944, startPoint y: 444, endPoint x: 1012, endPoint y: 444, distance: 67.5
click at [1012, 444] on div "< 100" at bounding box center [1029, 446] width 196 height 48
copy span "< 100"
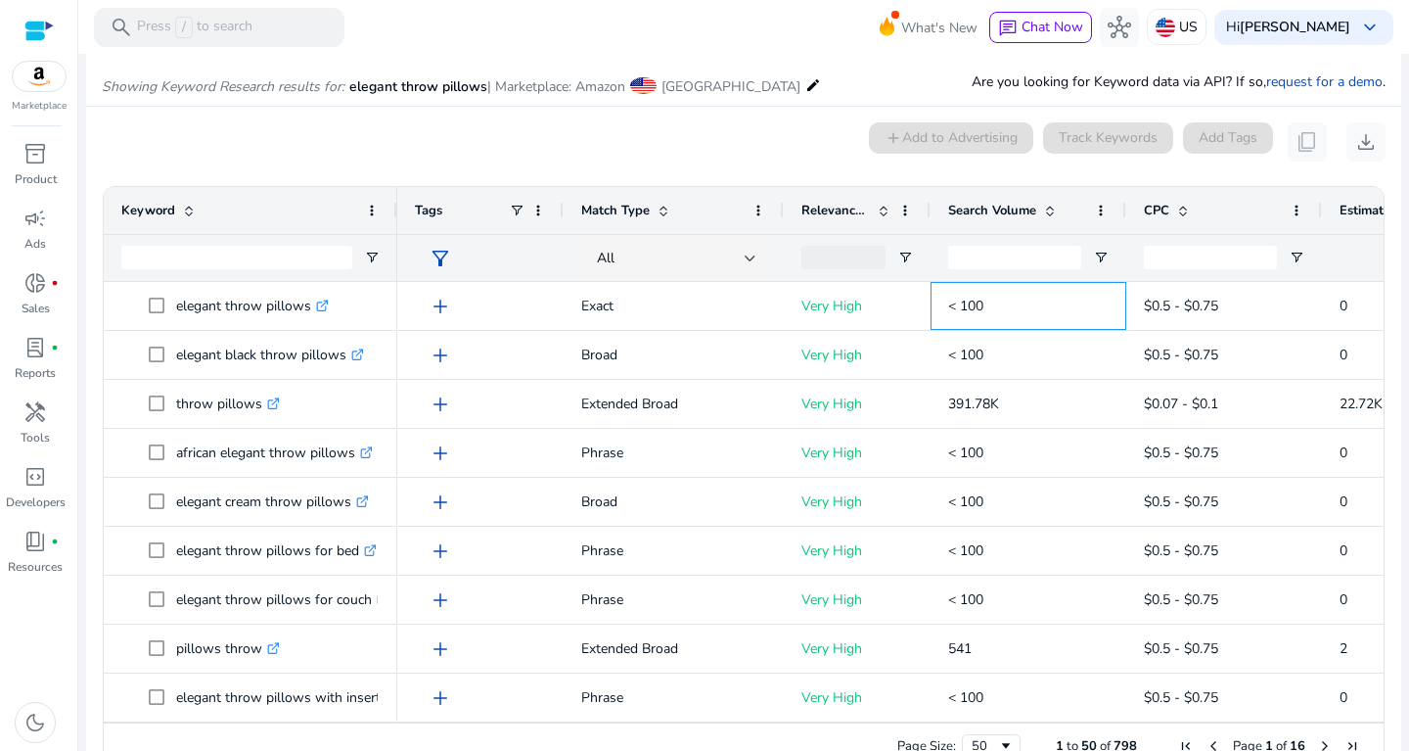
scroll to position [144, 0]
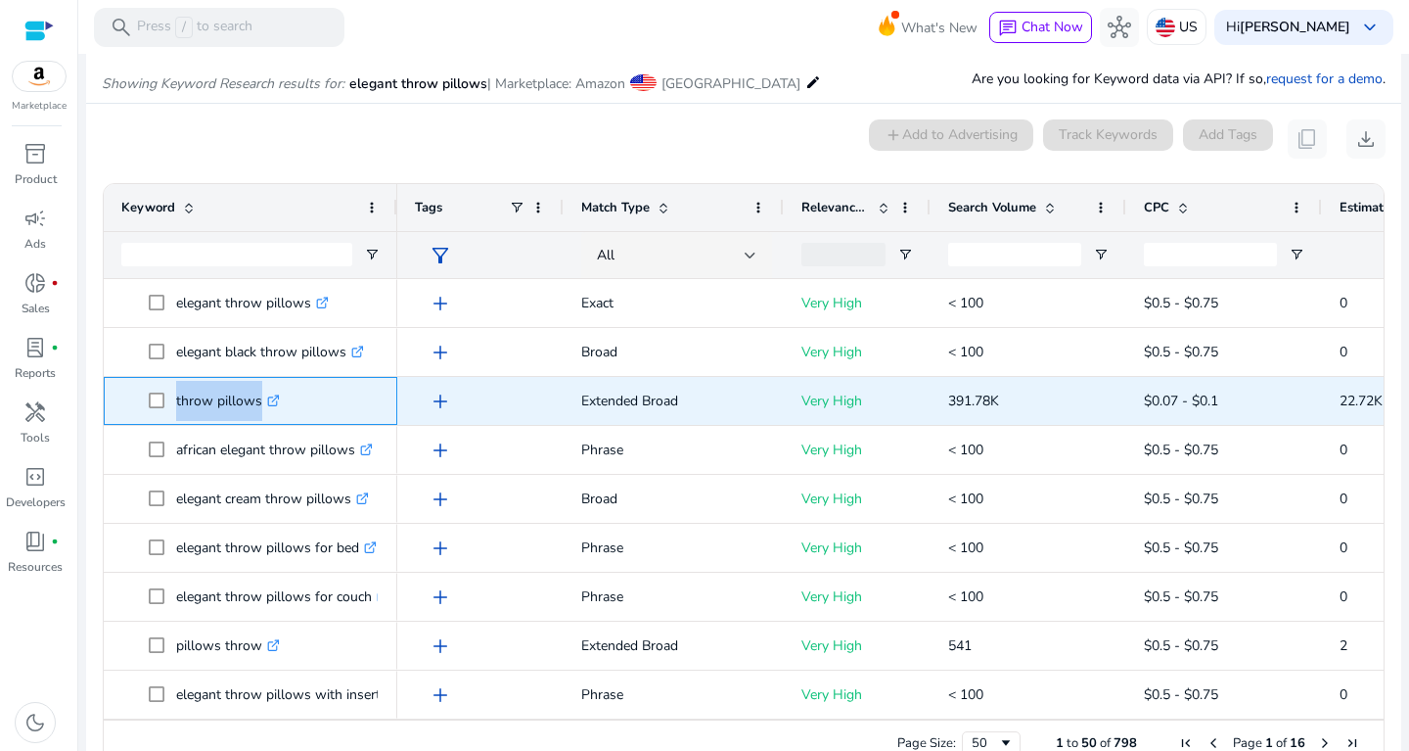
drag, startPoint x: 174, startPoint y: 399, endPoint x: 270, endPoint y: 398, distance: 95.9
click at [270, 398] on span "throw pillows .st0{fill:#2c8af8}" at bounding box center [264, 401] width 231 height 40
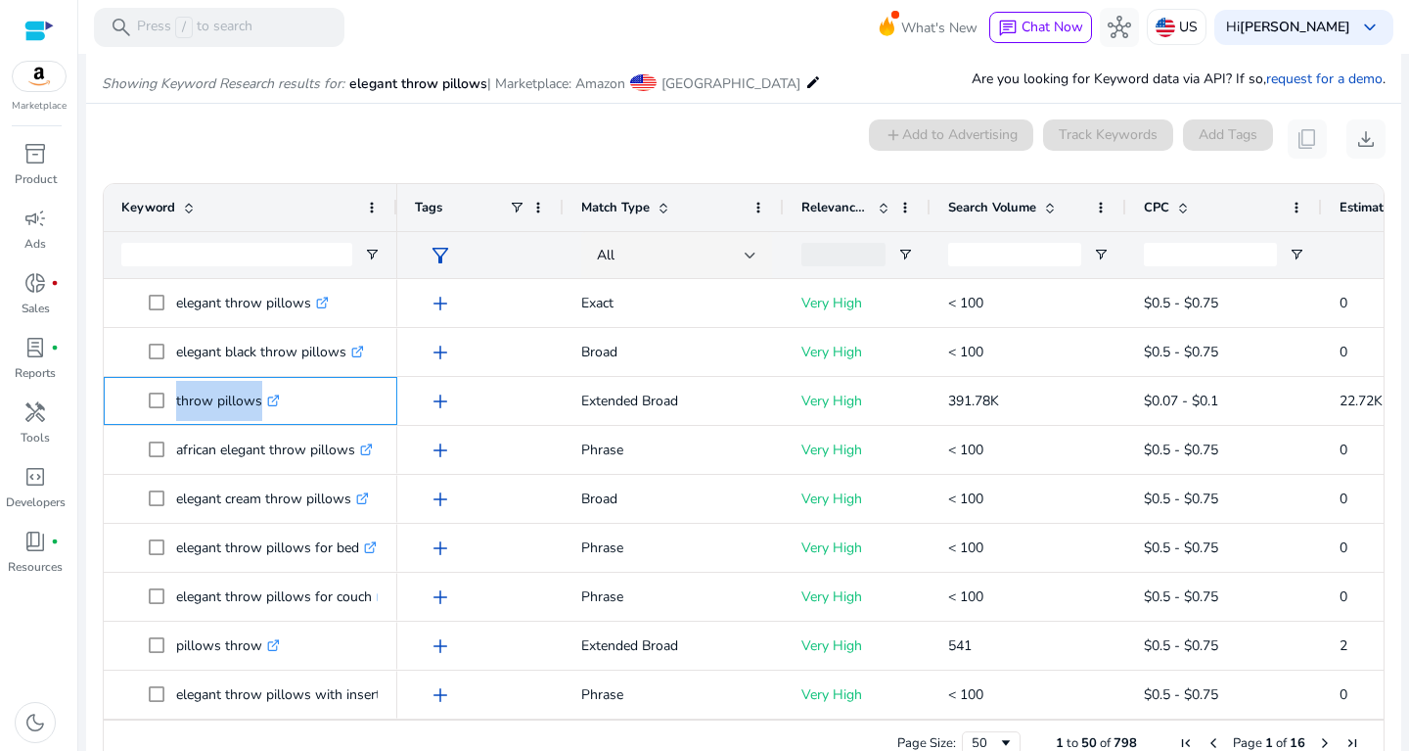
copy span "throw pillows"
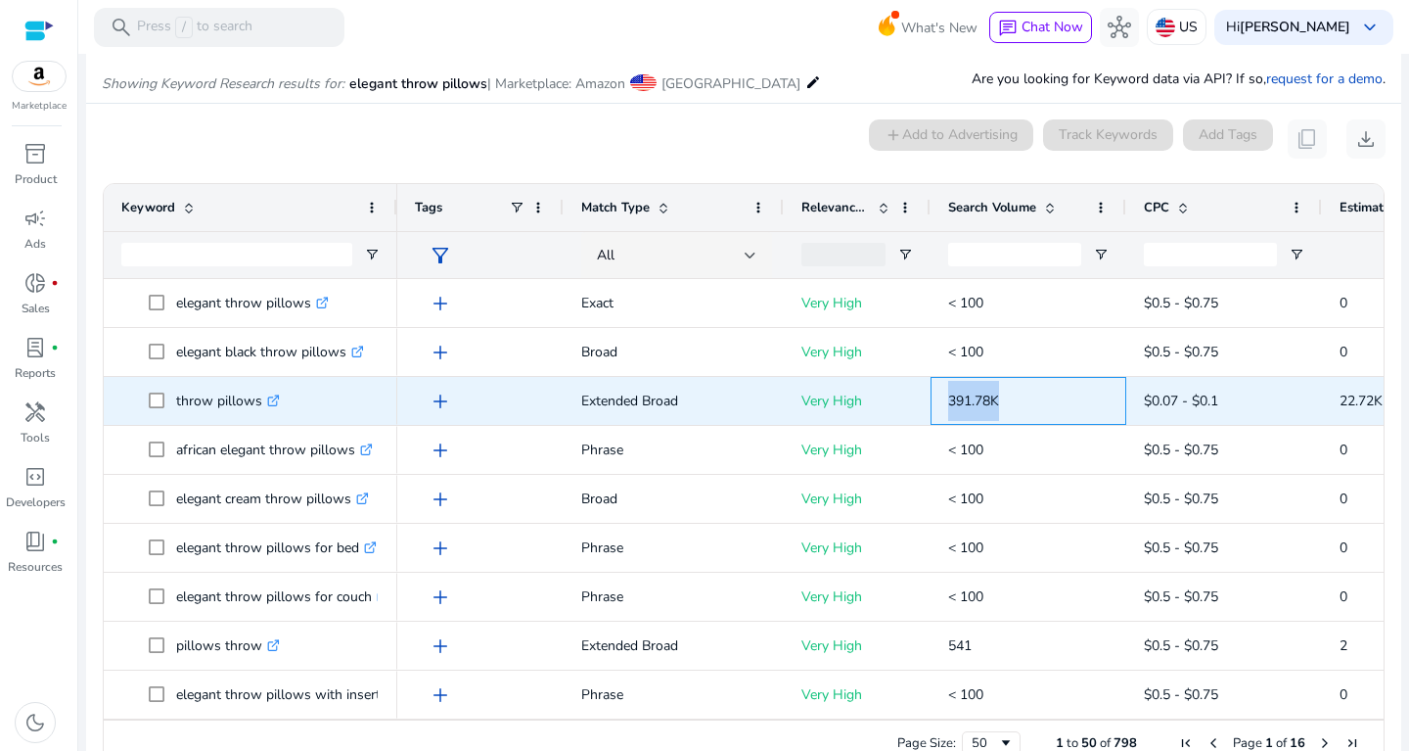
drag, startPoint x: 940, startPoint y: 403, endPoint x: 1047, endPoint y: 393, distance: 107.1
click at [1047, 393] on div "391.78K" at bounding box center [1029, 401] width 196 height 48
copy span "391.78K"
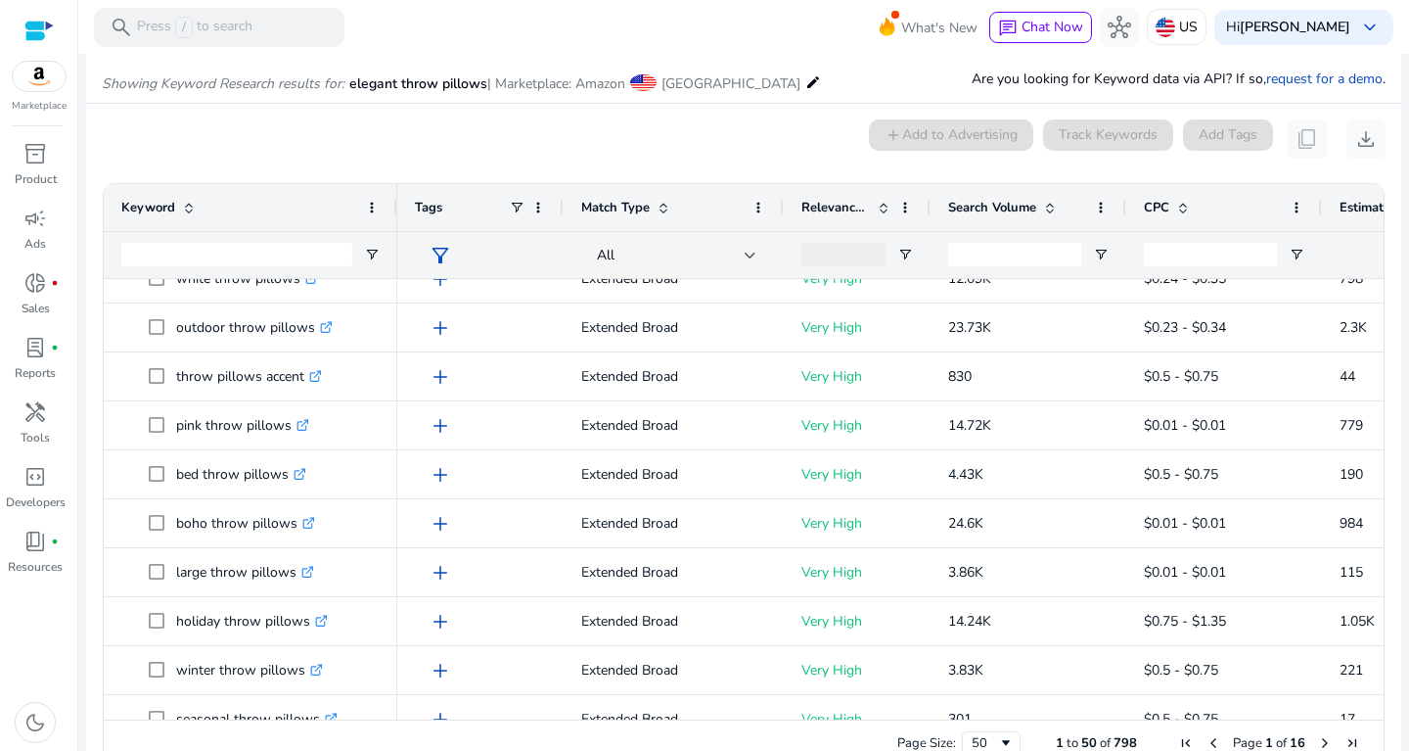
scroll to position [576, 0]
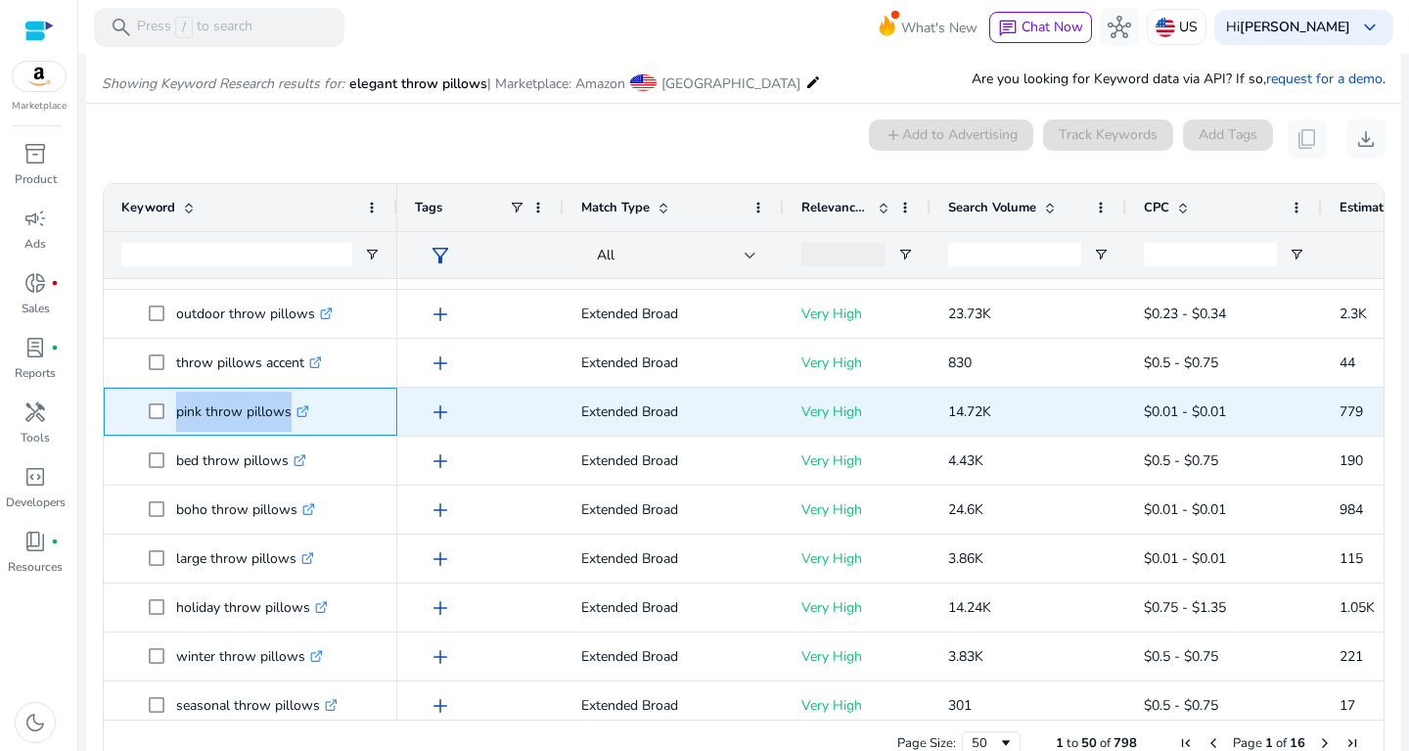
drag, startPoint x: 168, startPoint y: 412, endPoint x: 295, endPoint y: 416, distance: 126.3
click at [295, 416] on span "pink throw pillows .st0{fill:#2c8af8}" at bounding box center [264, 411] width 231 height 40
copy span "pink throw pillows"
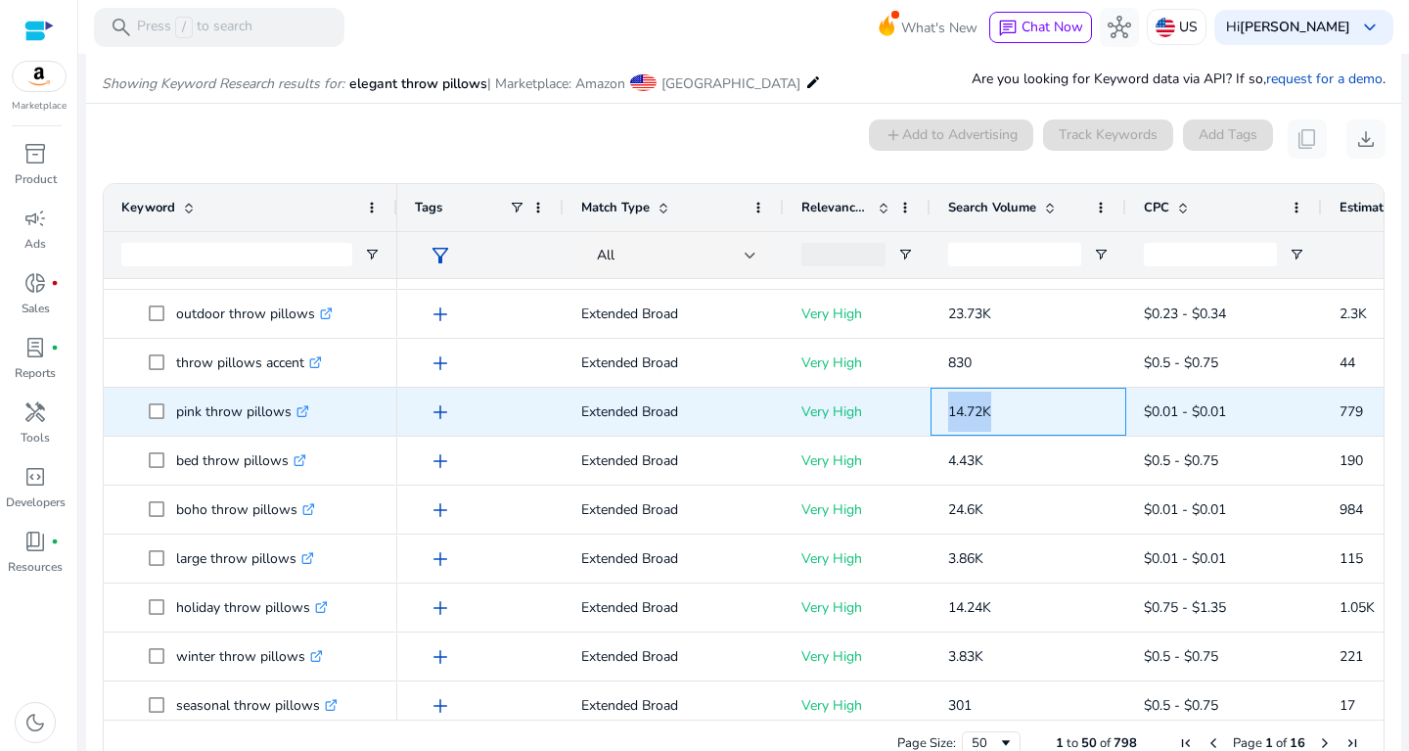
drag, startPoint x: 941, startPoint y: 415, endPoint x: 1013, endPoint y: 410, distance: 71.6
click at [1013, 410] on div "14.72K" at bounding box center [1029, 412] width 196 height 48
copy span "14.72K"
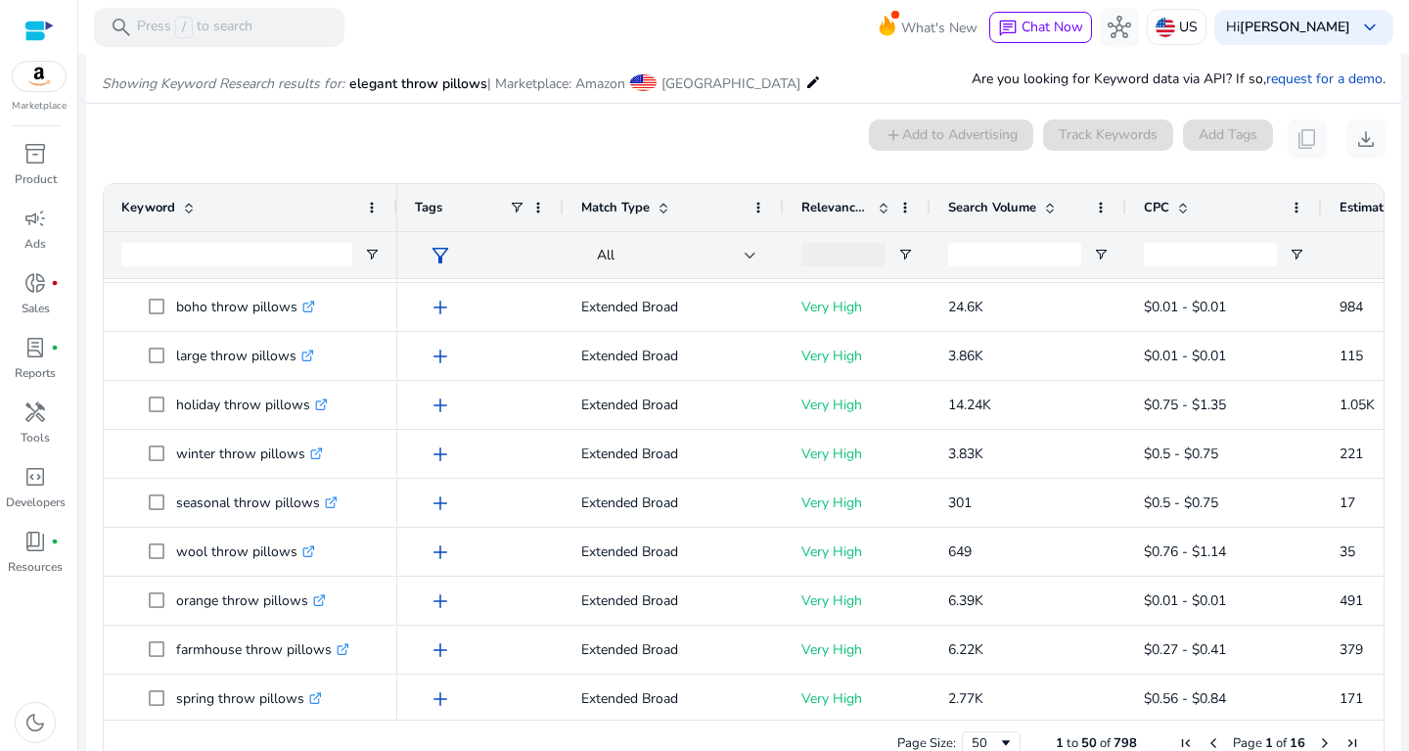
scroll to position [737, 0]
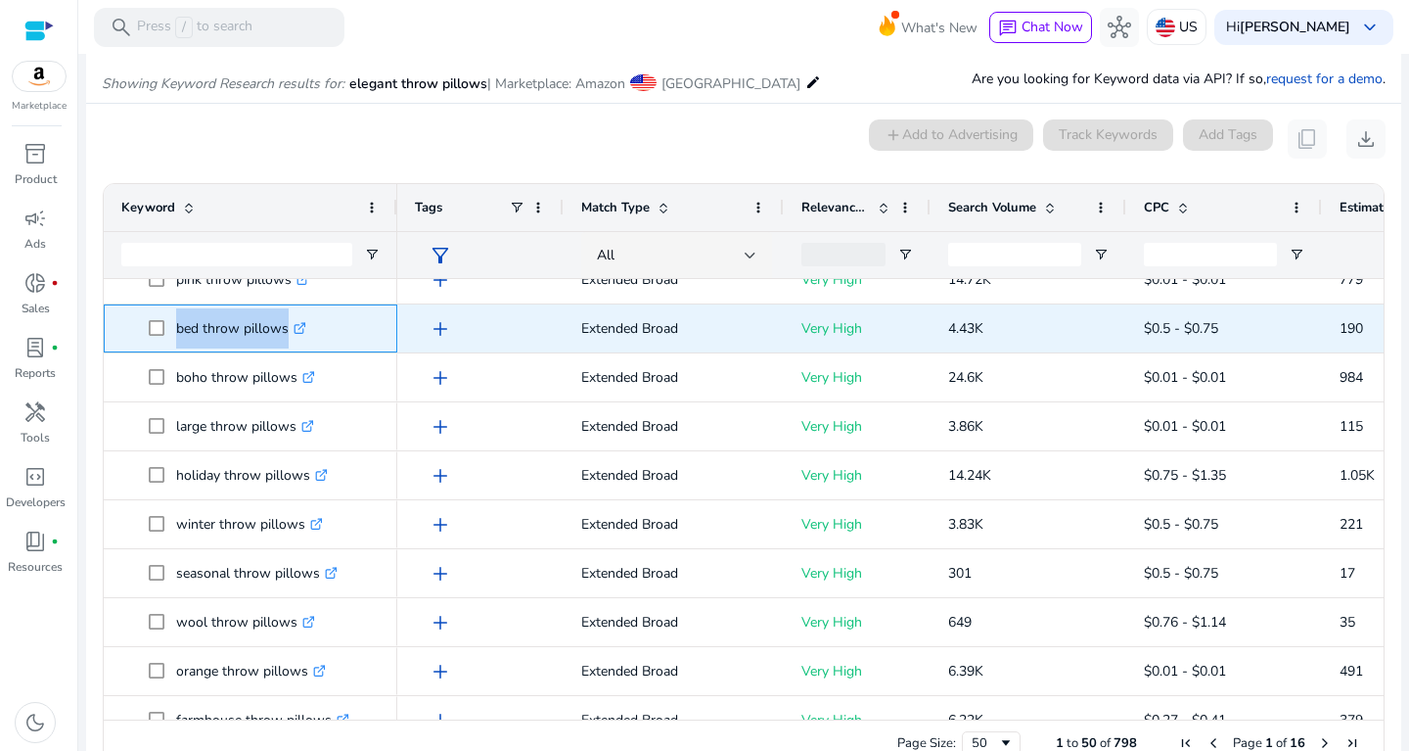
drag, startPoint x: 171, startPoint y: 325, endPoint x: 318, endPoint y: 320, distance: 146.9
click at [318, 320] on span "bed throw pillows .st0{fill:#2c8af8}" at bounding box center [264, 328] width 231 height 40
copy span "bed throw pillows"
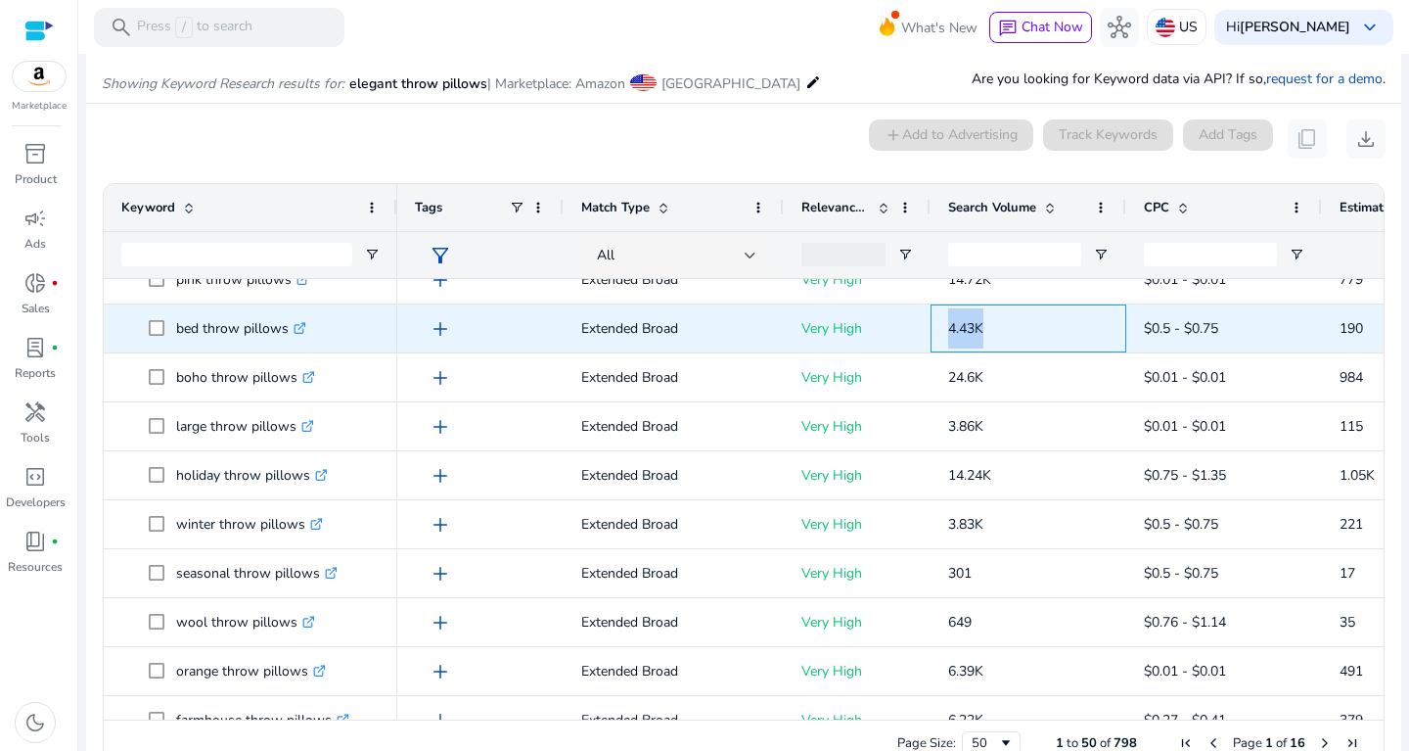
drag, startPoint x: 934, startPoint y: 325, endPoint x: 1020, endPoint y: 334, distance: 86.6
click at [1020, 334] on div "4.43K" at bounding box center [1029, 328] width 196 height 48
copy span "4.43K"
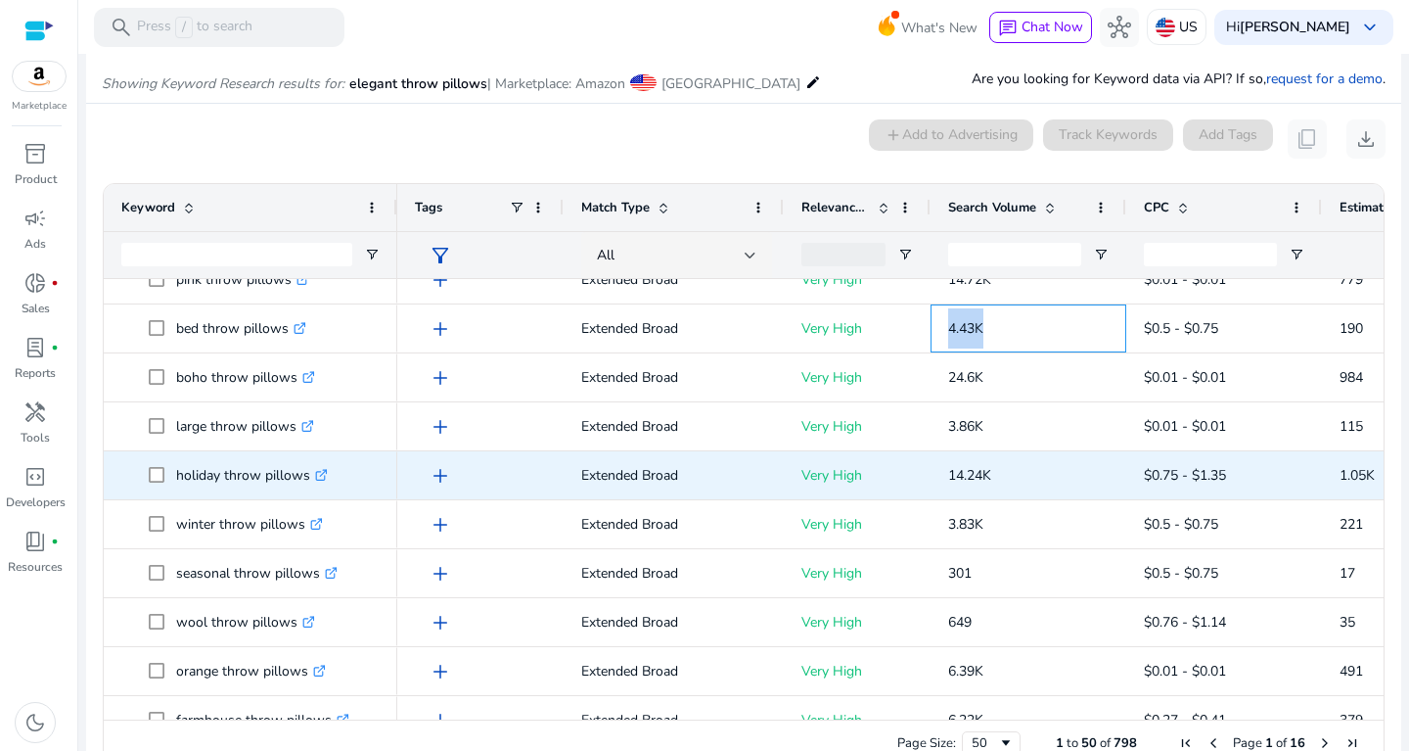
scroll to position [730, 0]
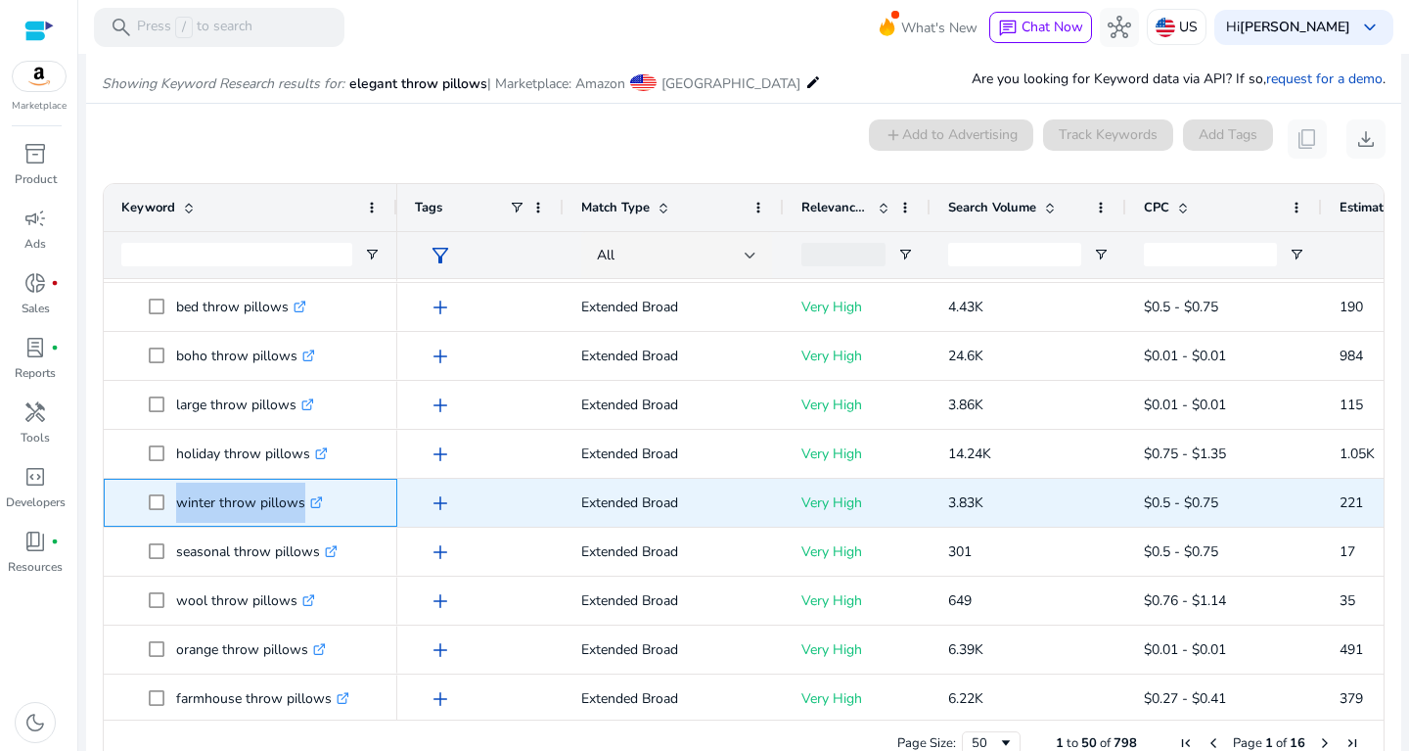
drag, startPoint x: 175, startPoint y: 497, endPoint x: 317, endPoint y: 492, distance: 142.0
click at [317, 492] on span "winter throw pillows .st0{fill:#2c8af8}" at bounding box center [264, 502] width 231 height 40
copy span "winter throw pillows"
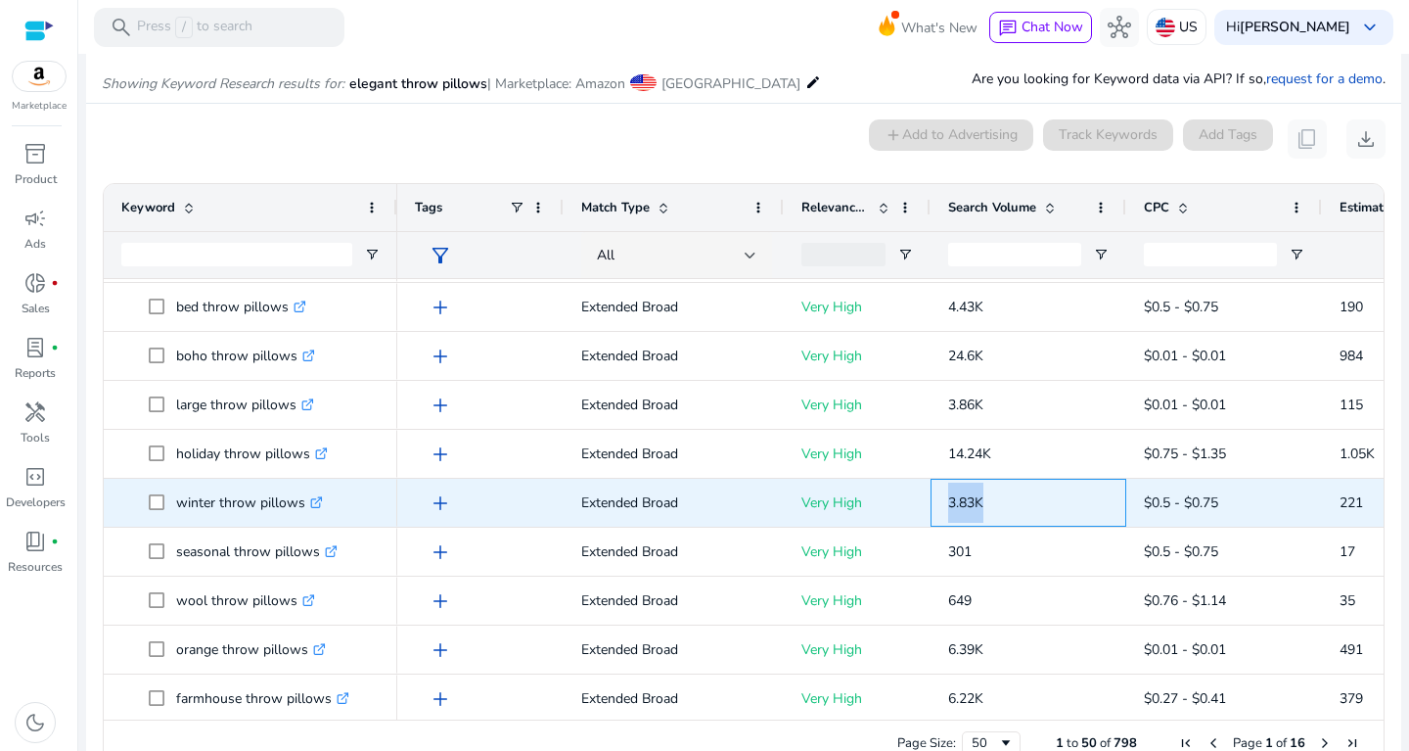
drag, startPoint x: 945, startPoint y: 498, endPoint x: 1010, endPoint y: 507, distance: 65.2
click at [1010, 507] on div "3.83K" at bounding box center [1029, 503] width 196 height 48
copy span "3.83K"
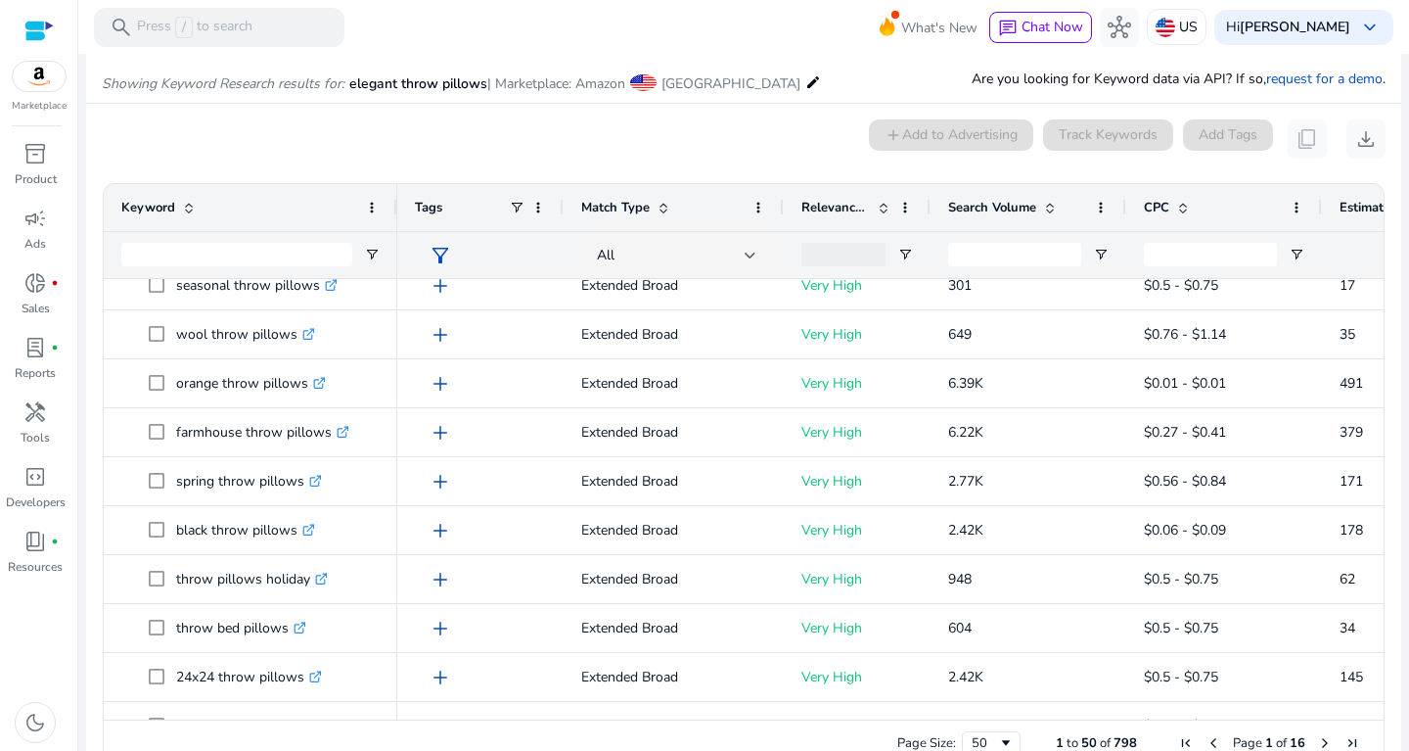
scroll to position [990, 0]
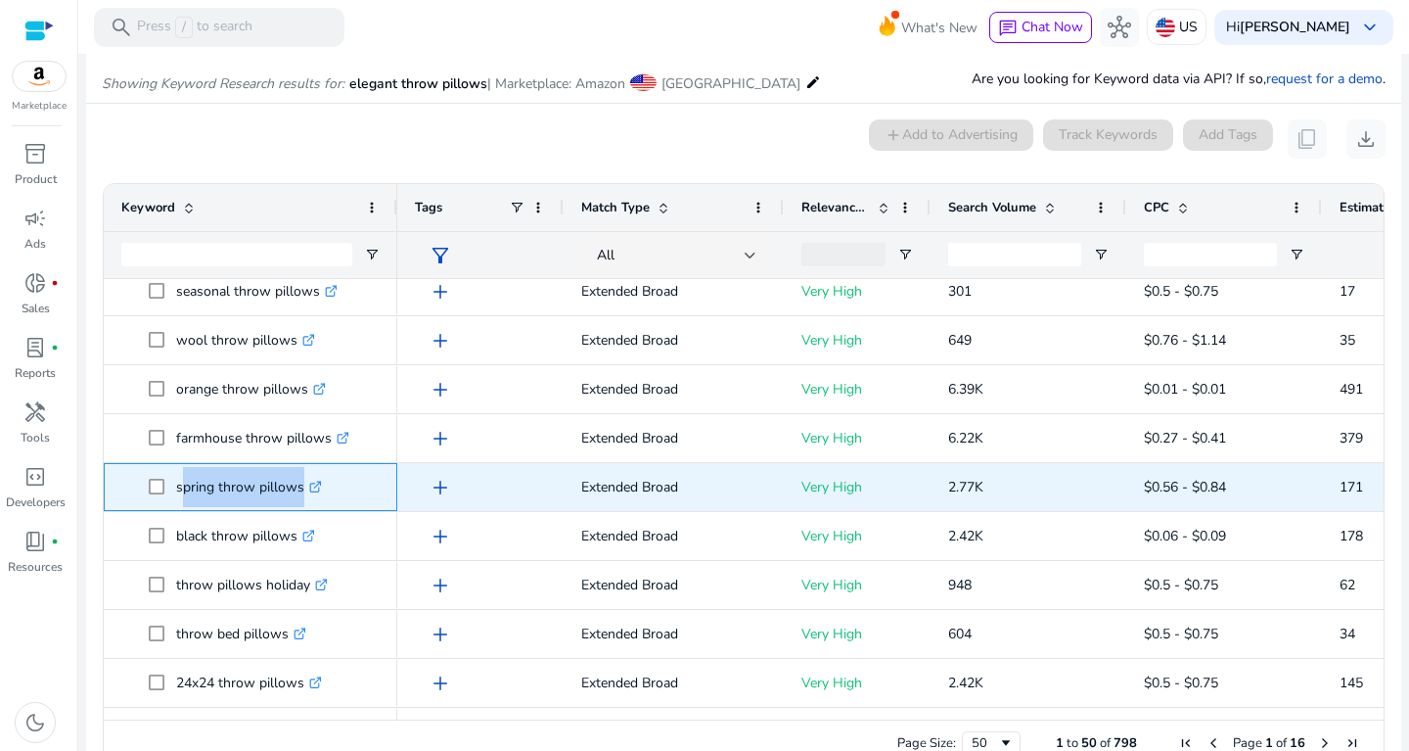
drag, startPoint x: 178, startPoint y: 481, endPoint x: 298, endPoint y: 474, distance: 120.6
click at [298, 474] on p "spring throw pillows .st0{fill:#2c8af8}" at bounding box center [249, 487] width 146 height 40
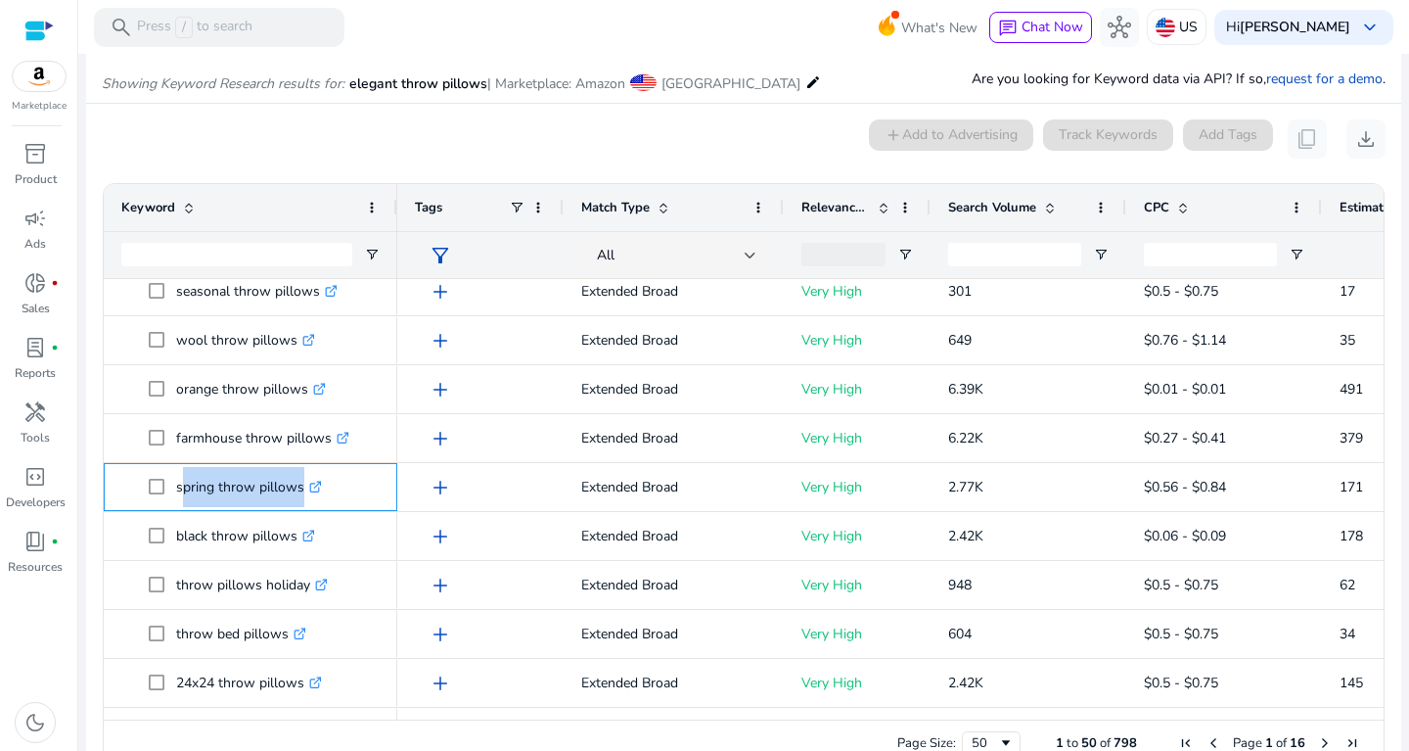
copy p "spring throw pillow"
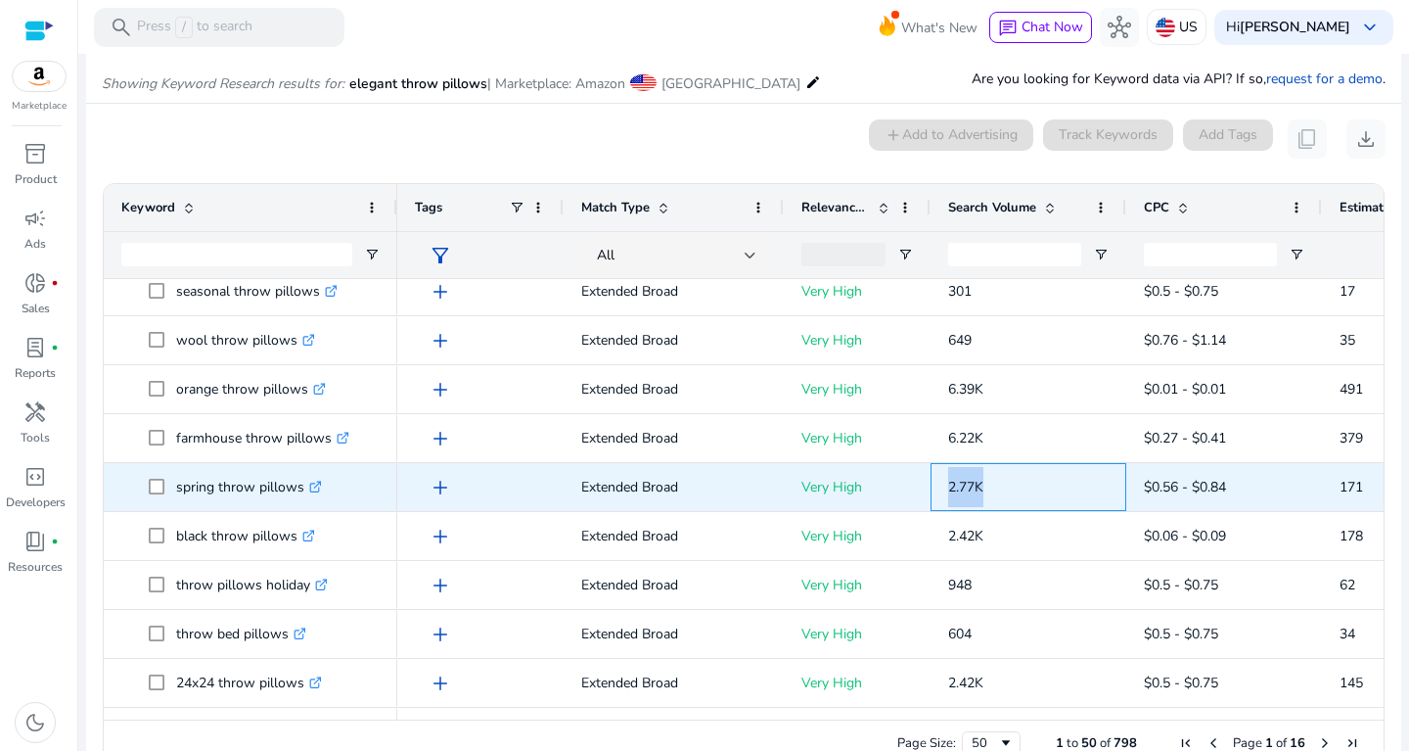
drag, startPoint x: 945, startPoint y: 485, endPoint x: 1010, endPoint y: 490, distance: 64.8
click at [1010, 490] on div "2.77K" at bounding box center [1029, 487] width 196 height 48
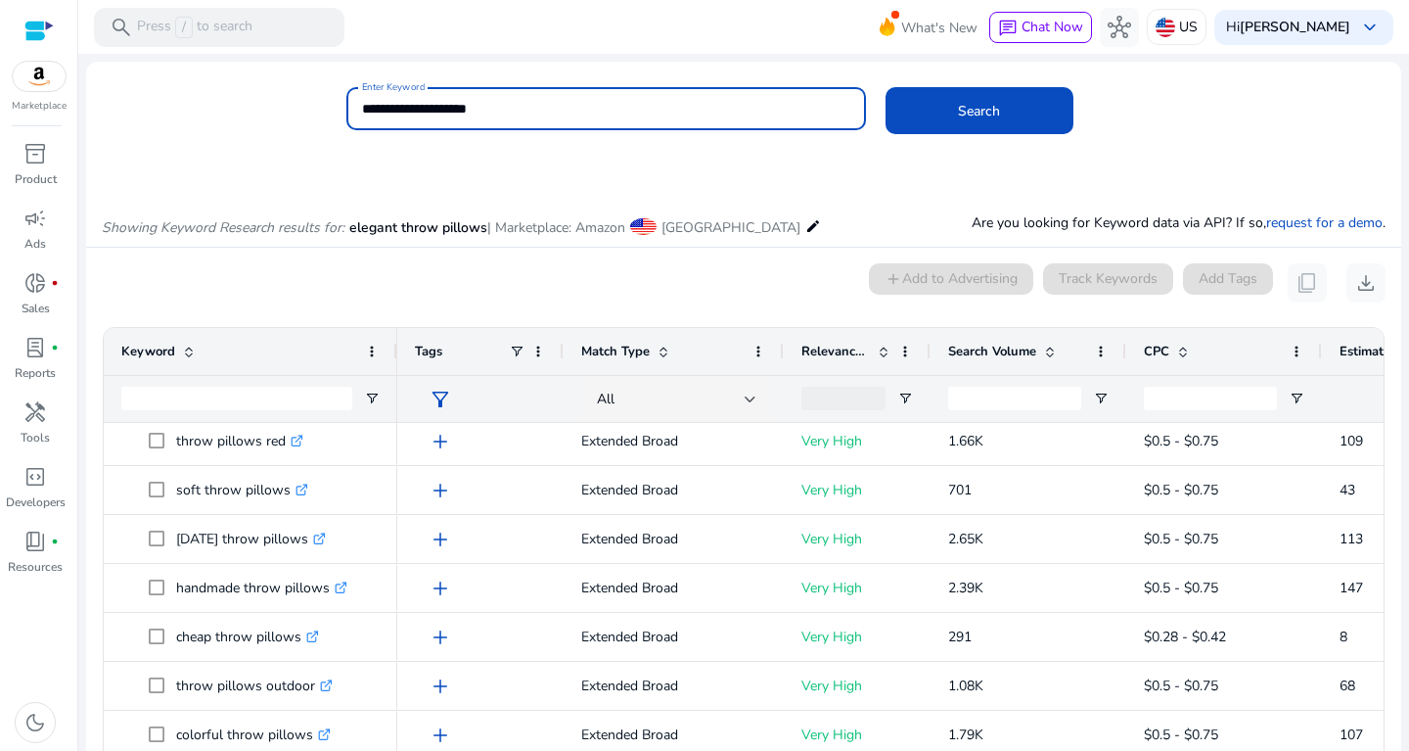
click at [554, 107] on input "**********" at bounding box center [606, 109] width 488 height 22
drag, startPoint x: 518, startPoint y: 119, endPoint x: 284, endPoint y: 113, distance: 234.0
click at [362, 110] on input "**********" at bounding box center [606, 109] width 488 height 22
click at [886, 87] on button "Search" at bounding box center [980, 110] width 188 height 47
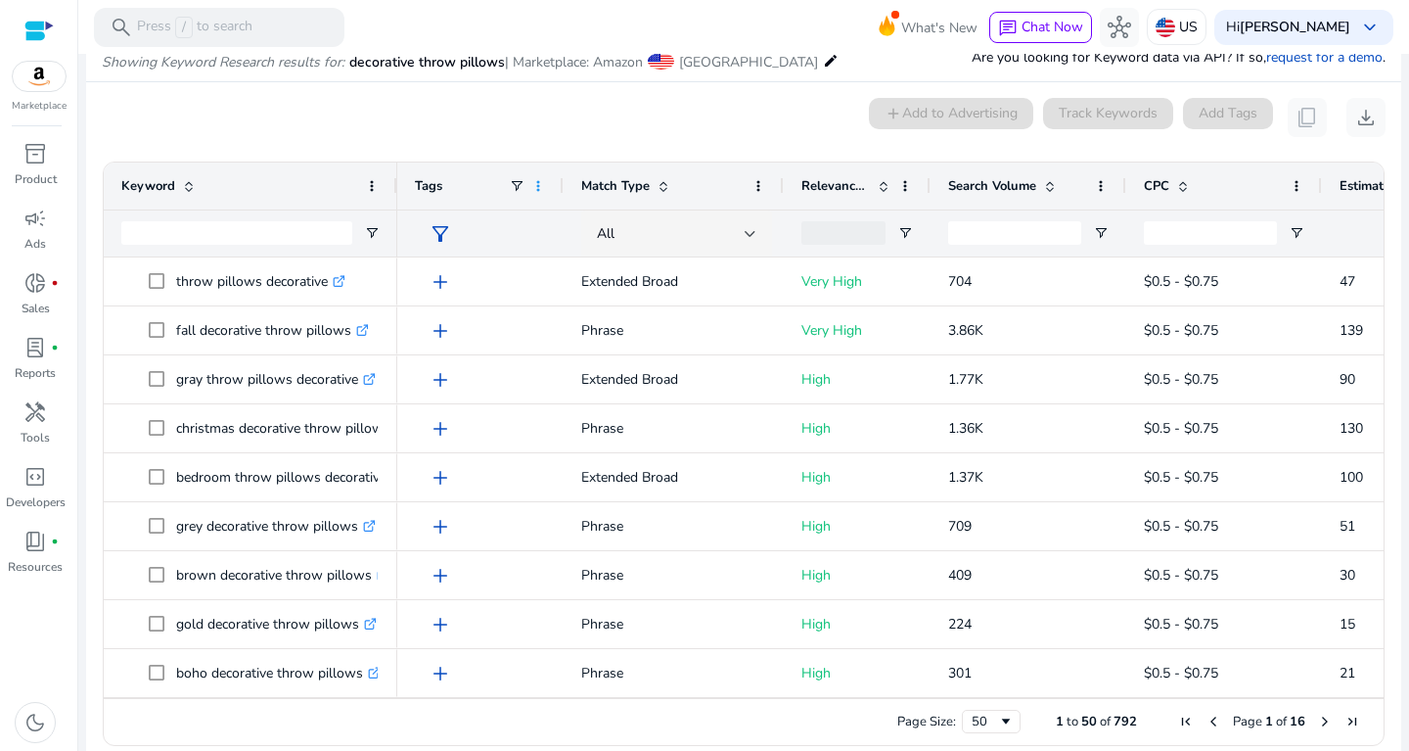
scroll to position [166, 0]
click at [671, 189] on div "Match Type" at bounding box center [662, 184] width 163 height 37
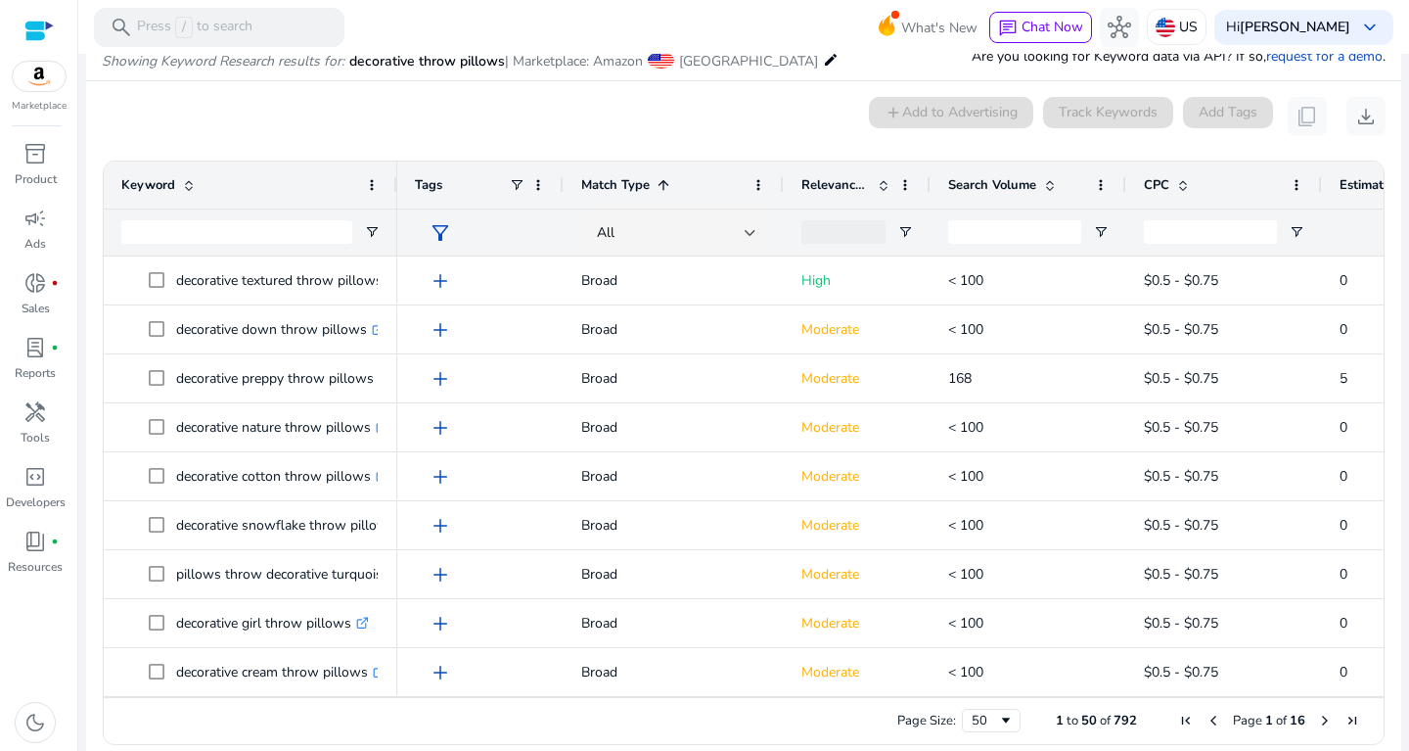
click at [651, 186] on span at bounding box center [661, 185] width 22 height 16
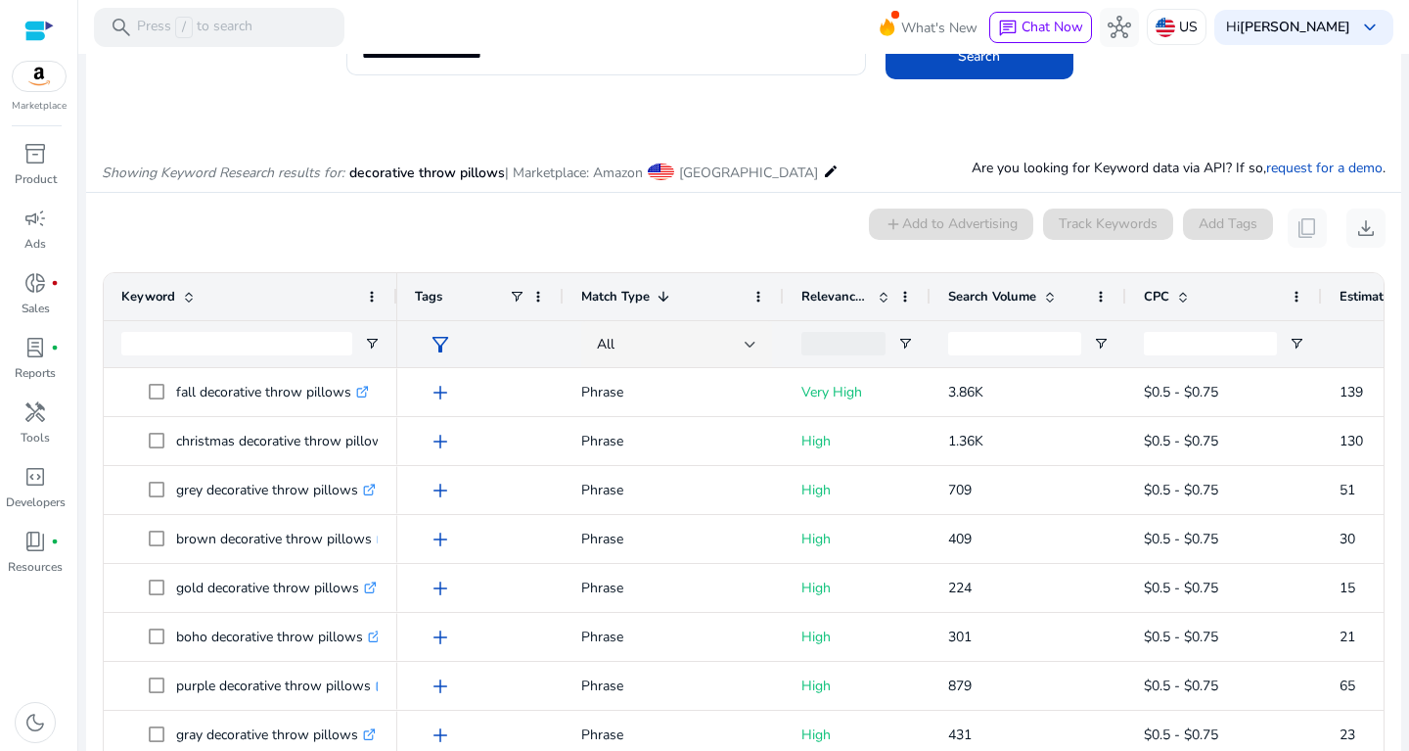
scroll to position [40, 0]
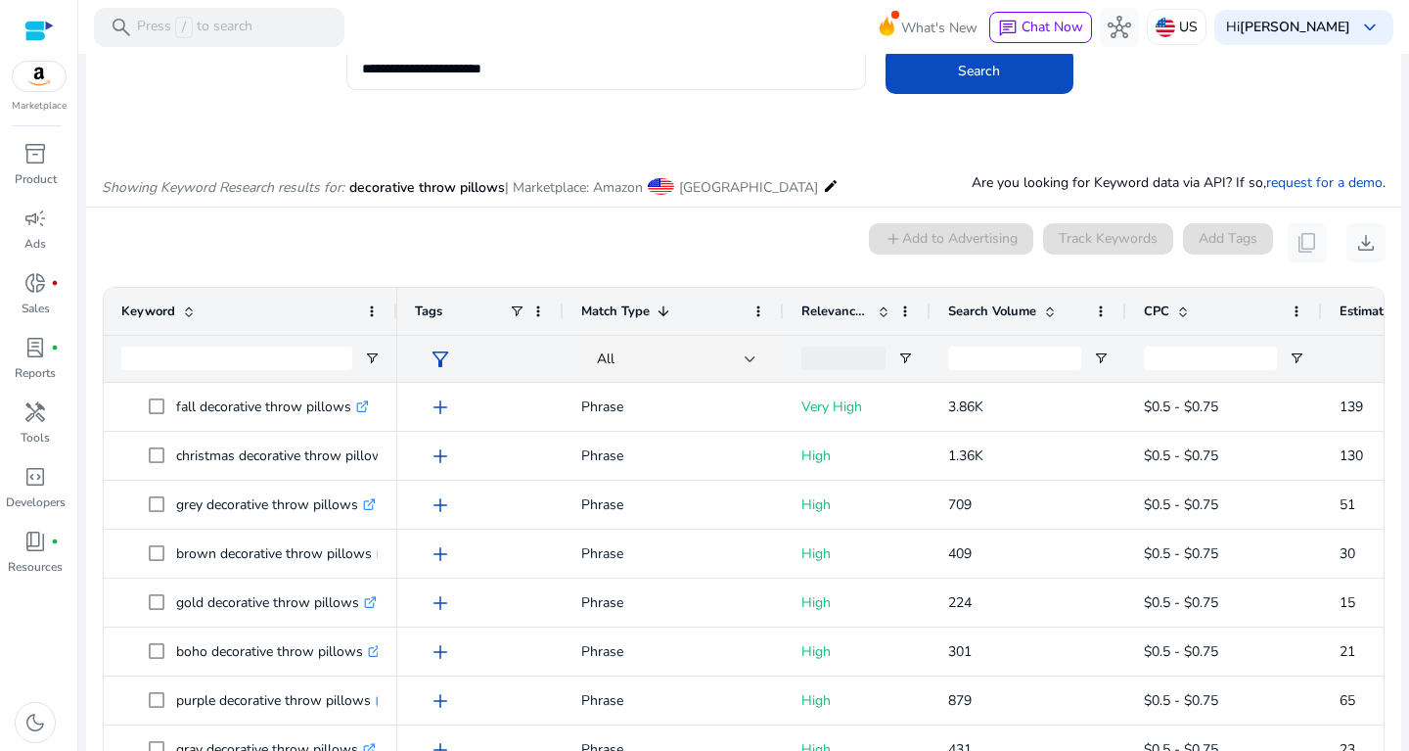
drag, startPoint x: 579, startPoint y: 88, endPoint x: 417, endPoint y: 57, distance: 165.4
click at [417, 57] on mat-sidenav-content "**********" at bounding box center [743, 375] width 1331 height 751
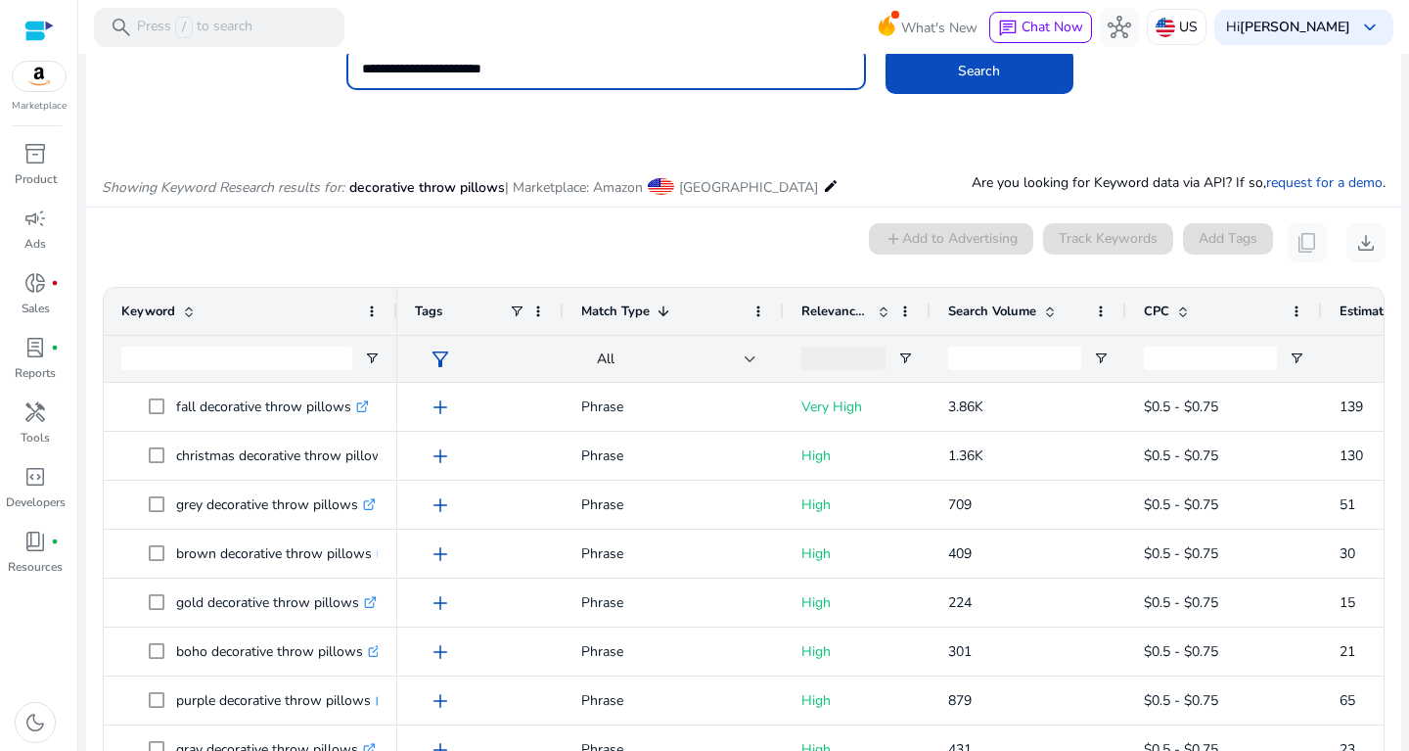
drag, startPoint x: 533, startPoint y: 63, endPoint x: 284, endPoint y: 86, distance: 250.6
click at [362, 79] on input "**********" at bounding box center [606, 69] width 488 height 22
type input "**********"
click at [886, 47] on button "Search" at bounding box center [980, 70] width 188 height 47
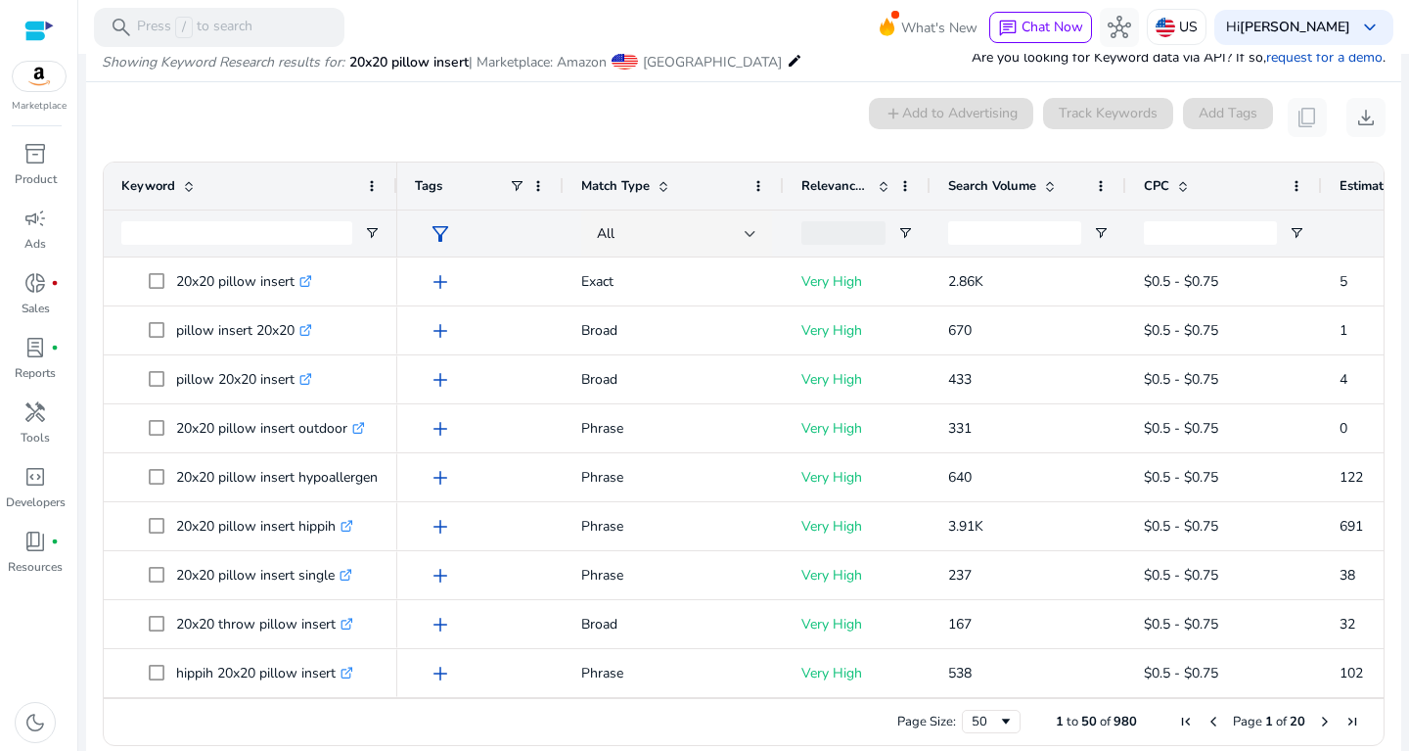
scroll to position [166, 0]
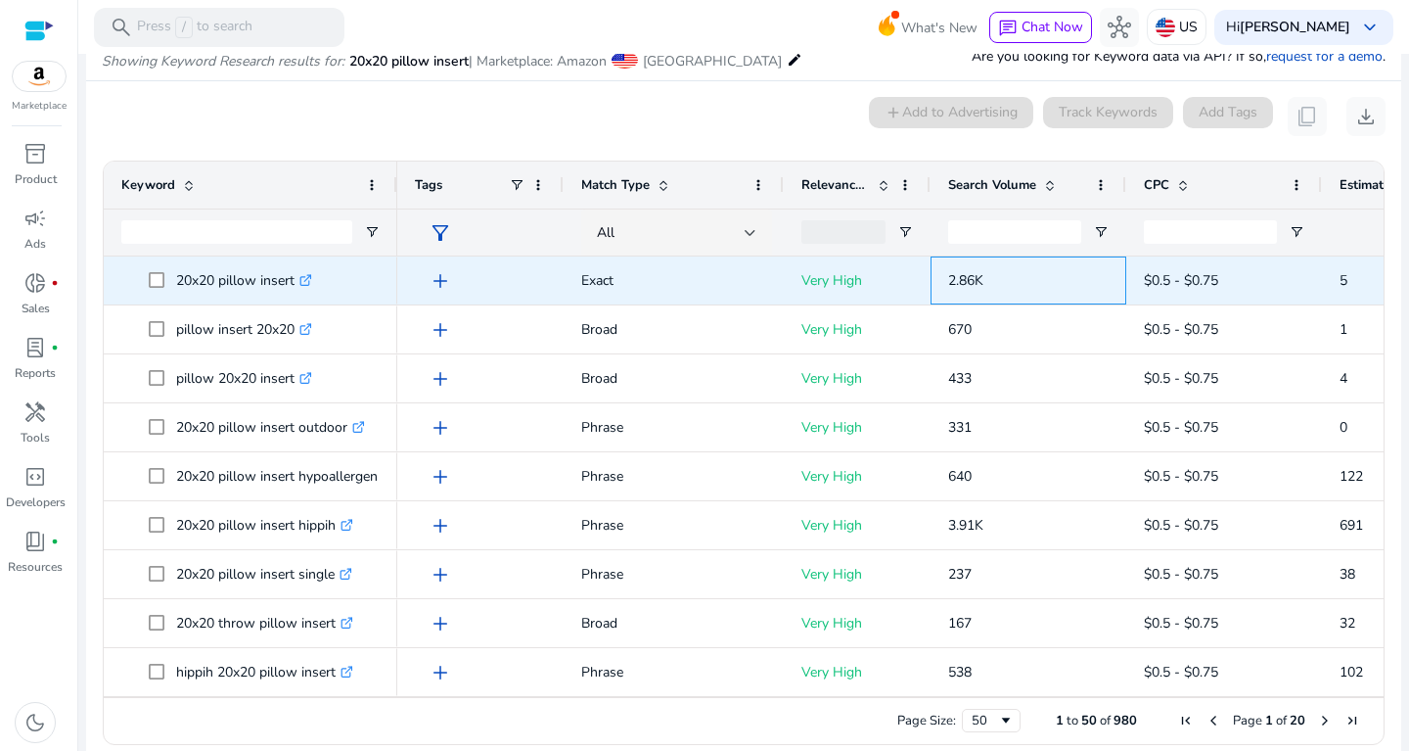
drag, startPoint x: 1008, startPoint y: 291, endPoint x: 899, endPoint y: 281, distance: 109.1
click at [948, 281] on span "2.86K" at bounding box center [1028, 279] width 160 height 53
copy div "2.86K"
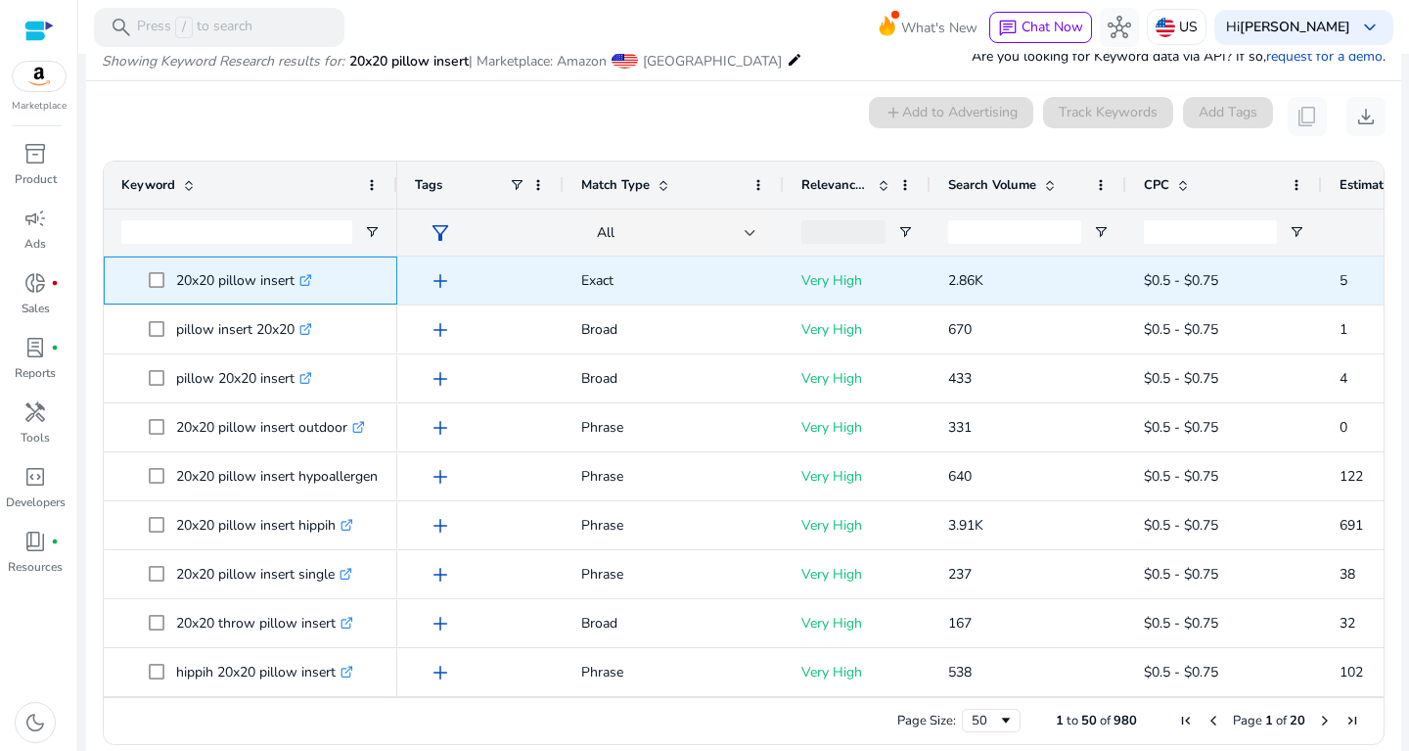
drag, startPoint x: 176, startPoint y: 281, endPoint x: 297, endPoint y: 279, distance: 120.4
click at [297, 279] on span "20x20 pillow insert .st0{fill:#2c8af8}" at bounding box center [264, 280] width 231 height 40
copy span "20x20 pillow insert"
